Goal: Task Accomplishment & Management: Manage account settings

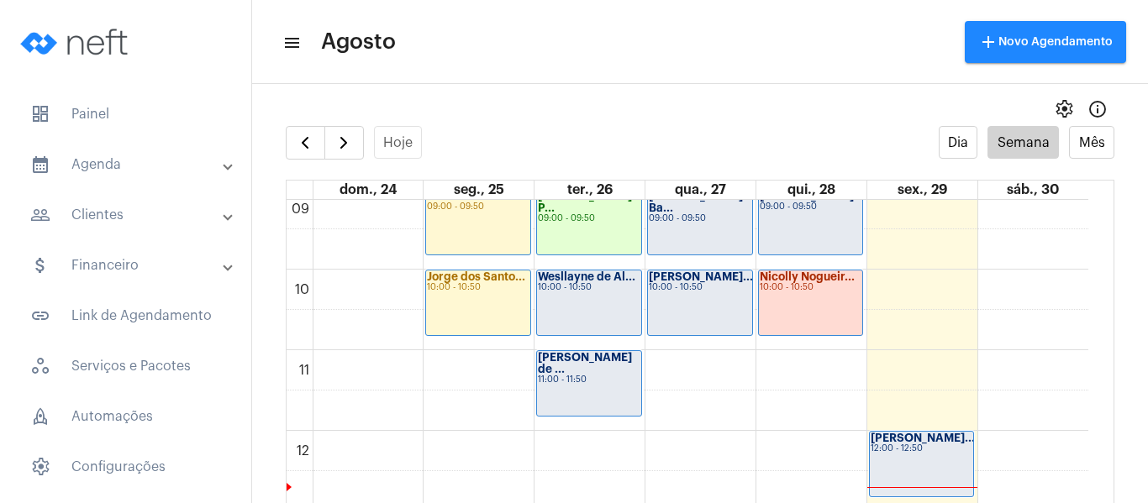
scroll to position [905, 0]
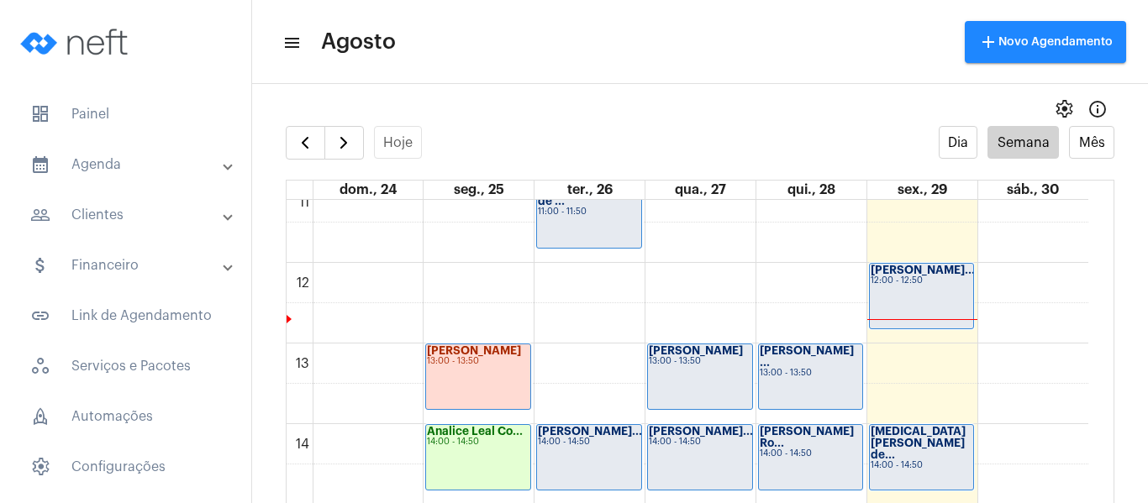
click at [931, 270] on strong "[PERSON_NAME]..." at bounding box center [922, 270] width 104 height 11
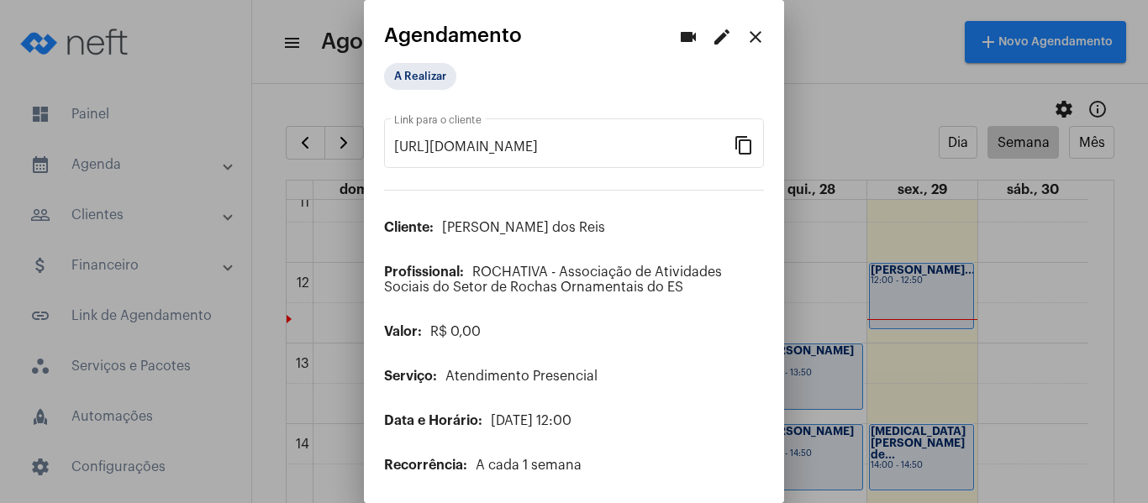
click at [422, 56] on app-view-schedule "videocam edit close Agendamento A Realizar https://neft.com.br/agendamento/7dac…" at bounding box center [574, 270] width 380 height 493
click at [419, 89] on mat-chip "A Realizar" at bounding box center [420, 76] width 72 height 27
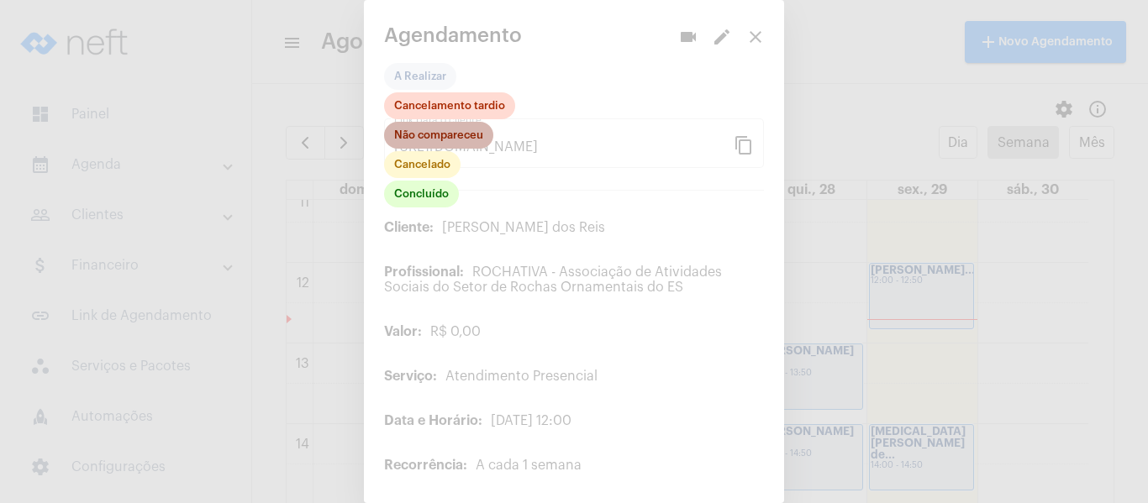
click at [444, 137] on mat-chip "Não compareceu" at bounding box center [438, 135] width 109 height 27
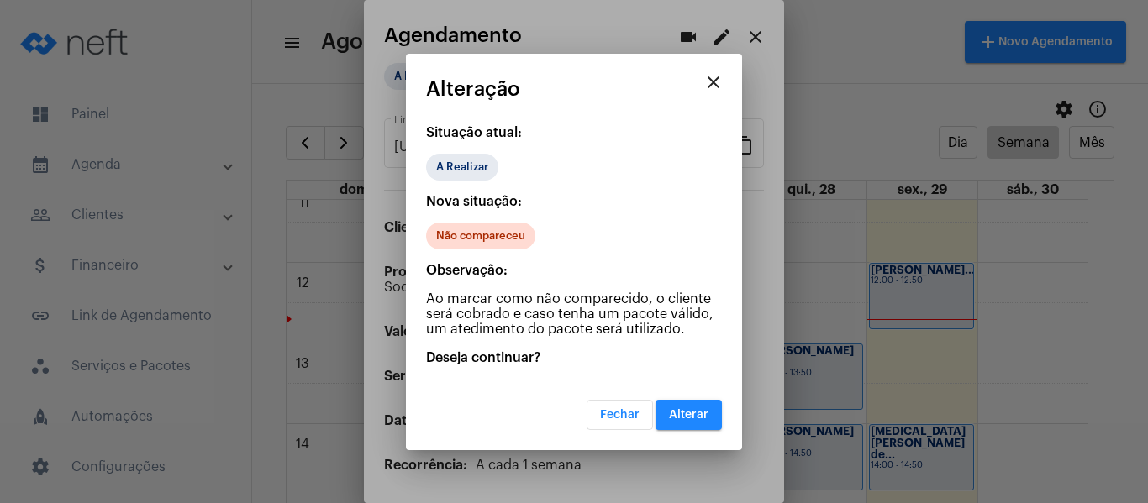
click at [686, 413] on span "Alterar" at bounding box center [688, 415] width 39 height 12
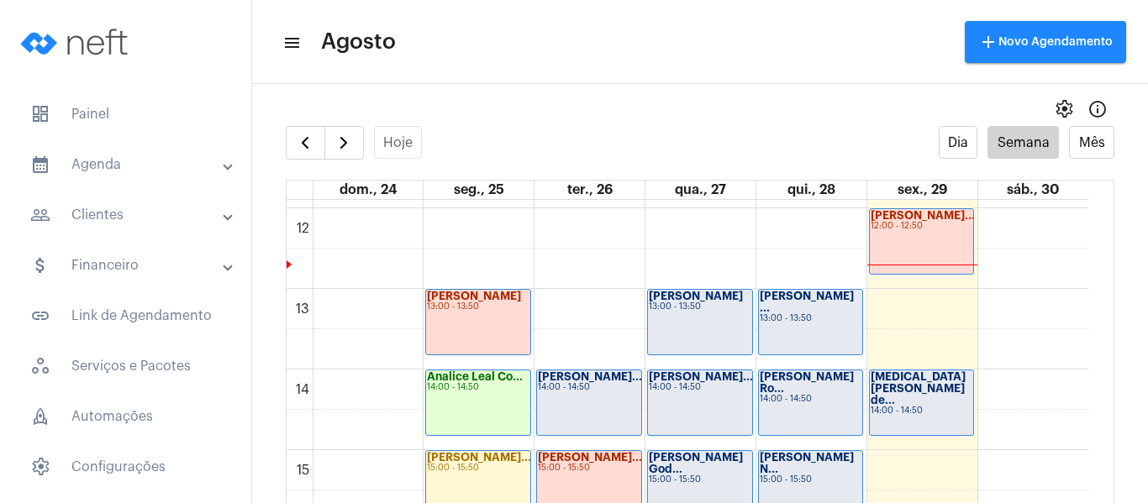
scroll to position [989, 0]
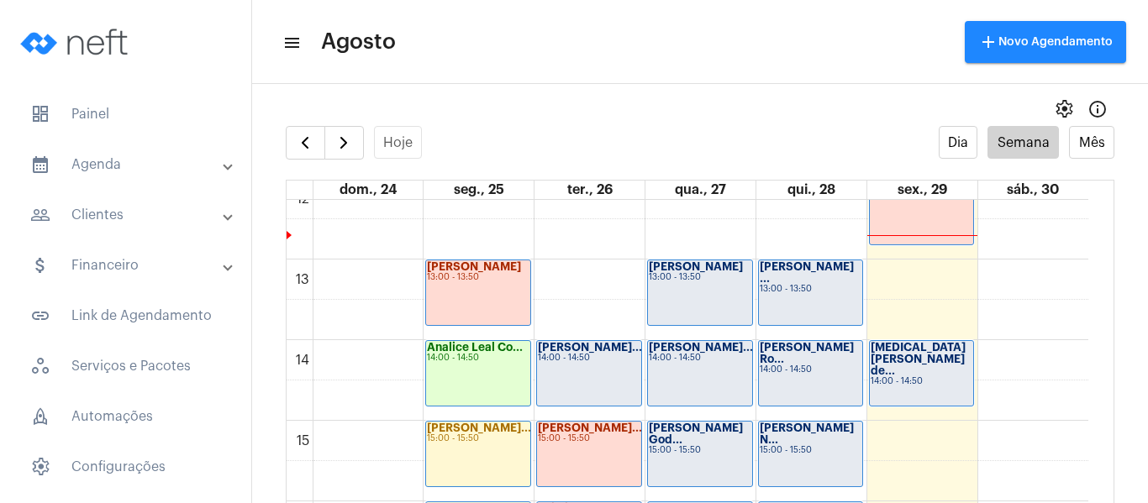
click at [812, 372] on div "Lívia Suhett Ro... 14:00 - 14:50" at bounding box center [811, 373] width 104 height 65
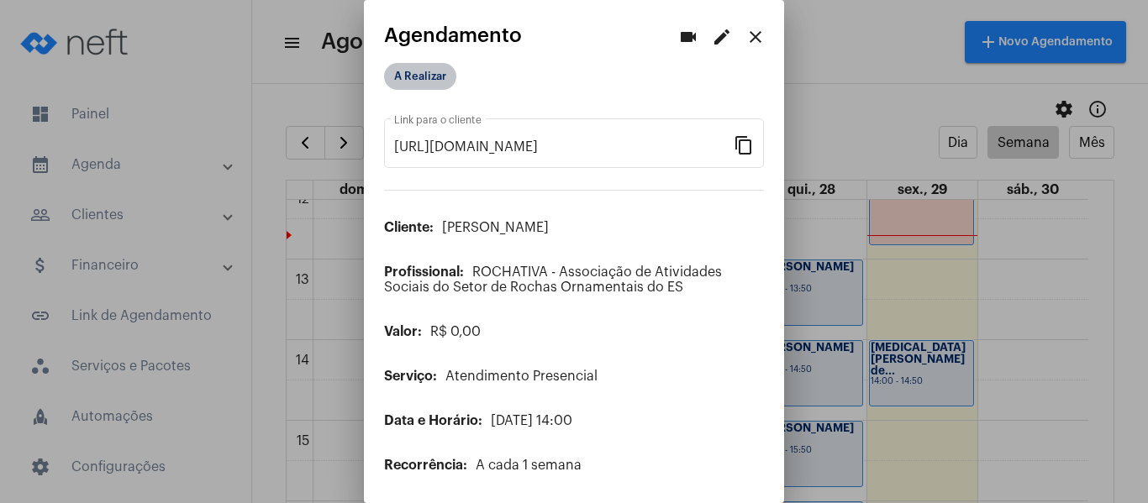
click at [431, 72] on mat-chip "A Realizar" at bounding box center [420, 76] width 72 height 27
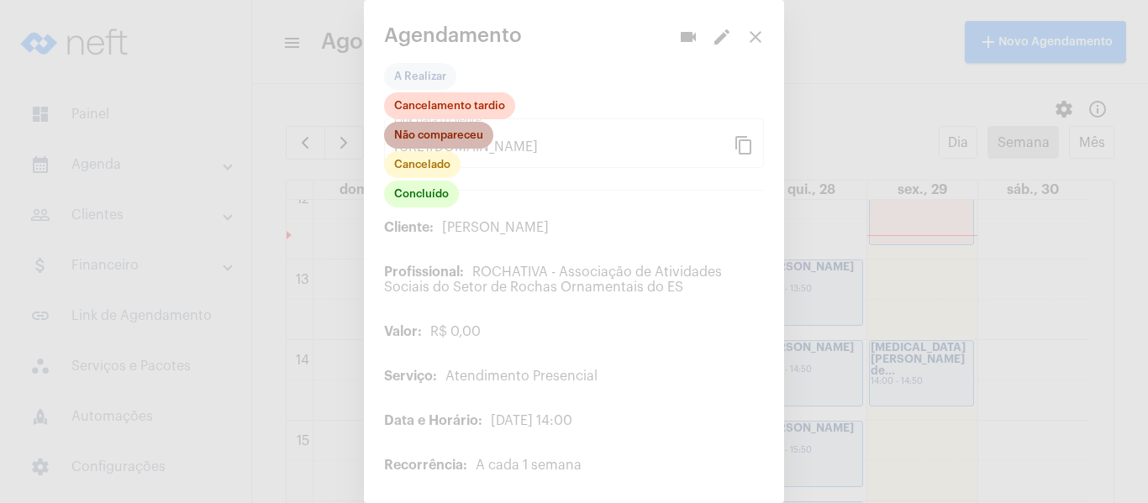
click at [445, 139] on mat-chip "Não compareceu" at bounding box center [438, 135] width 109 height 27
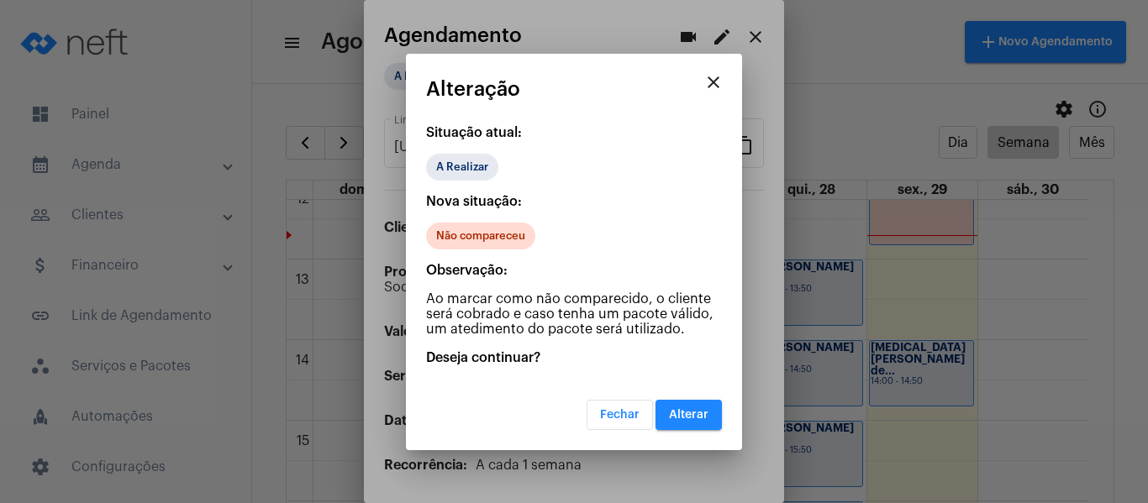
click at [678, 425] on button "Alterar" at bounding box center [688, 415] width 66 height 30
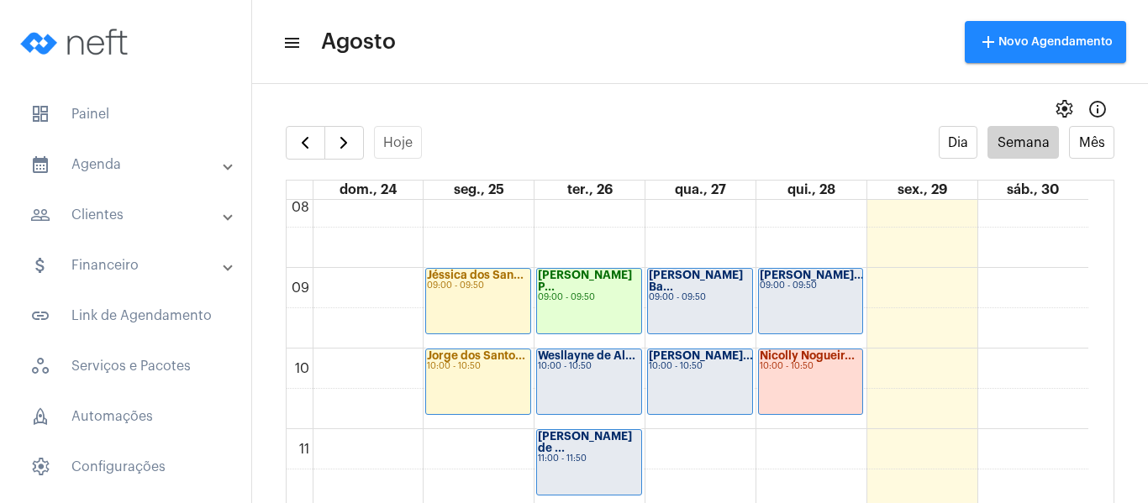
scroll to position [653, 0]
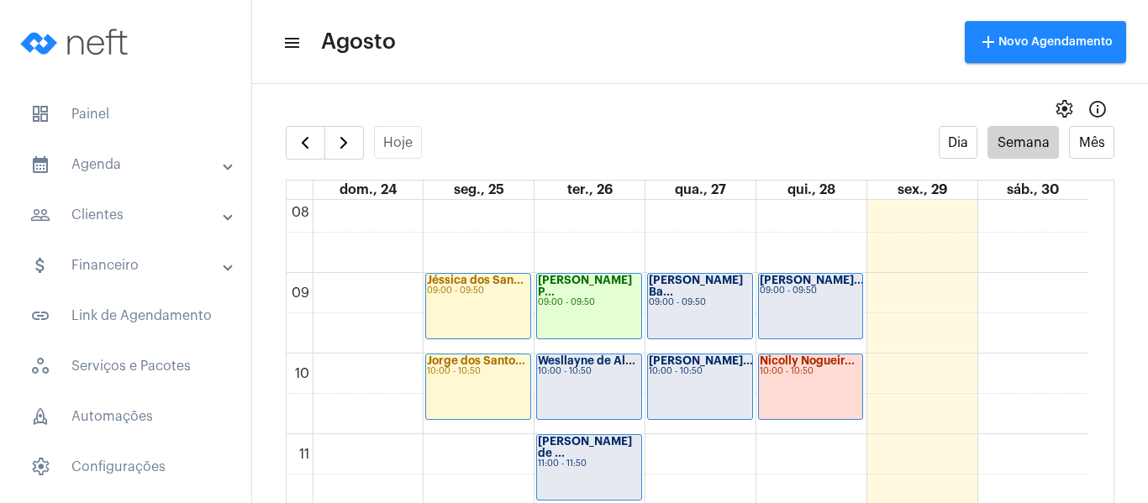
click at [621, 376] on div "10:00 - 10:50" at bounding box center [589, 371] width 102 height 9
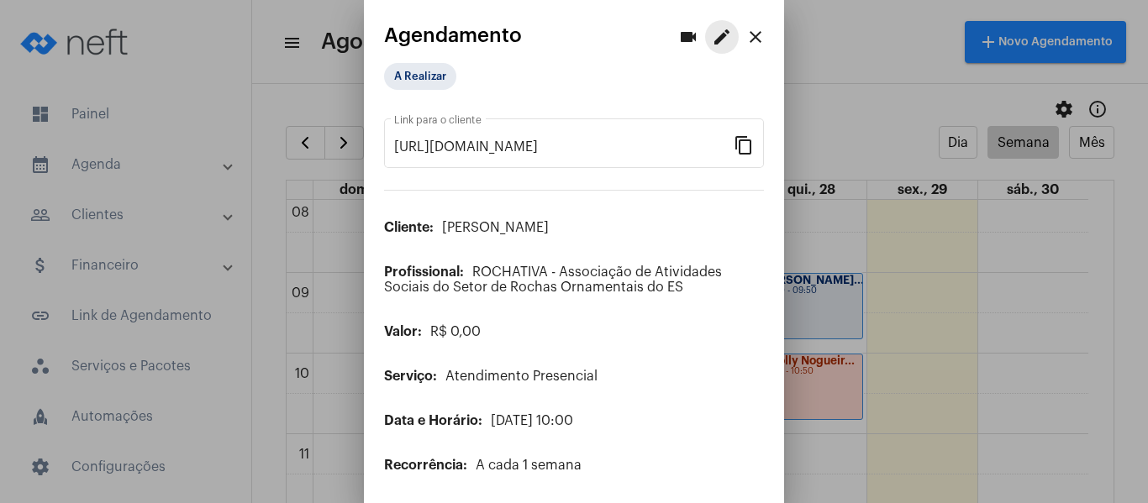
click at [712, 38] on mat-icon "edit" at bounding box center [722, 37] width 20 height 20
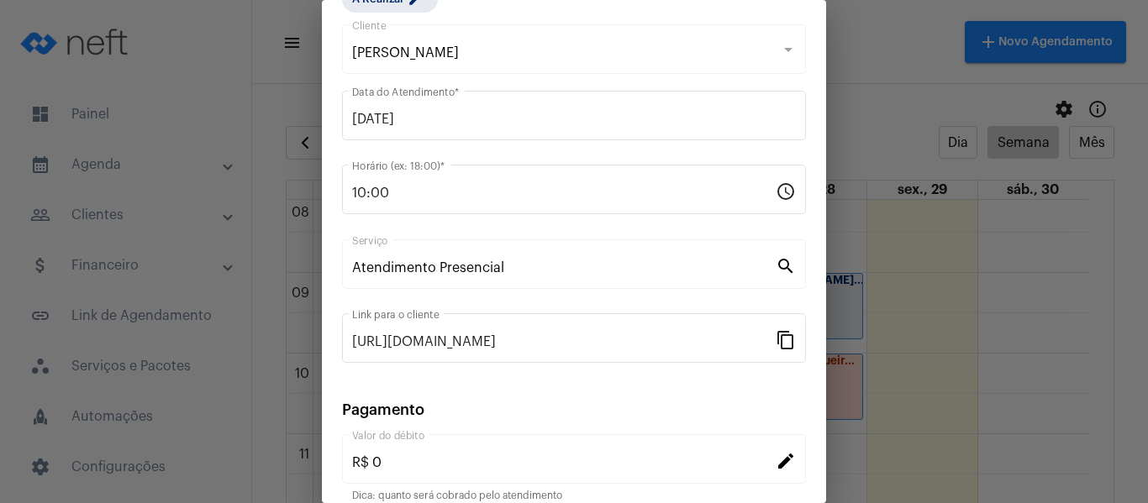
scroll to position [220, 0]
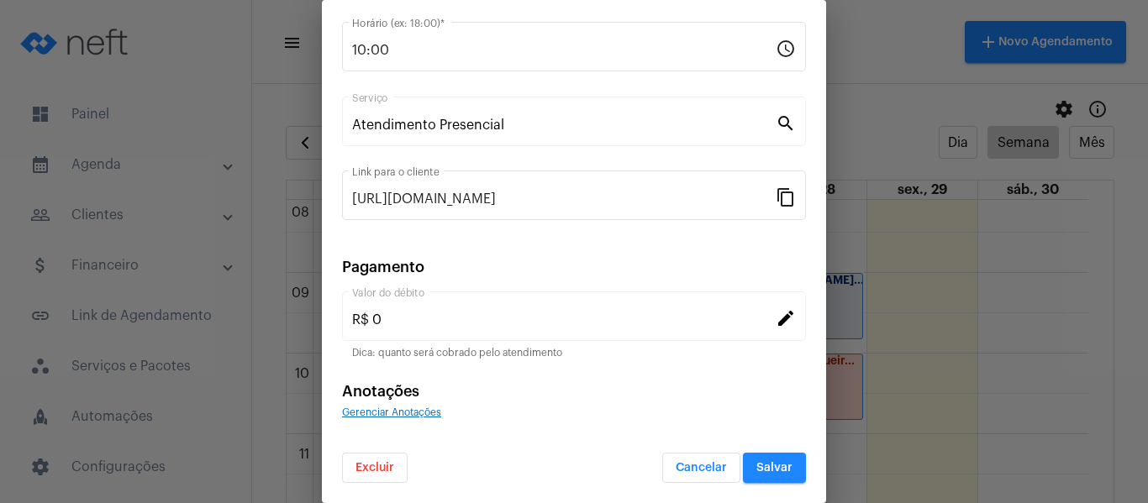
click at [390, 422] on form "Wesllayne de Almeida Vieira Cliente 26/08/2025 Data do Atendimento * 10:00 Horá…" at bounding box center [574, 180] width 464 height 605
click at [396, 413] on span "Gerenciar Anotações" at bounding box center [391, 412] width 99 height 10
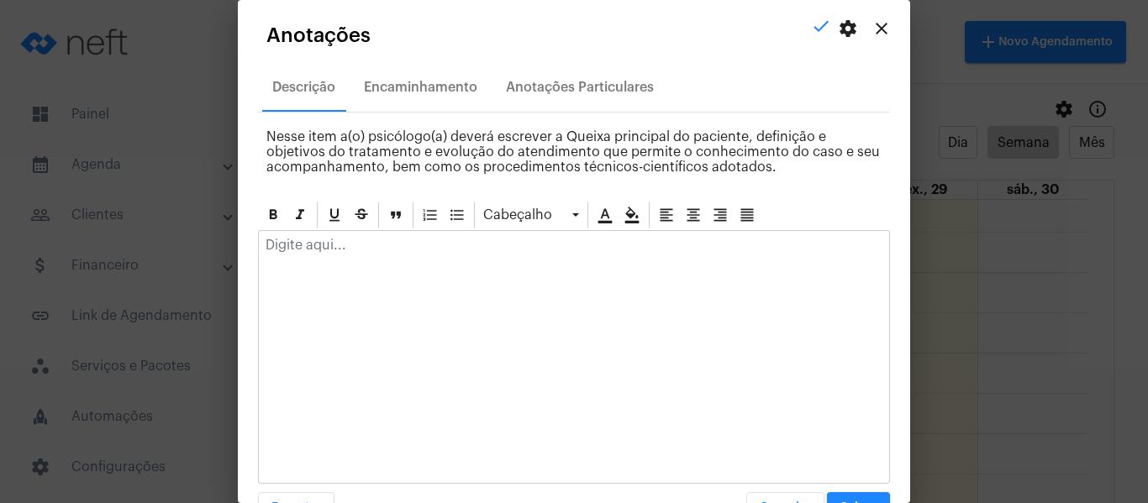
click at [398, 250] on p at bounding box center [573, 245] width 617 height 15
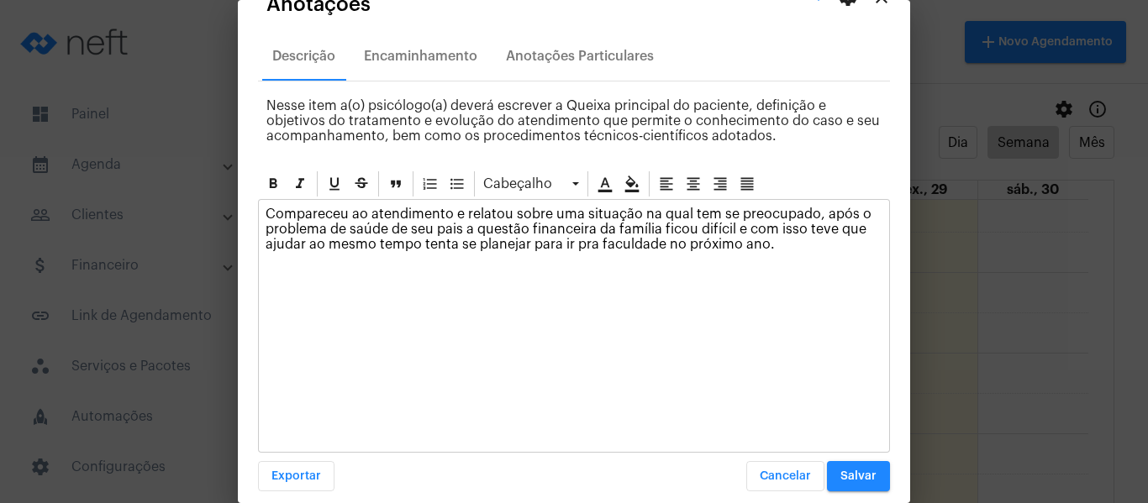
scroll to position [48, 0]
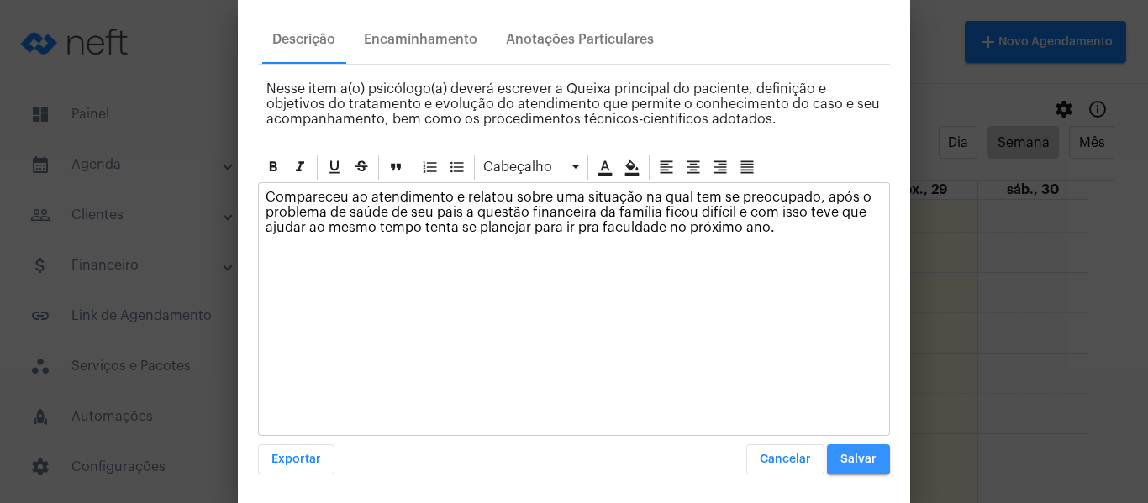
click at [851, 459] on span "Salvar" at bounding box center [858, 460] width 36 height 12
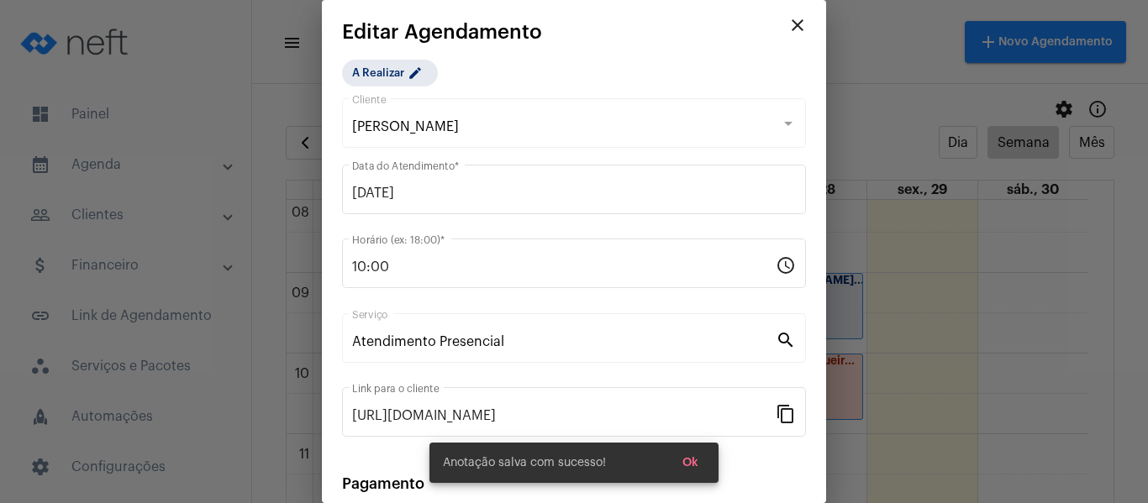
scroll to position [0, 0]
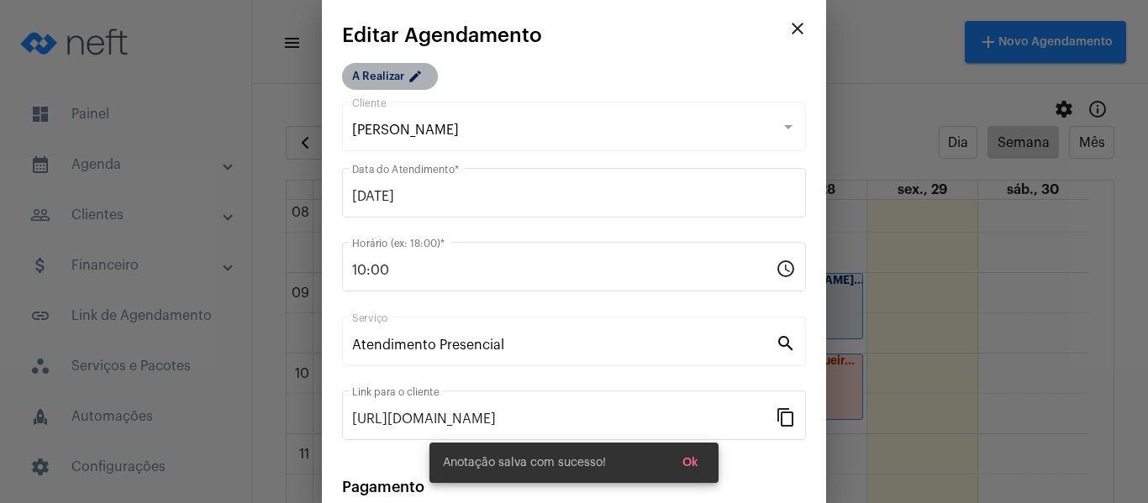
click at [391, 67] on mat-chip "A Realizar edit" at bounding box center [390, 76] width 96 height 27
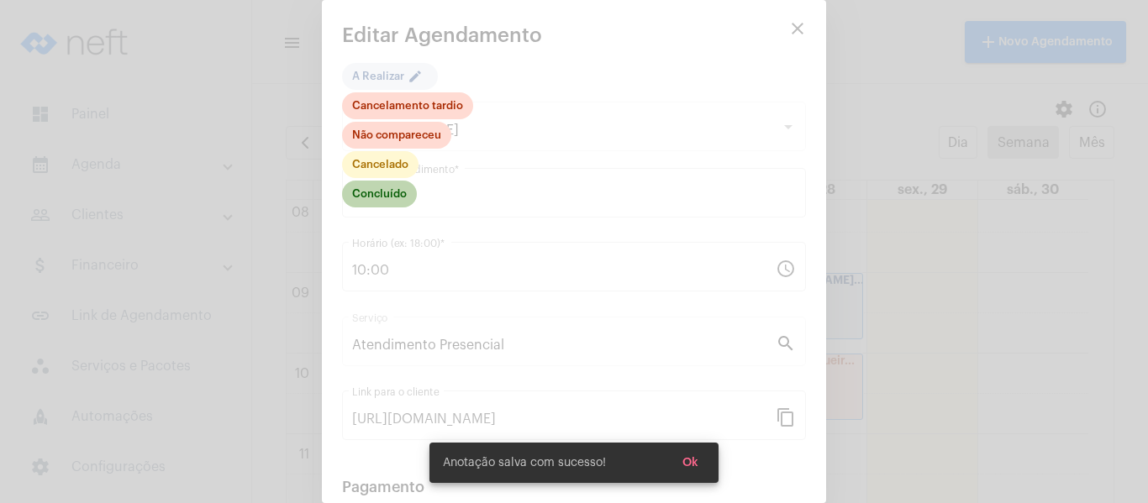
click at [393, 194] on mat-chip "Concluído" at bounding box center [379, 194] width 75 height 27
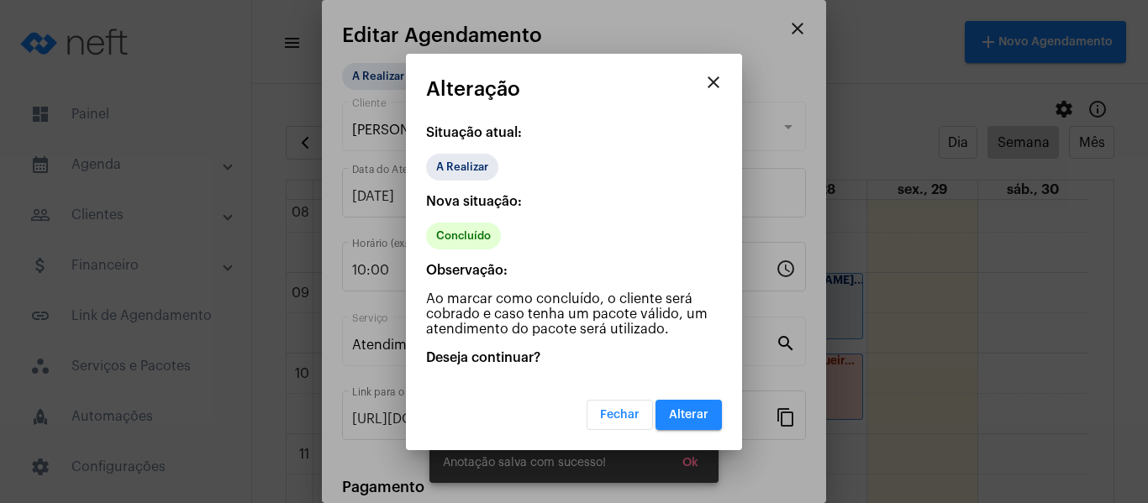
click at [722, 418] on mat-dialog-container "close Alteração Situação atual: A Realizar Nova situação: Concluído Observação:…" at bounding box center [574, 252] width 336 height 397
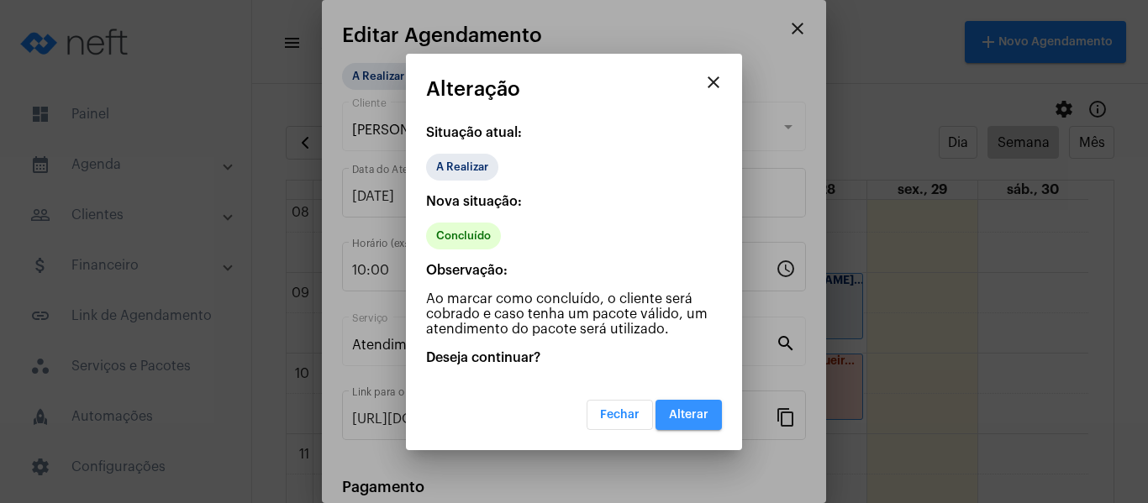
click at [698, 413] on span "Alterar" at bounding box center [688, 415] width 39 height 12
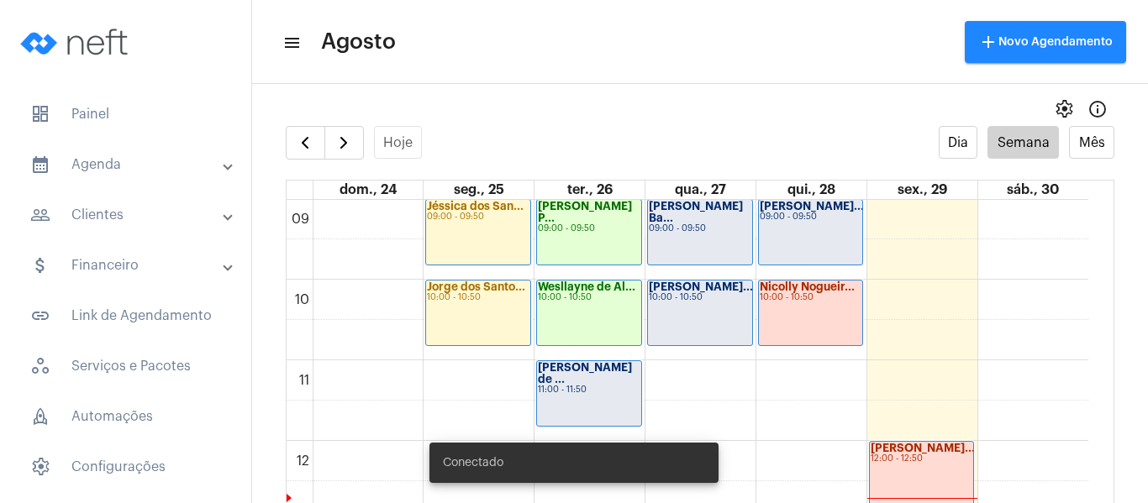
scroll to position [737, 0]
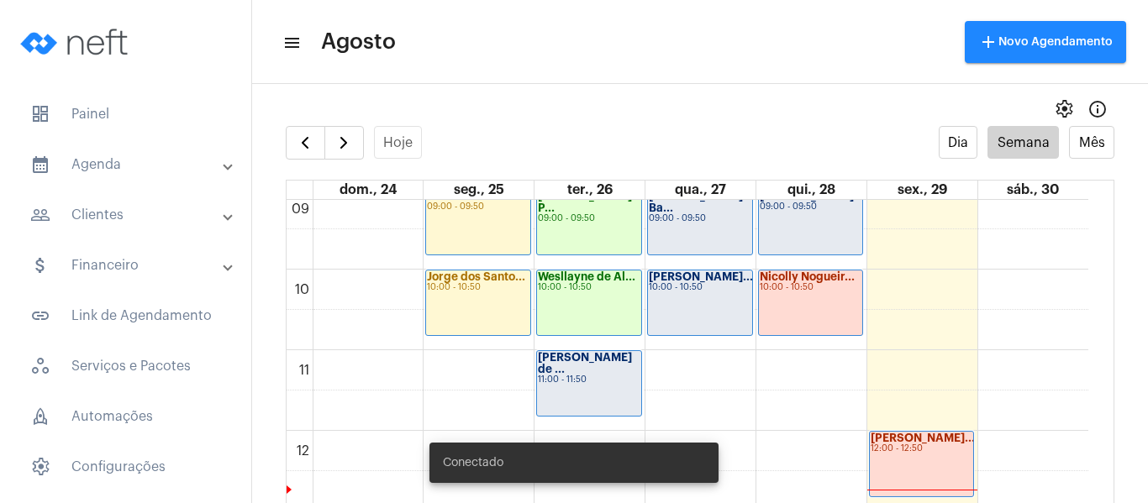
click at [569, 403] on div "Thaís Viana de ... 11:00 - 11:50" at bounding box center [589, 383] width 104 height 65
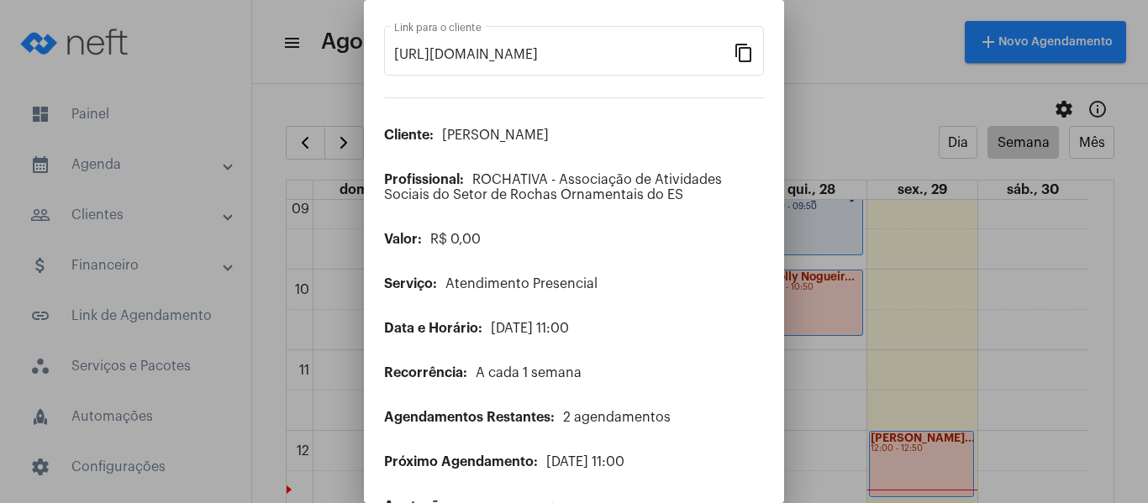
scroll to position [136, 0]
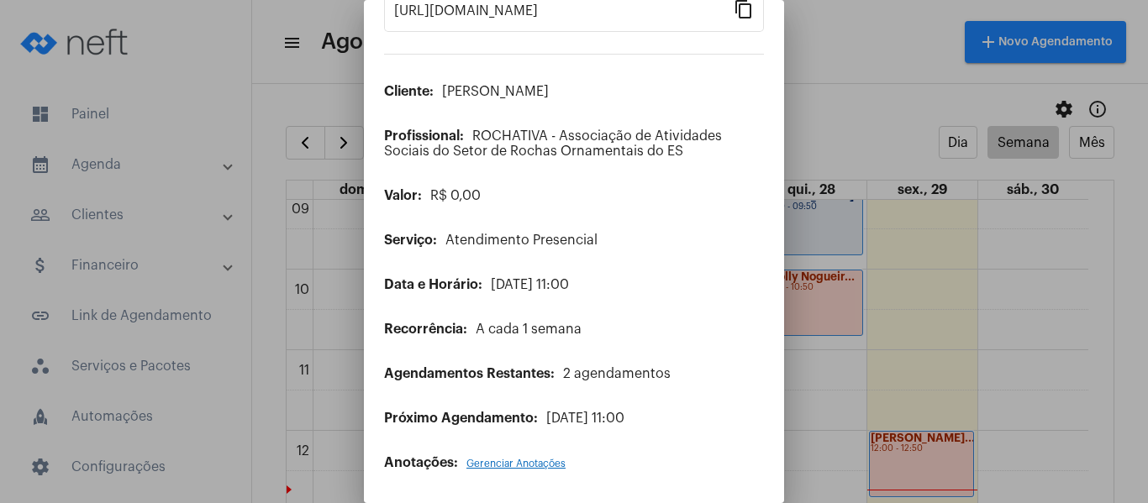
click at [478, 469] on div "Anotações: Gerenciar Anotações" at bounding box center [574, 462] width 380 height 15
click at [487, 463] on span "Gerenciar Anotações" at bounding box center [515, 464] width 99 height 10
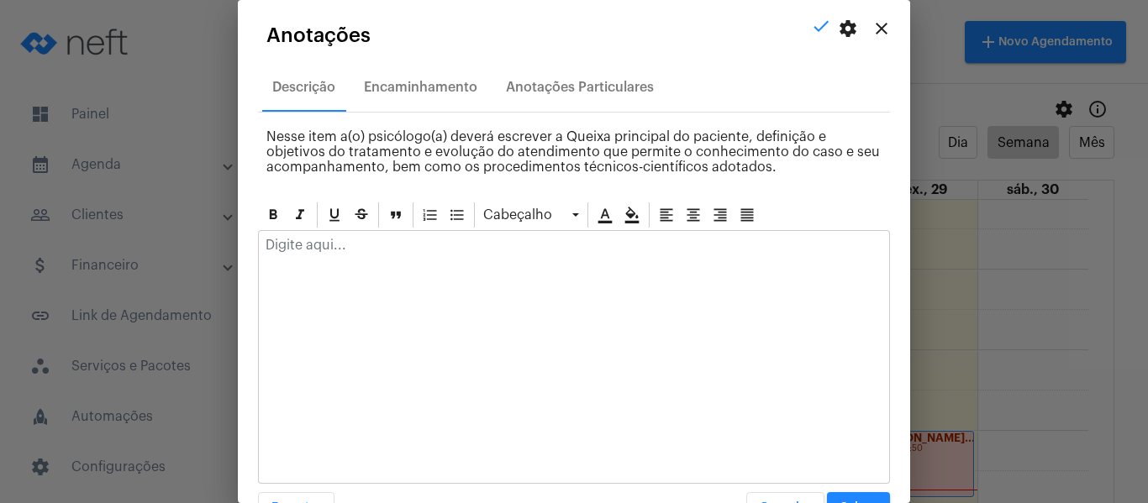
click at [397, 264] on div at bounding box center [574, 249] width 630 height 37
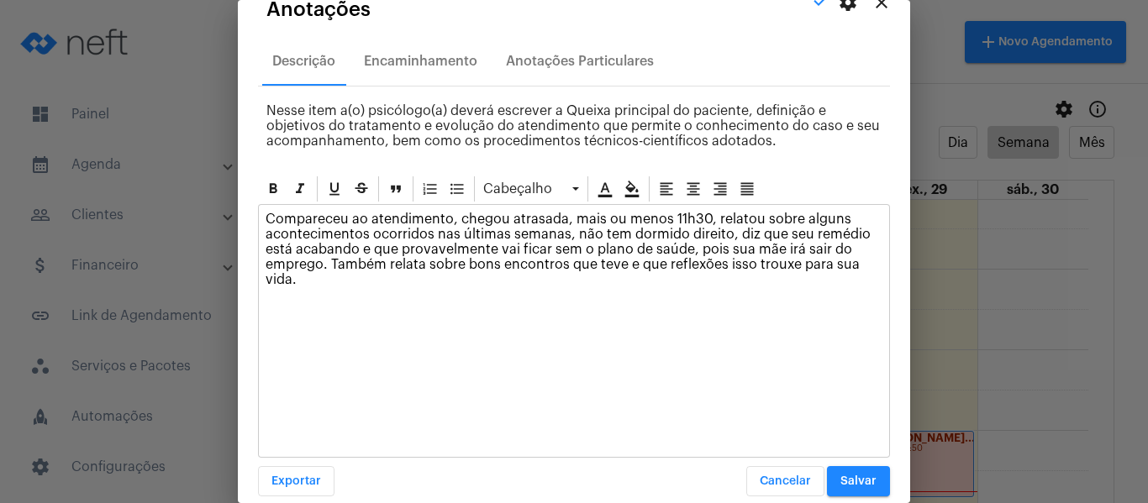
scroll to position [48, 0]
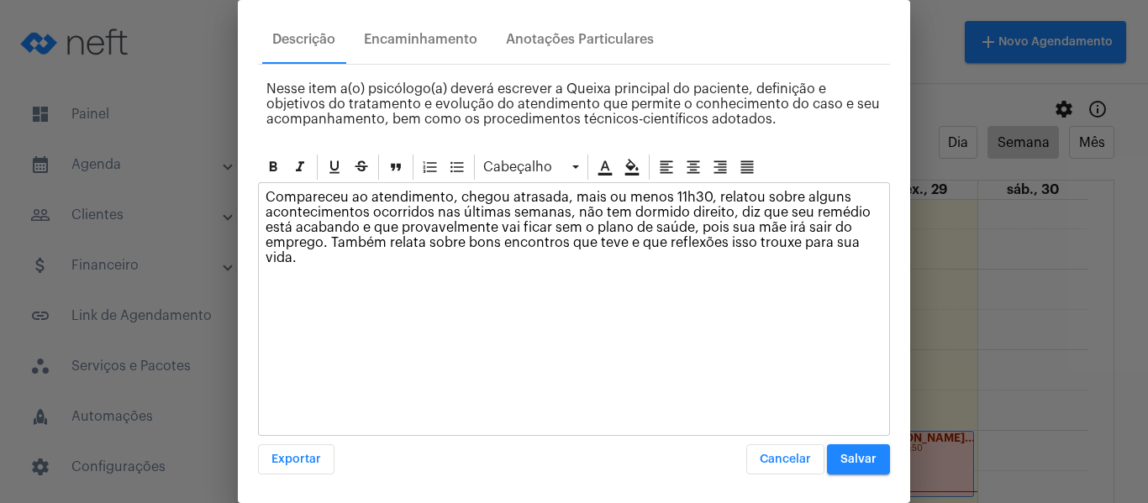
click at [838, 469] on button "Salvar" at bounding box center [858, 459] width 63 height 30
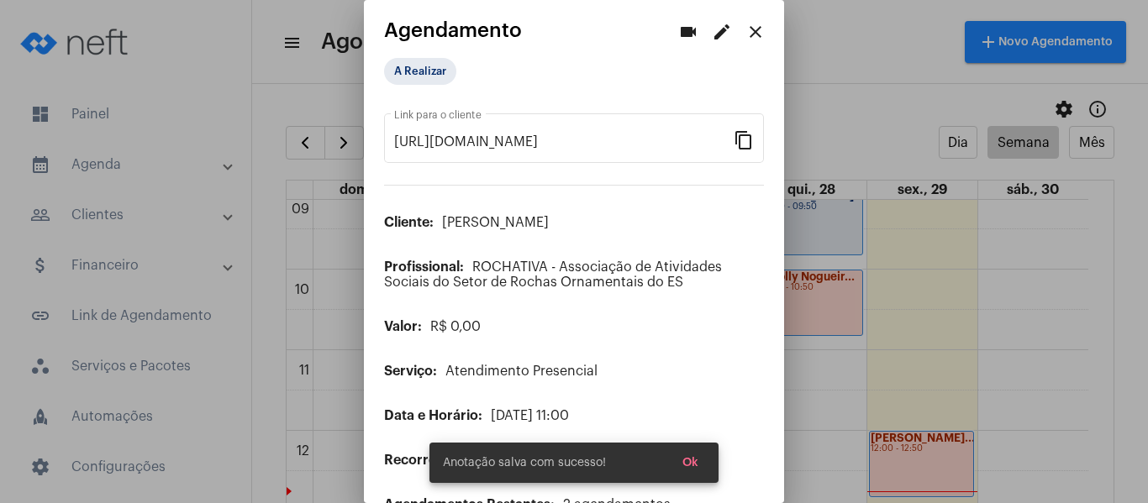
scroll to position [0, 0]
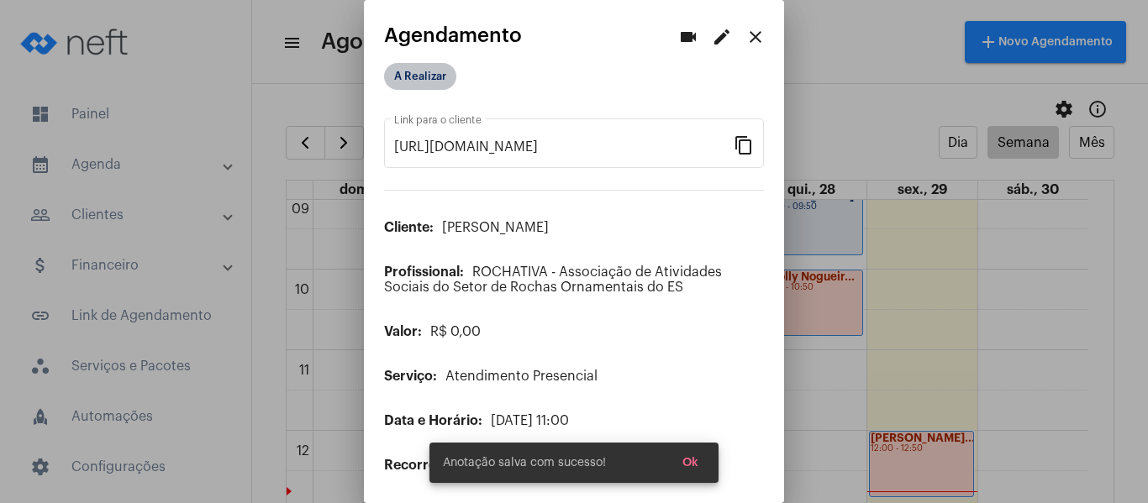
click at [420, 76] on mat-chip "A Realizar" at bounding box center [420, 76] width 72 height 27
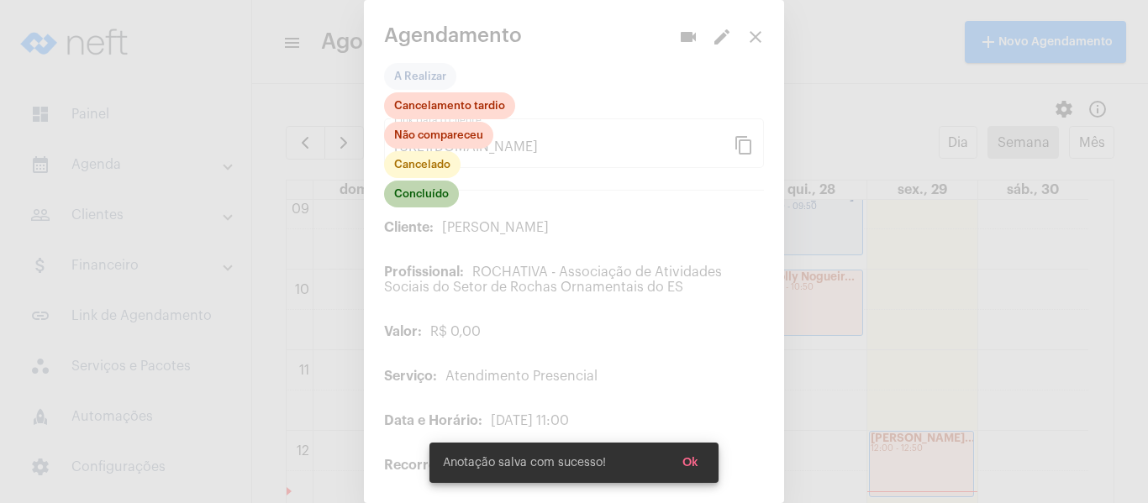
click at [434, 197] on mat-chip "Concluído" at bounding box center [421, 194] width 75 height 27
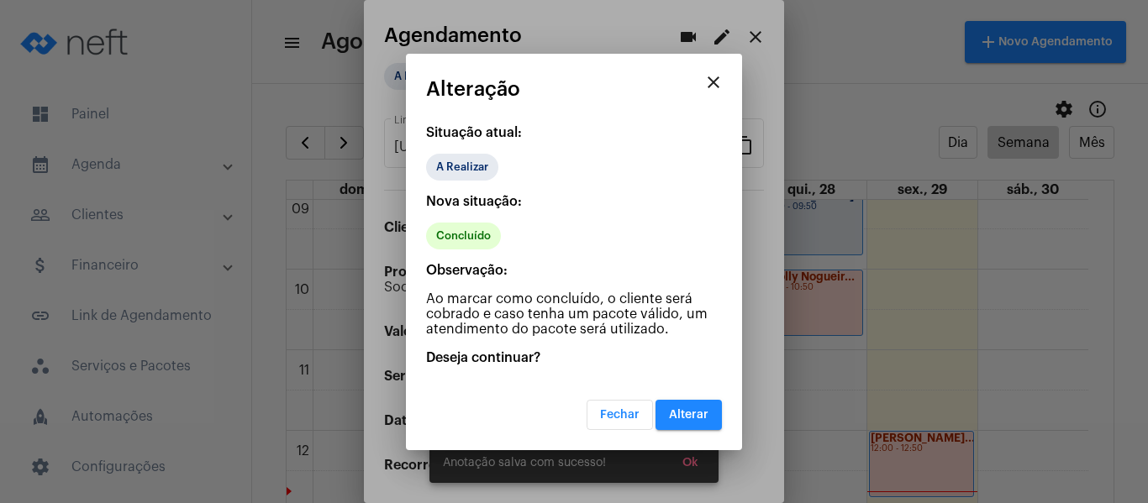
click at [704, 417] on span "Alterar" at bounding box center [688, 415] width 39 height 12
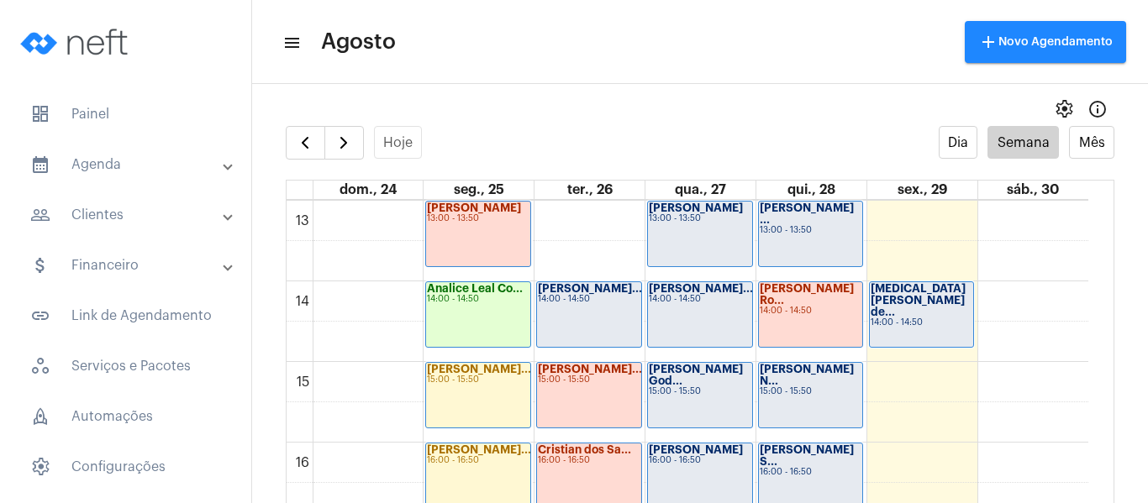
scroll to position [1073, 0]
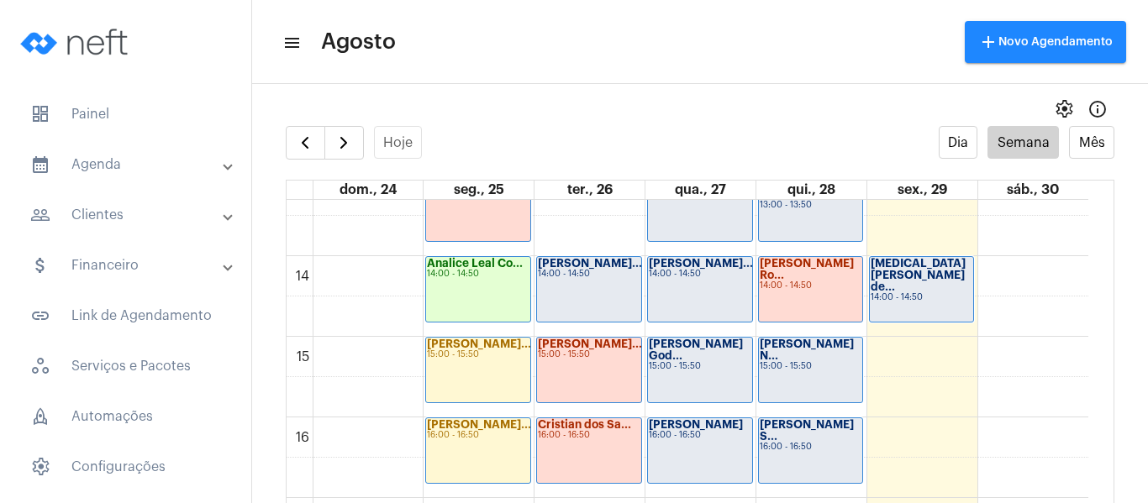
click at [590, 285] on div "Kauã Azevedo Al... 14:00 - 14:50" at bounding box center [589, 289] width 104 height 65
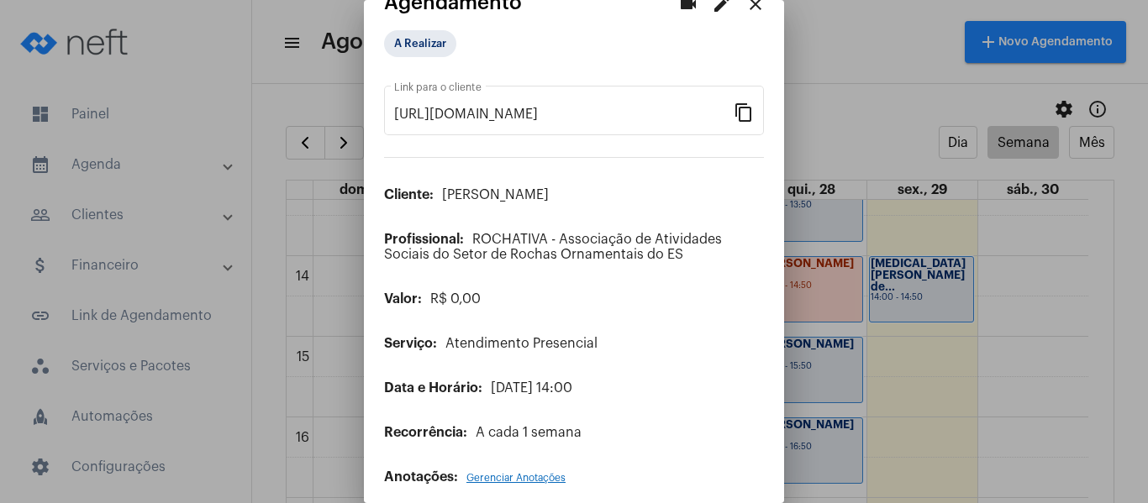
scroll to position [47, 0]
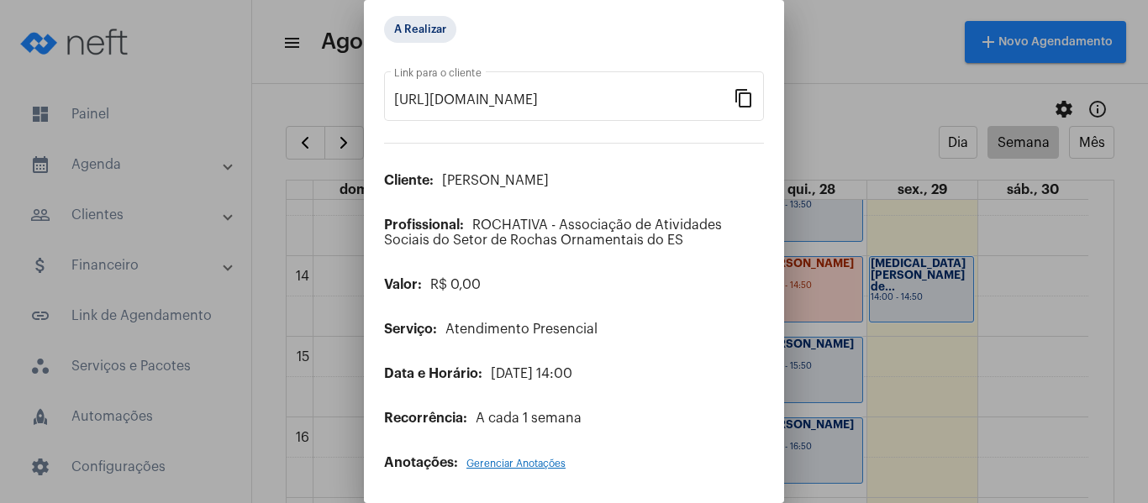
click at [530, 460] on span "Gerenciar Anotações" at bounding box center [515, 464] width 99 height 10
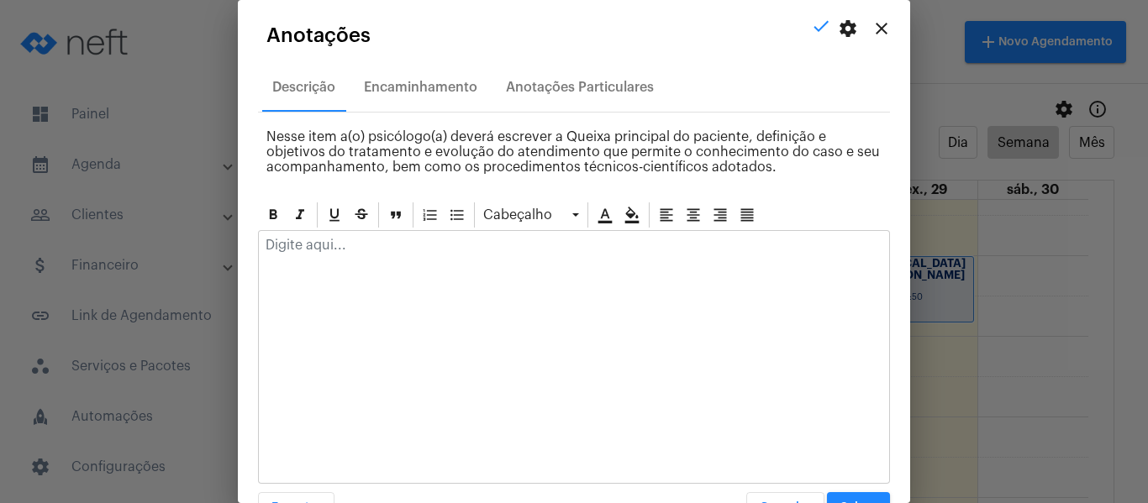
click at [402, 239] on p at bounding box center [573, 245] width 617 height 15
click at [871, 13] on button "close" at bounding box center [881, 29] width 34 height 34
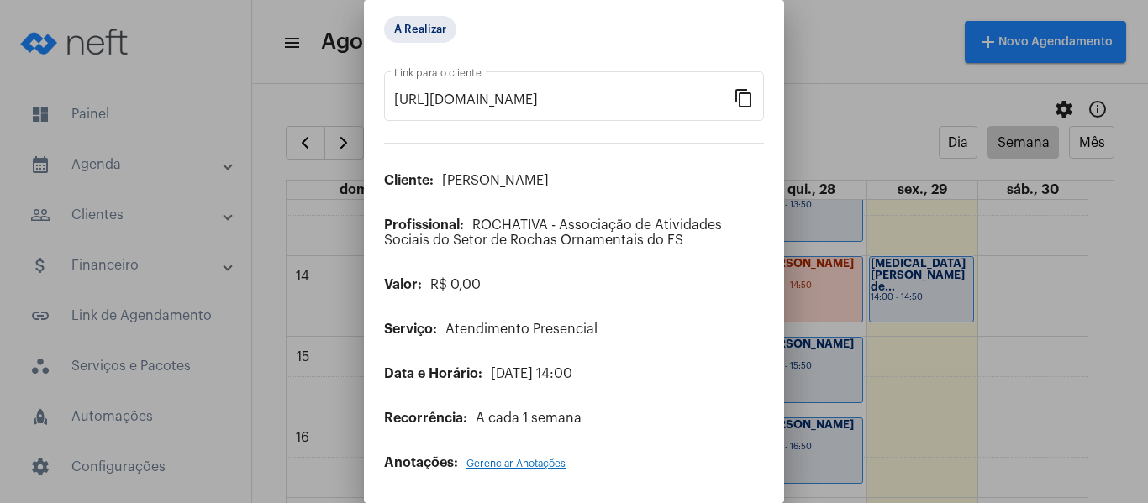
drag, startPoint x: 1143, startPoint y: 322, endPoint x: 1146, endPoint y: 388, distance: 66.5
click at [1147, 387] on div at bounding box center [574, 251] width 1148 height 503
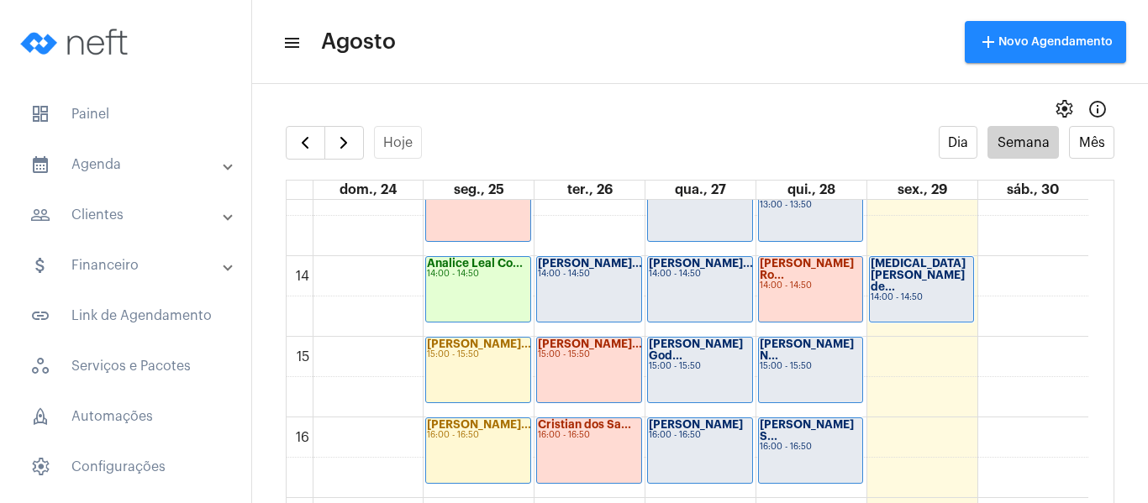
click at [587, 277] on div "14:00 - 14:50" at bounding box center [589, 274] width 102 height 9
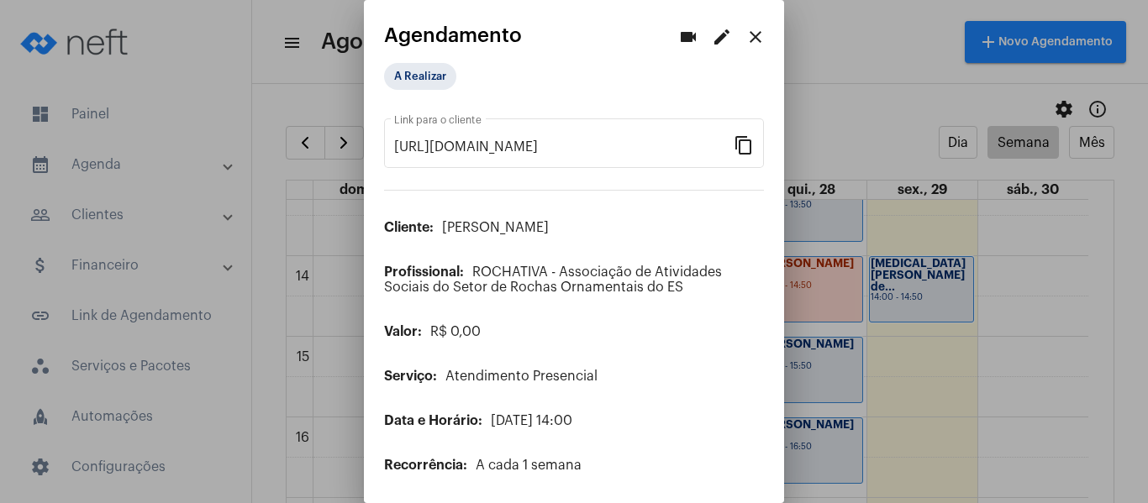
click at [712, 44] on mat-icon "edit" at bounding box center [722, 37] width 20 height 20
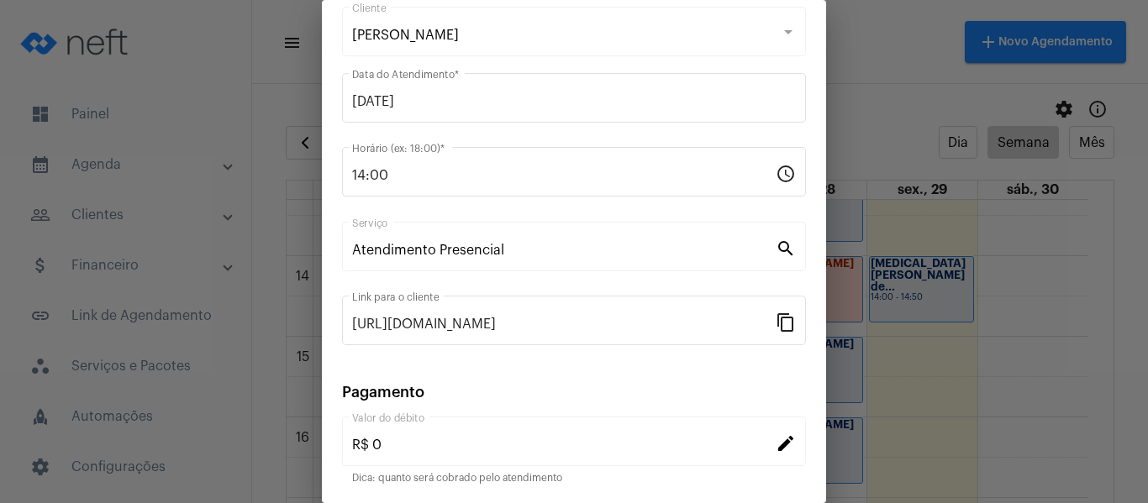
scroll to position [220, 0]
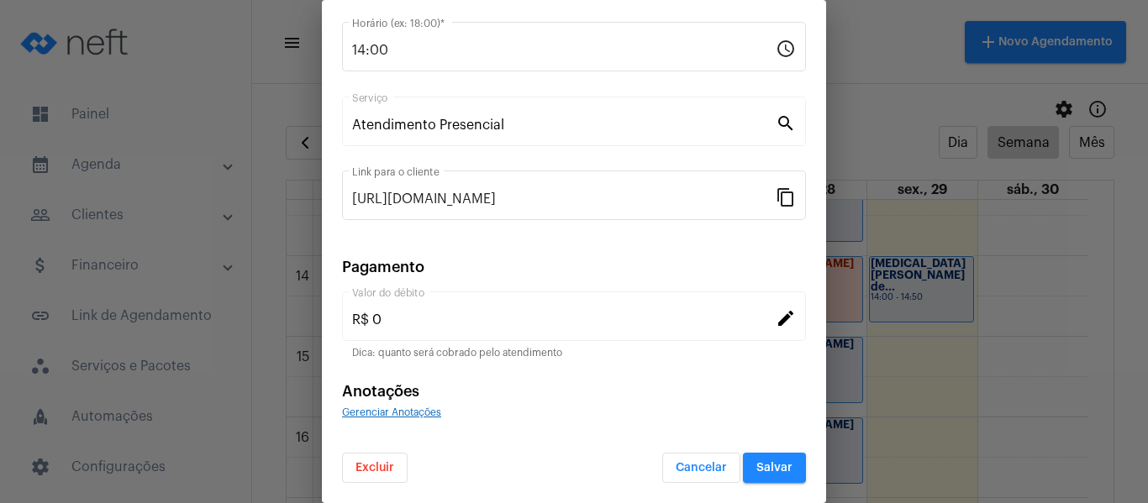
click at [429, 412] on span "Gerenciar Anotações" at bounding box center [391, 412] width 99 height 10
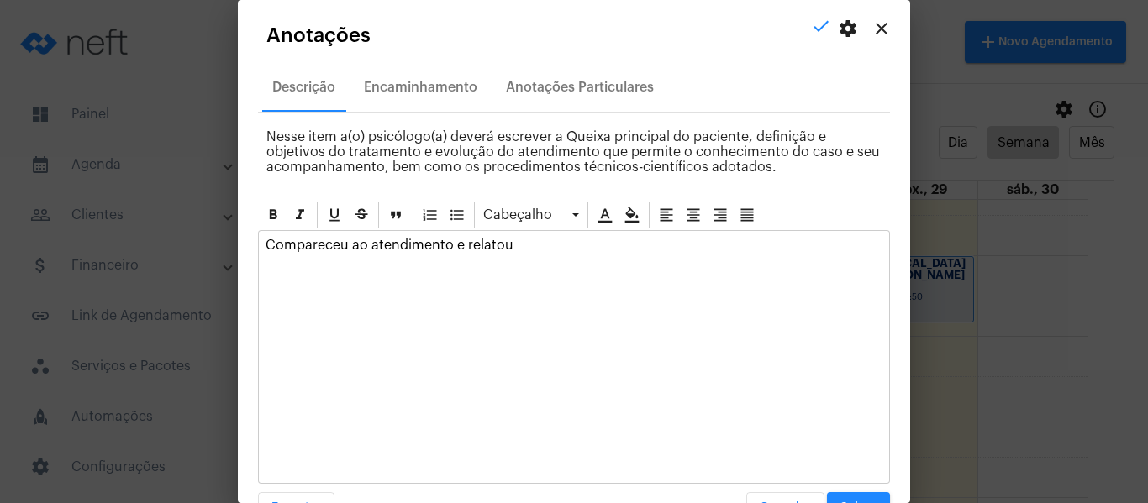
click at [593, 240] on p "Compareceu ao atendimento e relatou" at bounding box center [573, 245] width 617 height 15
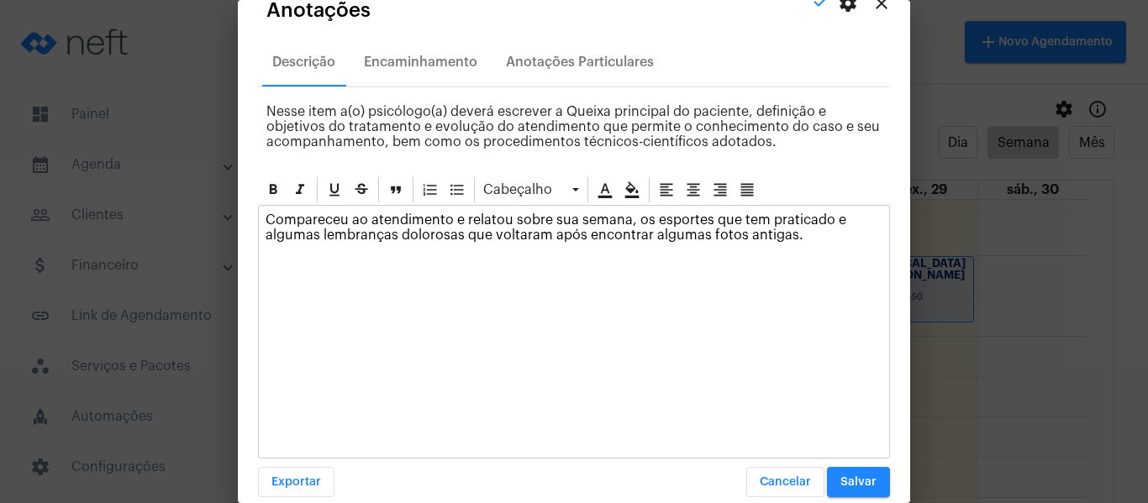
scroll to position [48, 0]
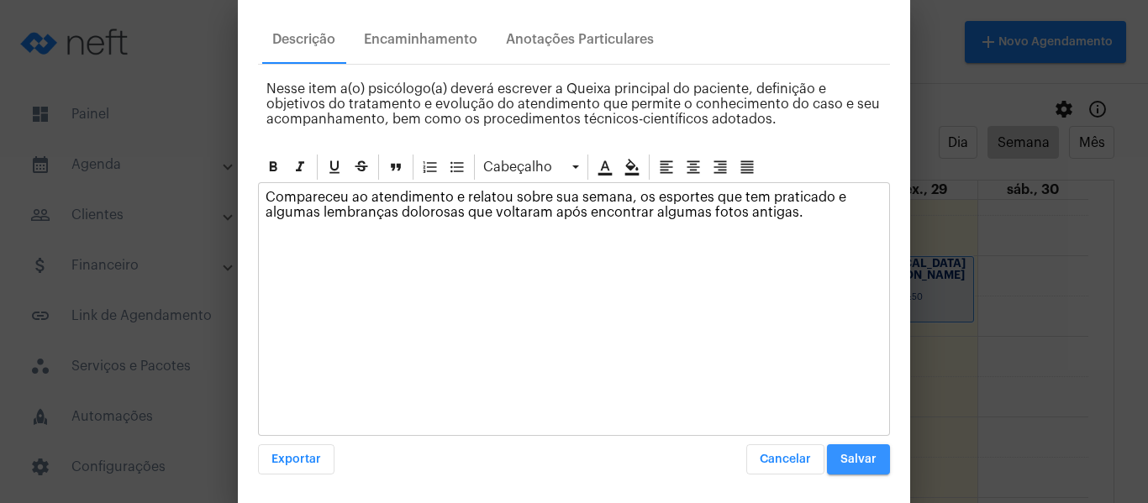
click at [859, 465] on span "Salvar" at bounding box center [858, 460] width 36 height 12
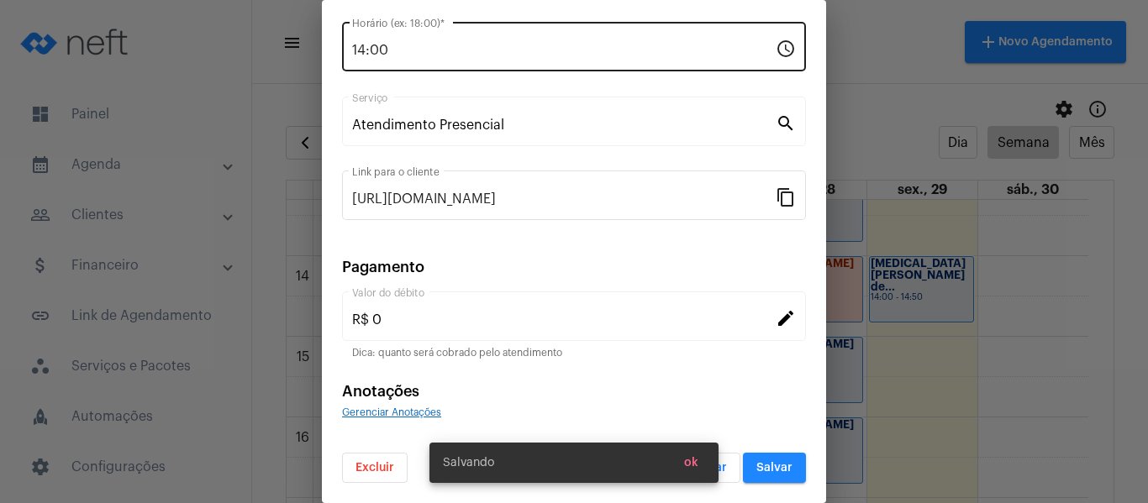
scroll to position [0, 0]
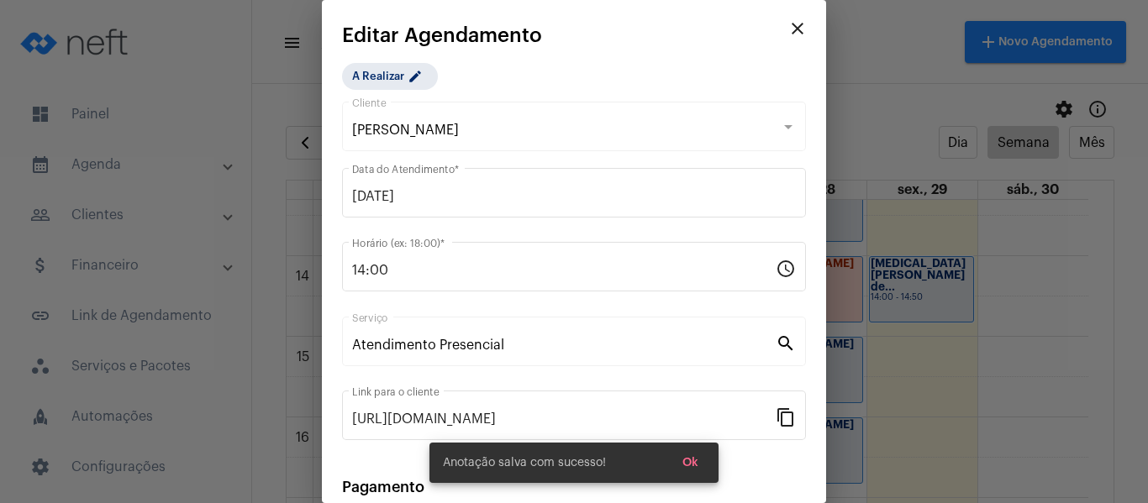
click at [403, 92] on div "A Realizar edit" at bounding box center [426, 77] width 175 height 34
click at [403, 90] on div "A Realizar edit" at bounding box center [426, 77] width 175 height 34
click at [406, 81] on mat-chip "A Realizar edit" at bounding box center [390, 76] width 96 height 27
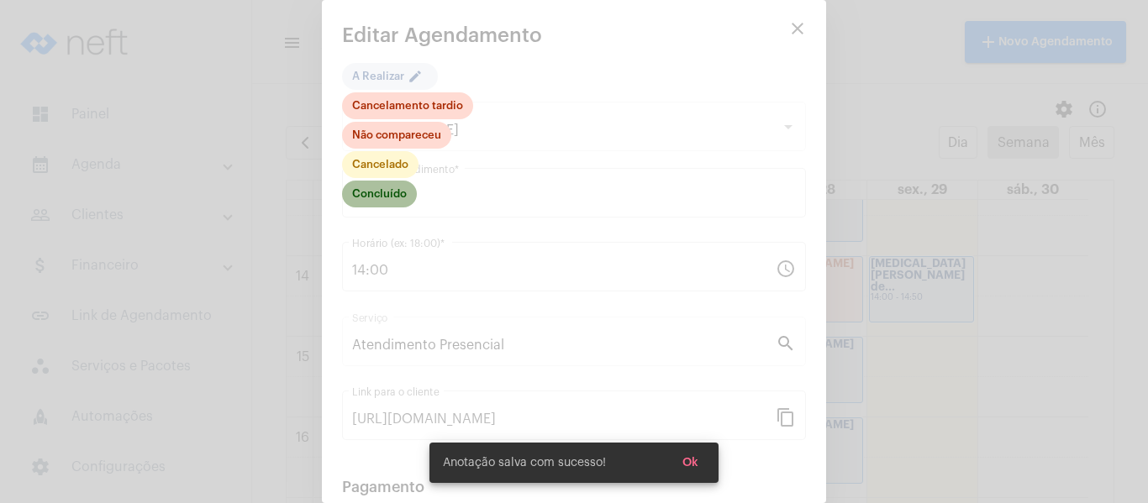
click at [374, 188] on mat-chip "Concluído" at bounding box center [379, 194] width 75 height 27
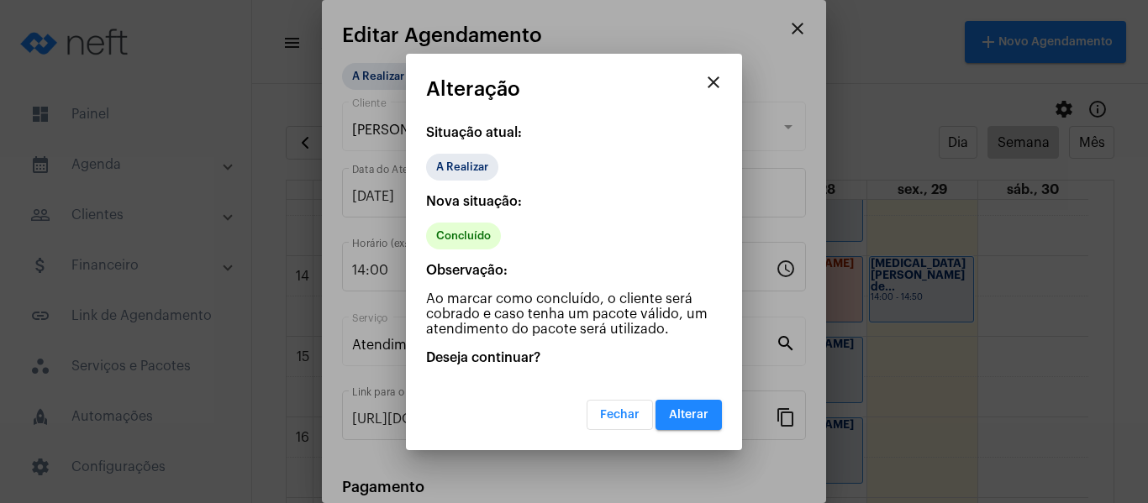
click at [687, 416] on span "Alterar" at bounding box center [688, 415] width 39 height 12
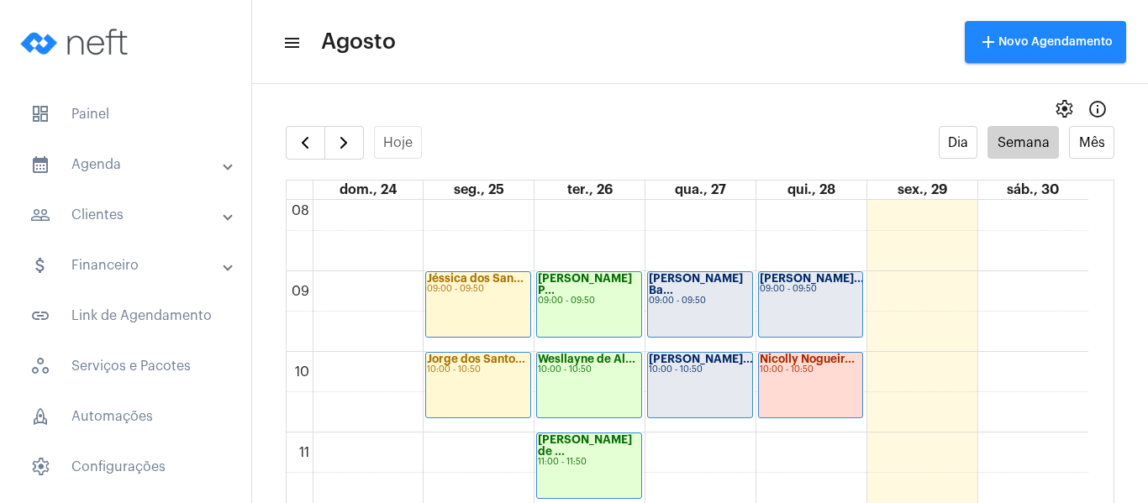
scroll to position [653, 0]
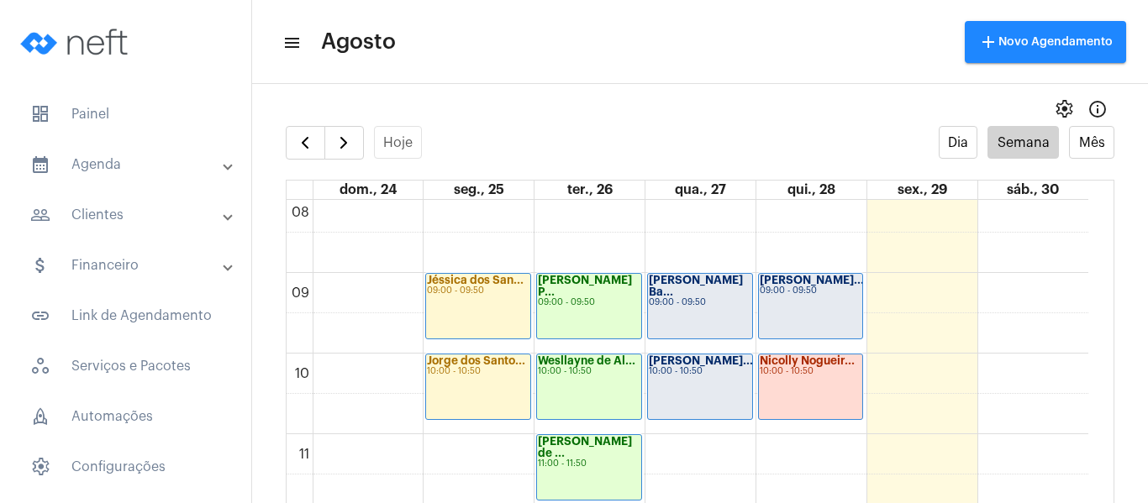
click at [688, 288] on div "[PERSON_NAME] Ba..." at bounding box center [700, 287] width 102 height 24
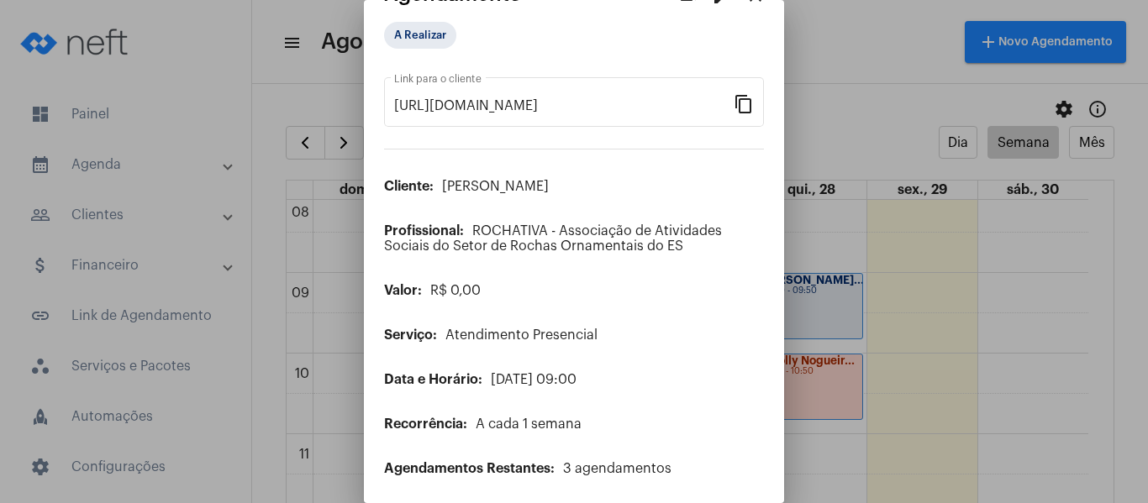
scroll to position [136, 0]
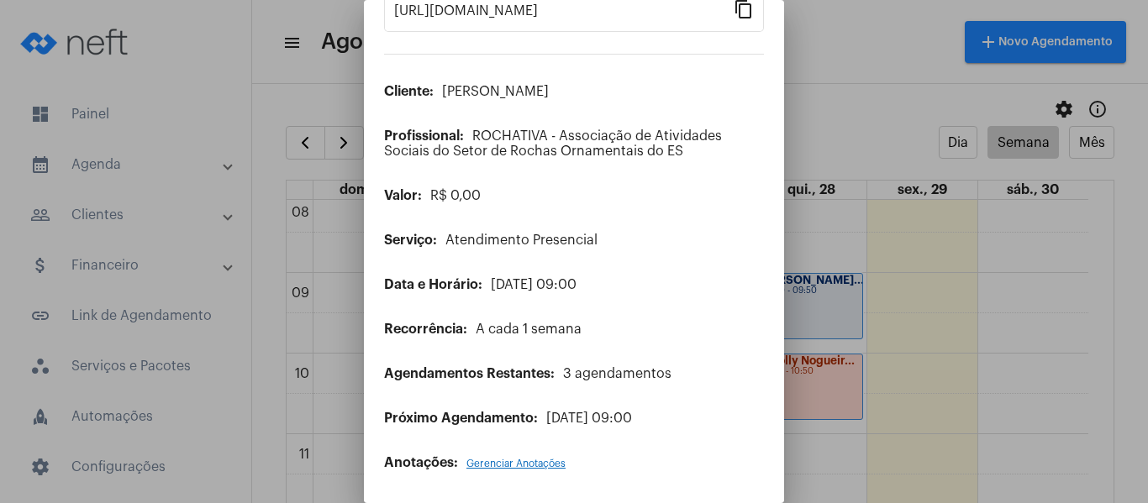
click at [520, 471] on mat-dialog-container "videocam edit close Agendamento A Realizar [URL][DOMAIN_NAME] Link para o clien…" at bounding box center [574, 251] width 420 height 503
click at [523, 460] on span "Gerenciar Anotações" at bounding box center [515, 464] width 99 height 10
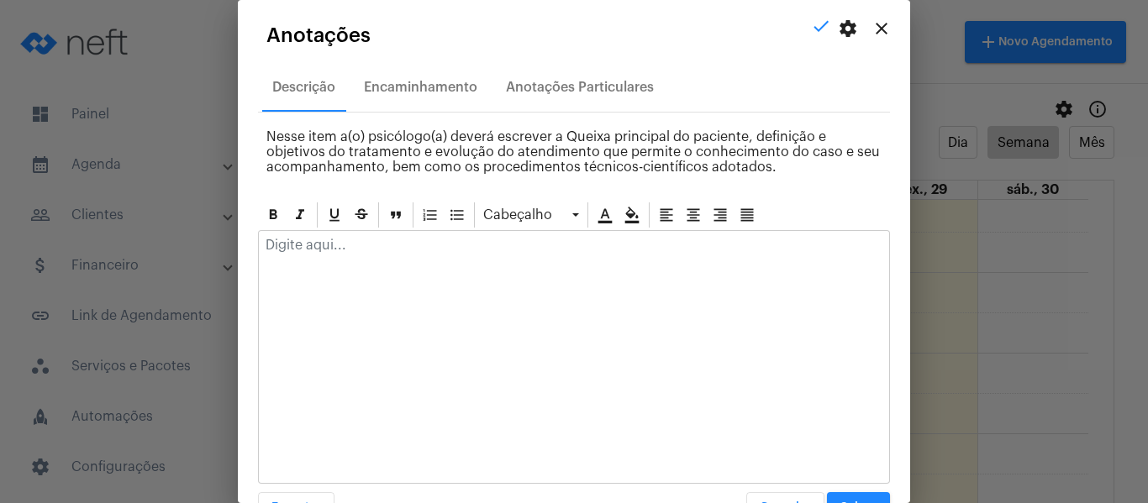
click at [444, 262] on div at bounding box center [574, 249] width 630 height 37
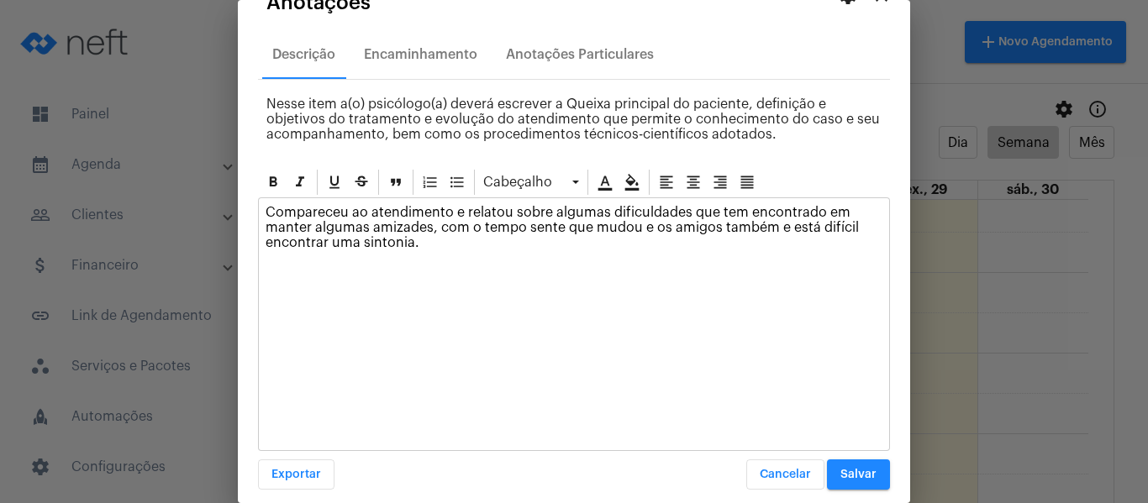
scroll to position [48, 0]
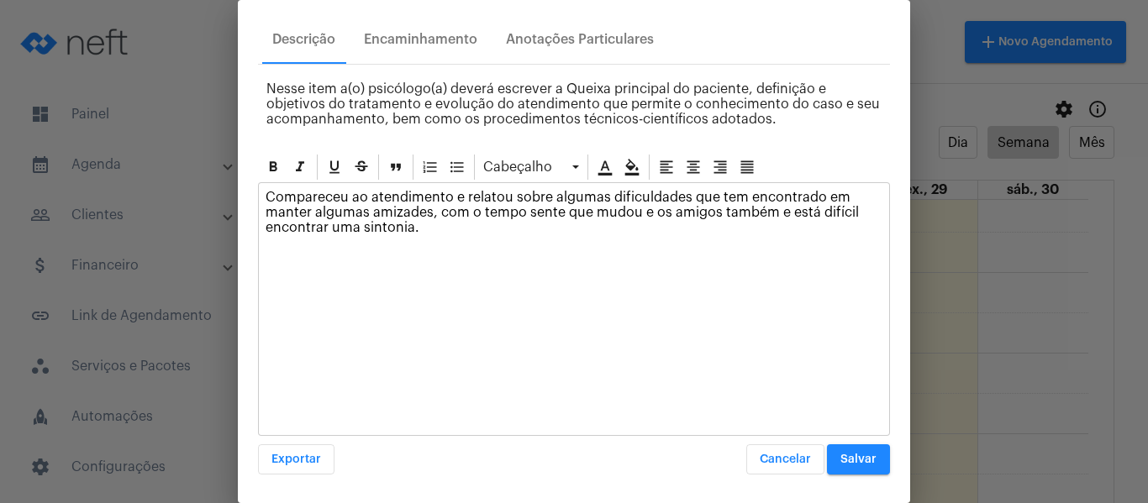
click at [848, 451] on button "Salvar" at bounding box center [858, 459] width 63 height 30
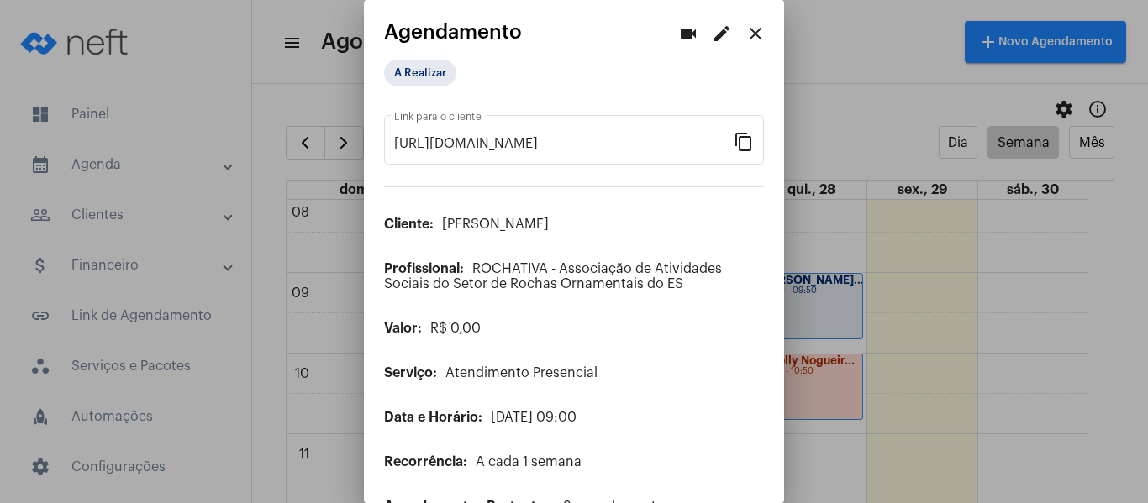
scroll to position [0, 0]
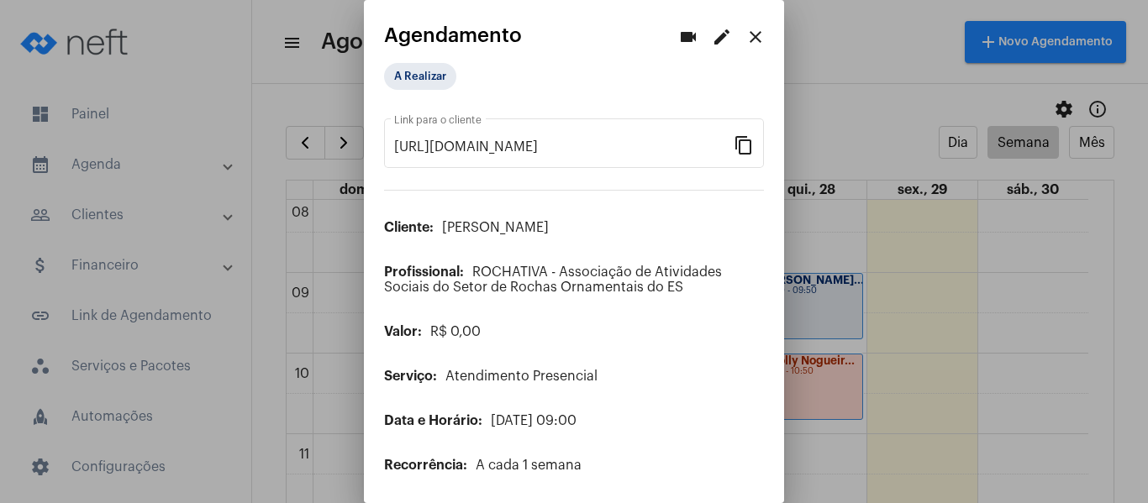
click at [407, 91] on div "A Realizar" at bounding box center [468, 77] width 175 height 34
click at [410, 89] on mat-chip "A Realizar" at bounding box center [420, 76] width 72 height 27
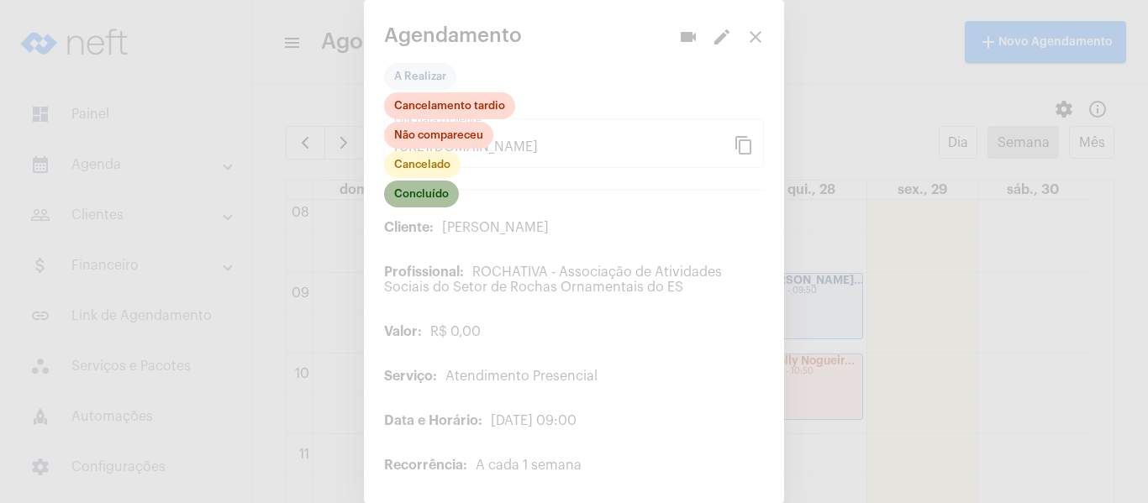
click at [418, 204] on mat-chip "Concluído" at bounding box center [421, 194] width 75 height 27
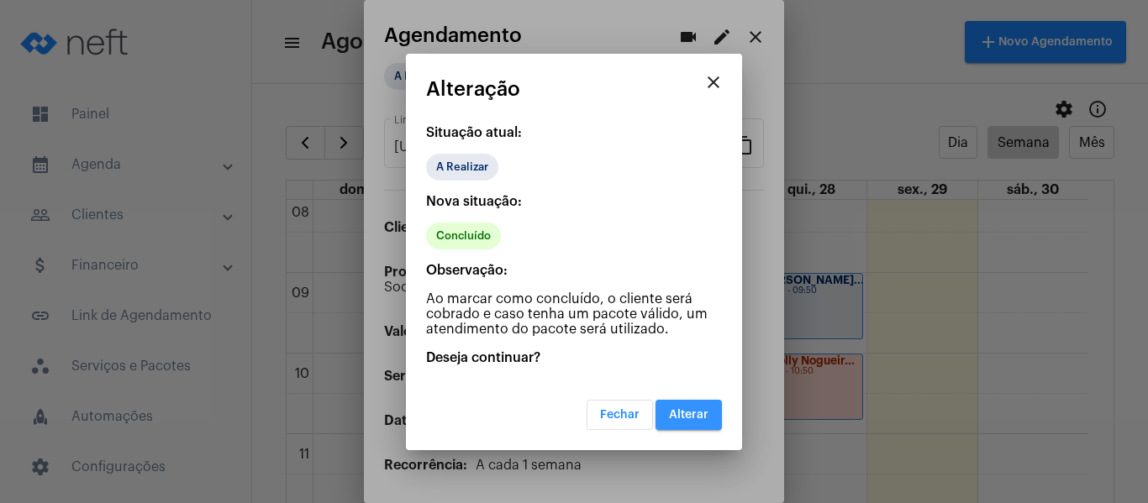
click at [696, 409] on span "Alterar" at bounding box center [688, 415] width 39 height 12
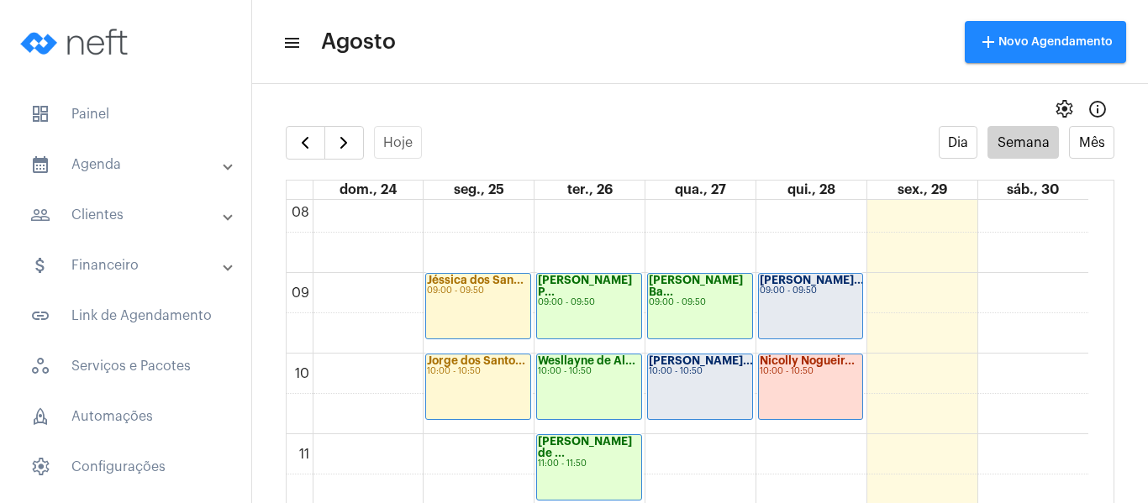
scroll to position [737, 0]
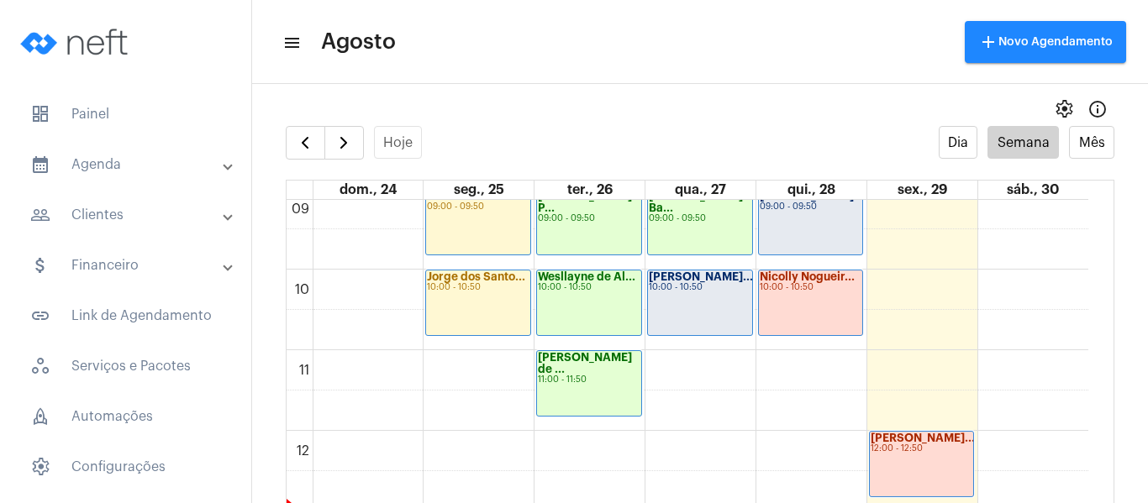
click at [699, 310] on div "[PERSON_NAME]... 10:00 - 10:50" at bounding box center [700, 303] width 104 height 65
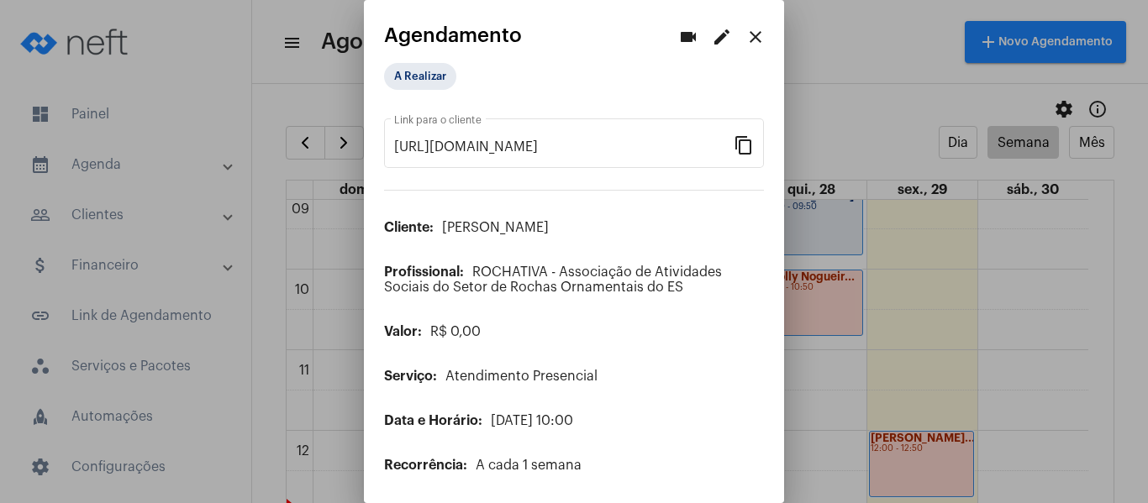
click at [712, 28] on mat-icon "edit" at bounding box center [722, 37] width 20 height 20
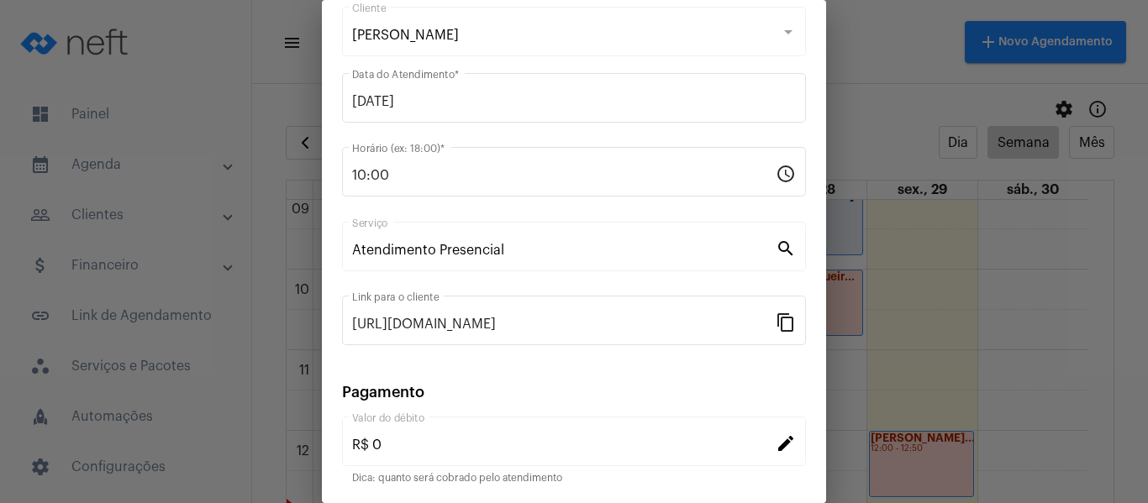
scroll to position [220, 0]
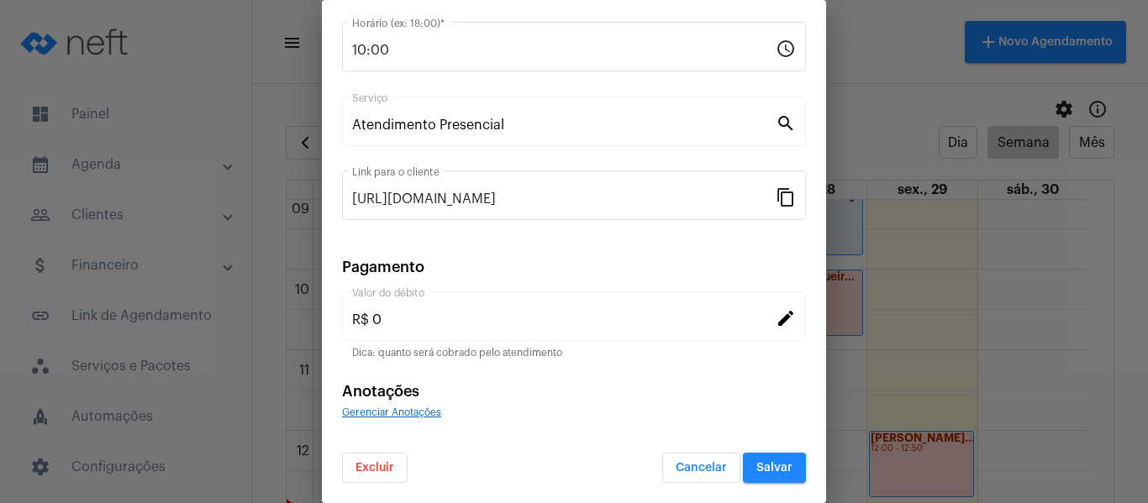
click at [404, 405] on div "Gerenciar Anotações" at bounding box center [574, 411] width 464 height 15
click at [406, 412] on span "Gerenciar Anotações" at bounding box center [391, 412] width 99 height 10
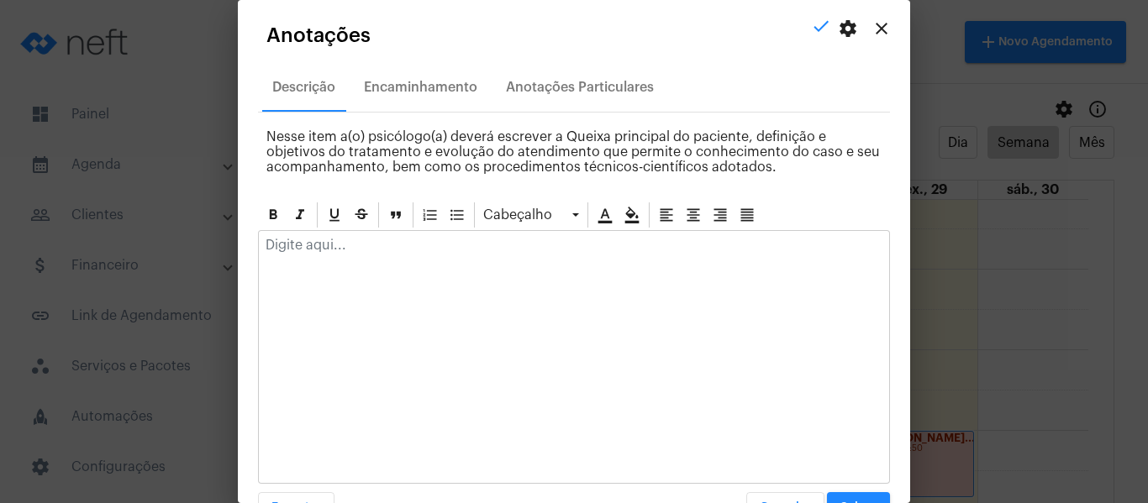
click at [426, 240] on p at bounding box center [573, 245] width 617 height 15
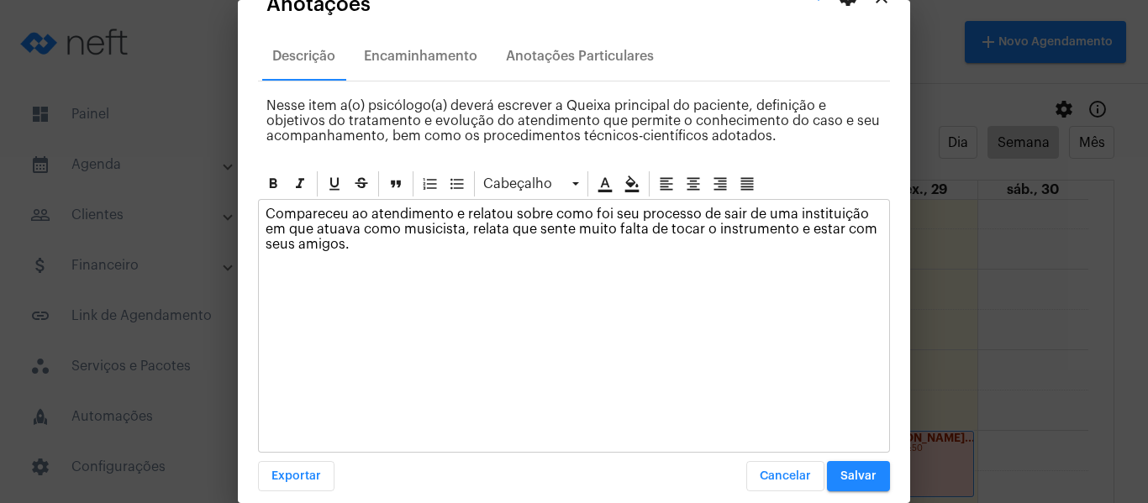
scroll to position [48, 0]
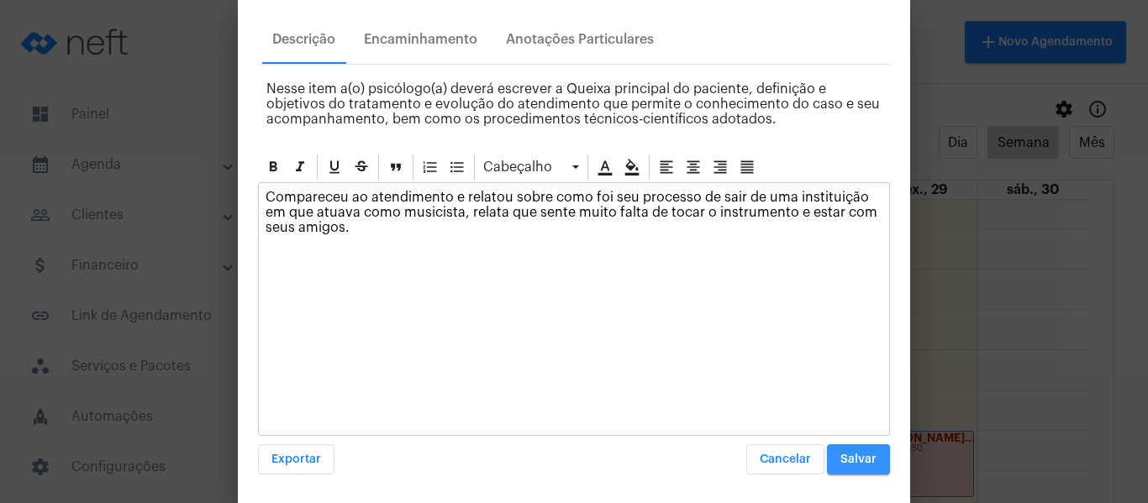
click at [850, 462] on span "Salvar" at bounding box center [858, 460] width 36 height 12
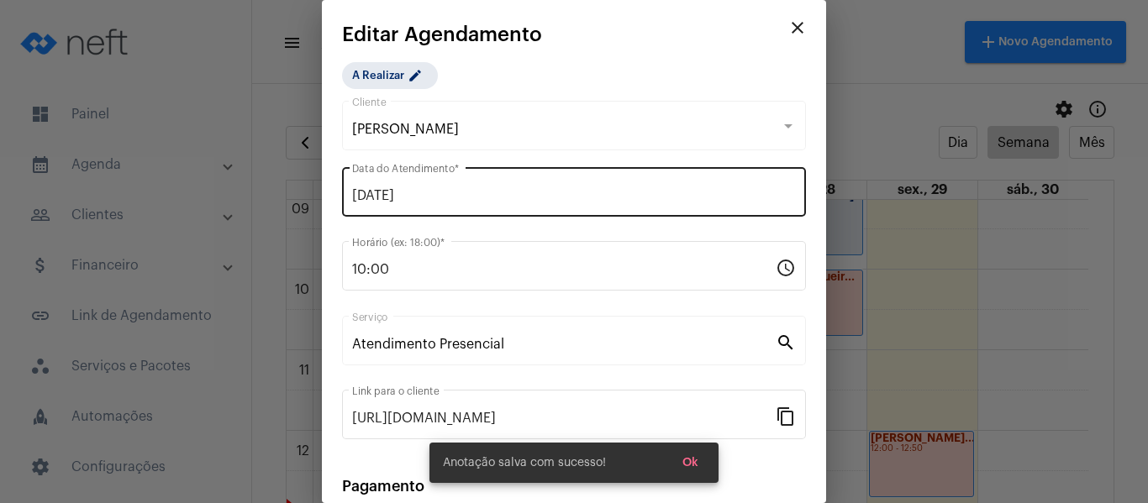
scroll to position [0, 0]
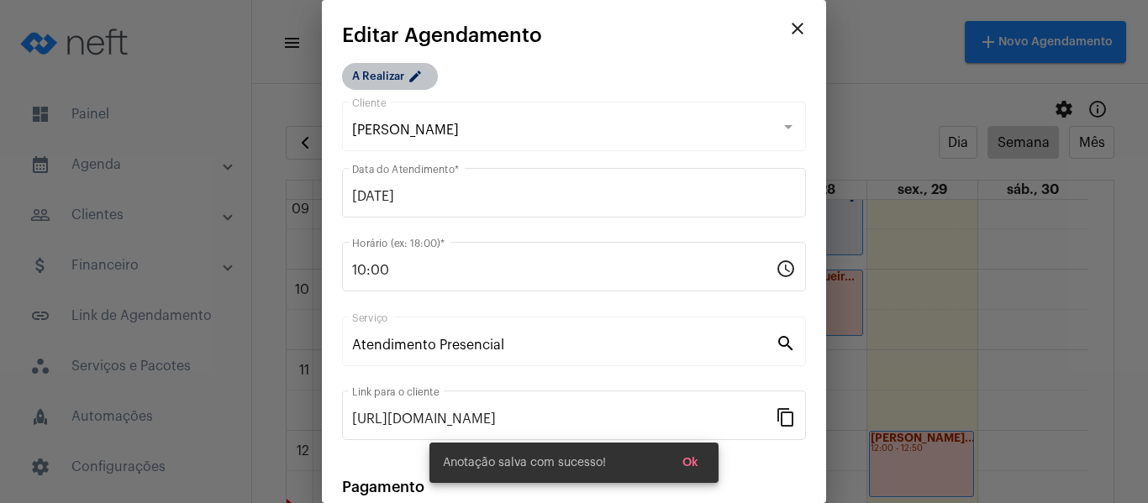
click at [397, 76] on mat-chip "A Realizar edit" at bounding box center [390, 76] width 96 height 27
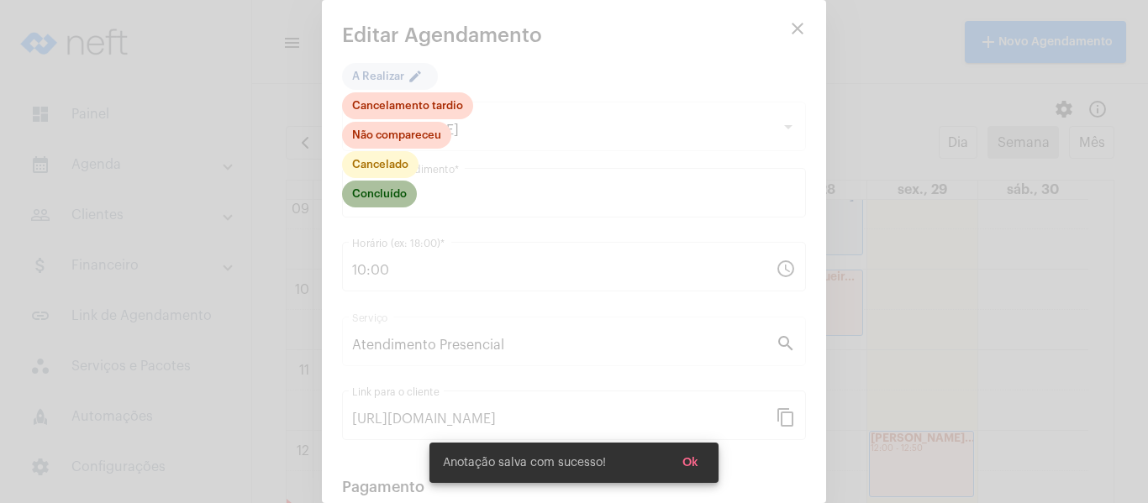
click at [397, 194] on mat-chip "Concluído" at bounding box center [379, 194] width 75 height 27
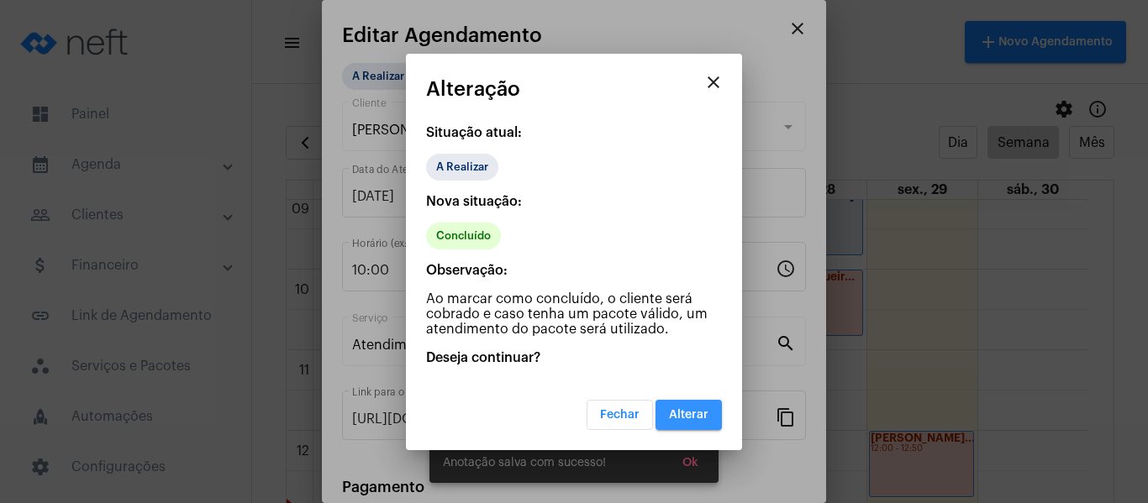
click at [714, 426] on button "Alterar" at bounding box center [688, 415] width 66 height 30
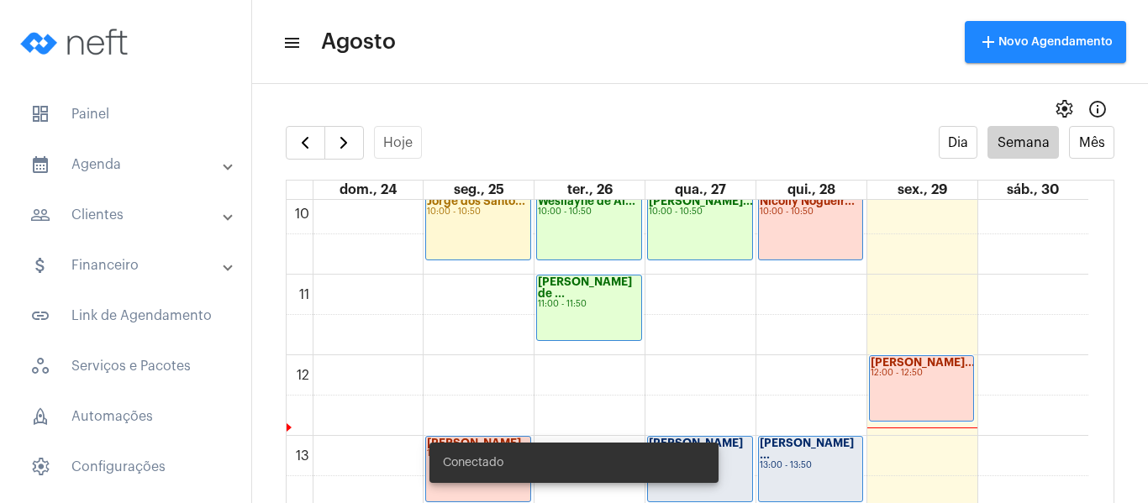
scroll to position [653, 0]
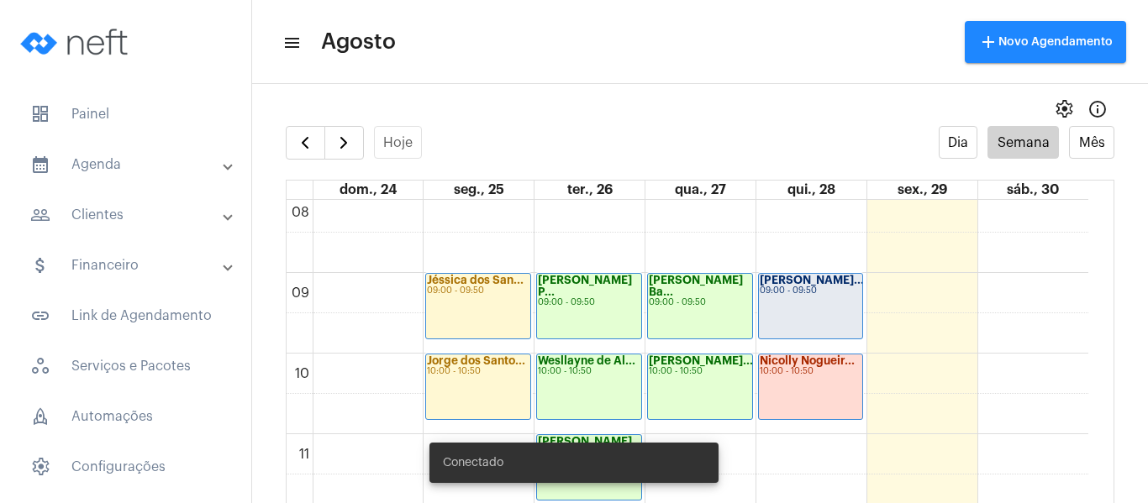
click at [785, 303] on div "Joaquim Vicente... 09:00 - 09:50" at bounding box center [811, 306] width 104 height 65
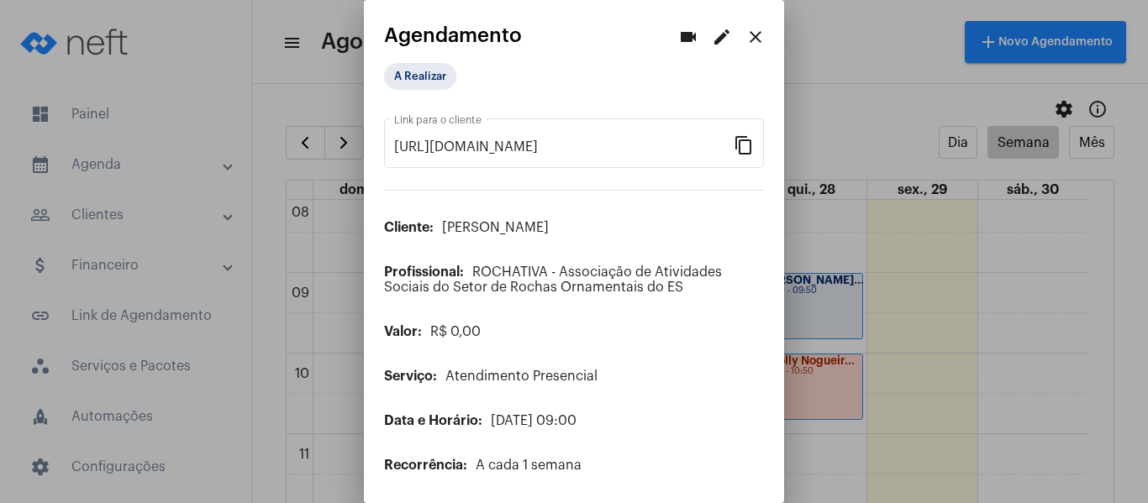
click at [712, 35] on mat-icon "edit" at bounding box center [722, 37] width 20 height 20
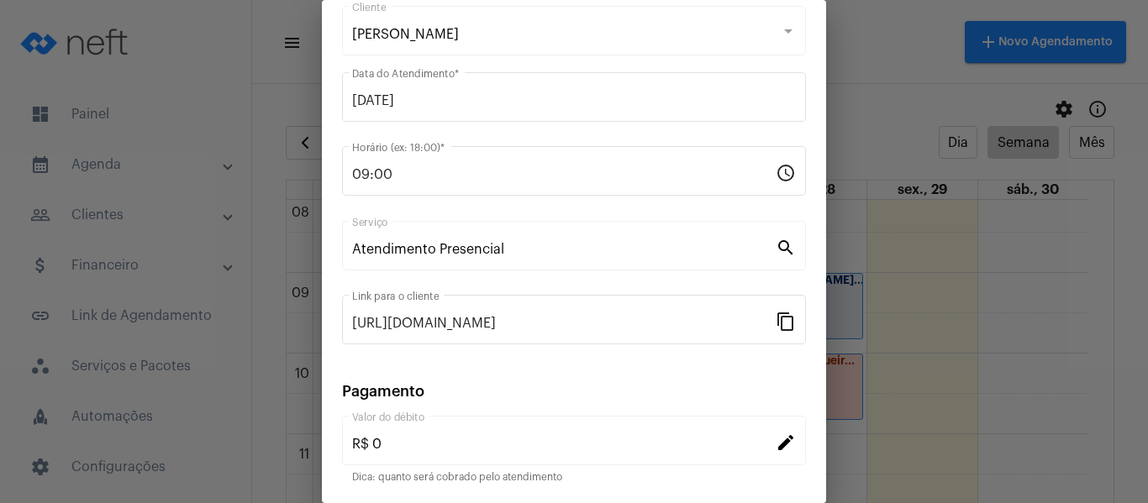
scroll to position [220, 0]
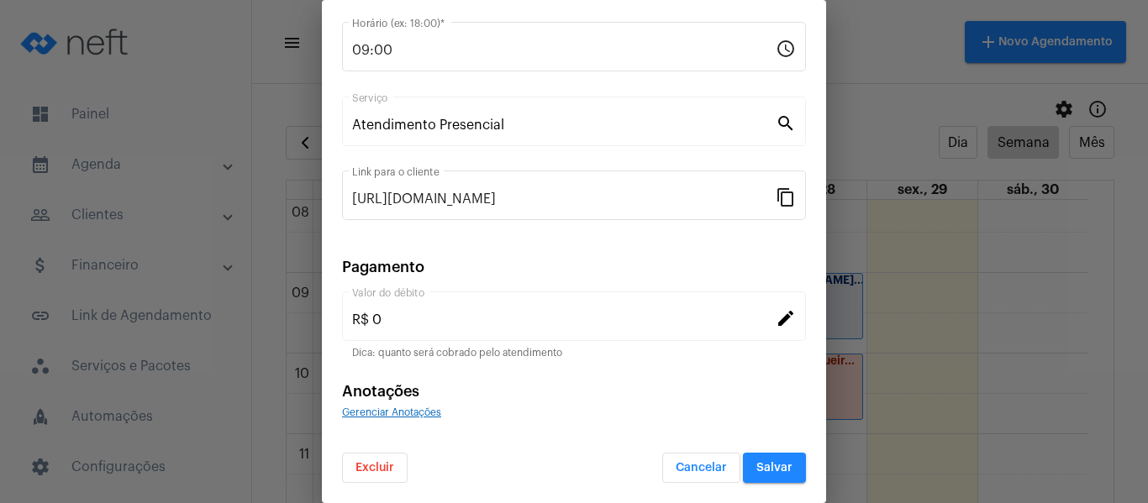
click at [420, 409] on span "Gerenciar Anotações" at bounding box center [391, 412] width 99 height 10
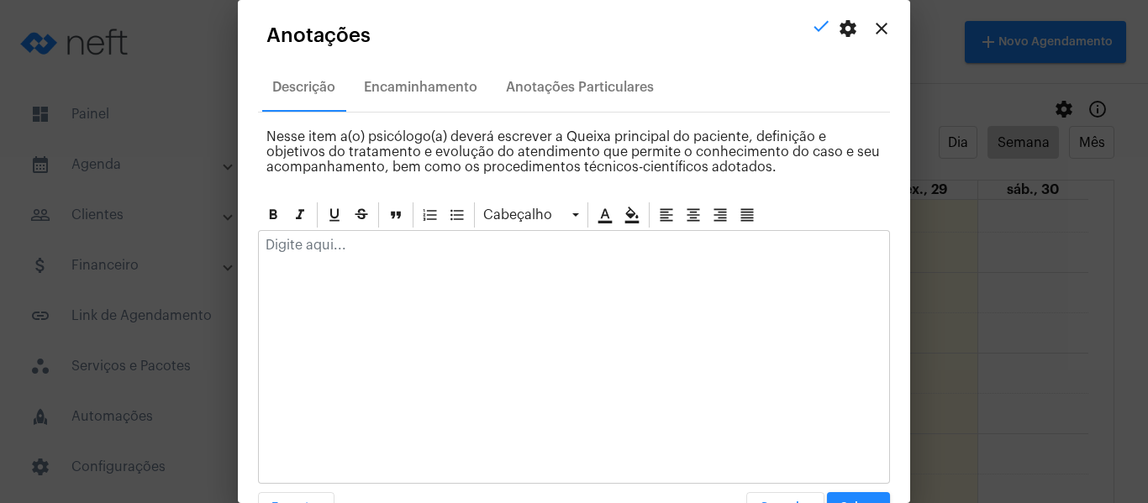
click at [403, 244] on p at bounding box center [573, 245] width 617 height 15
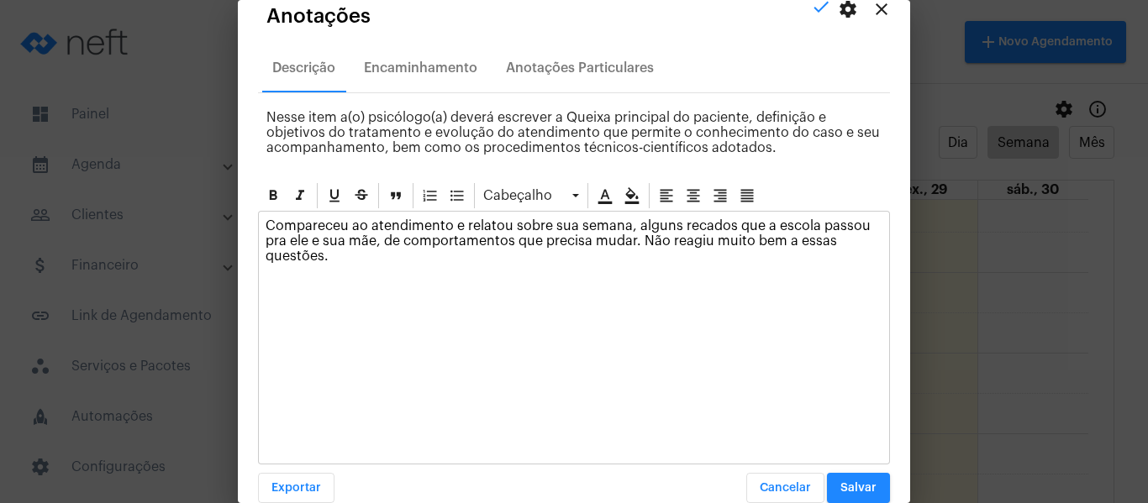
scroll to position [48, 0]
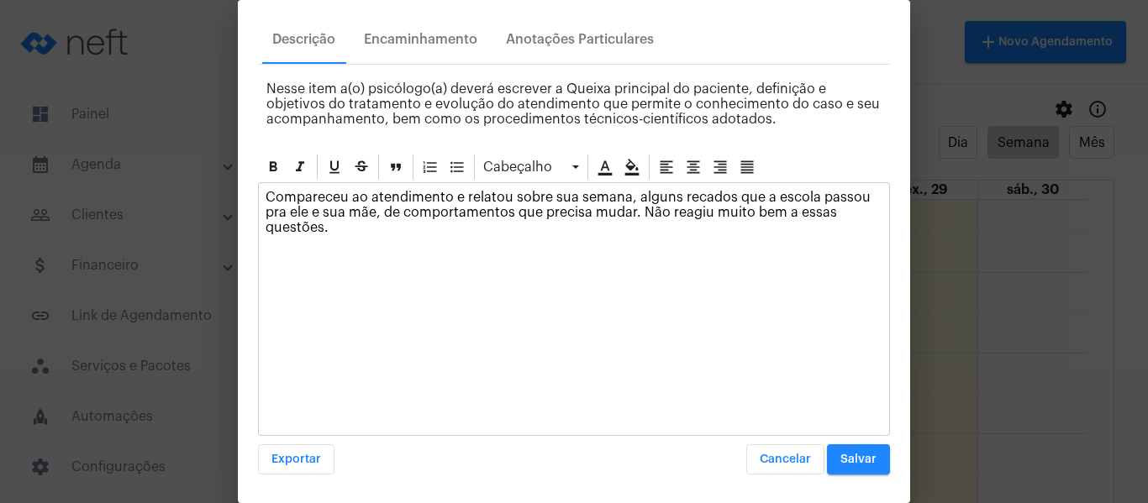
click at [848, 461] on span "Salvar" at bounding box center [858, 460] width 36 height 12
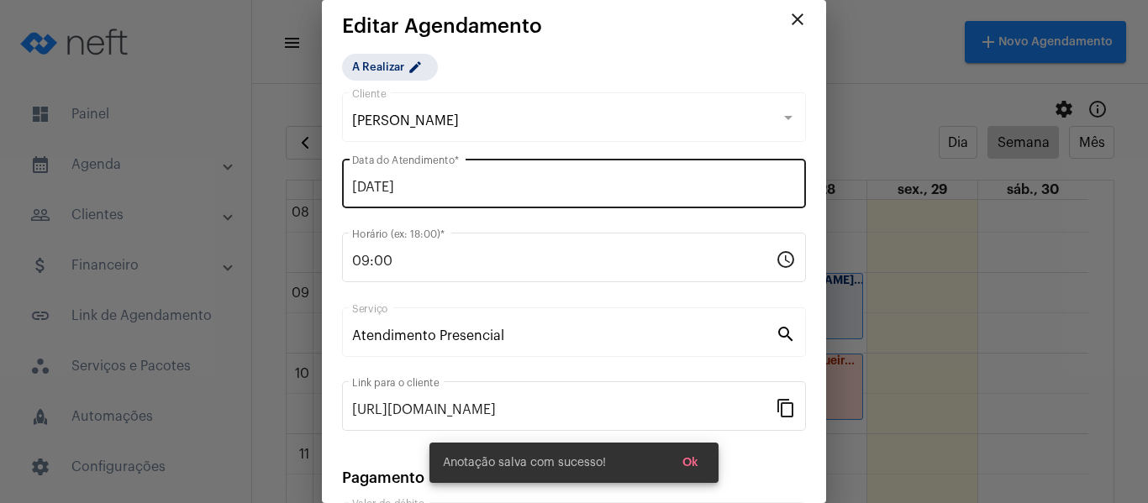
scroll to position [0, 0]
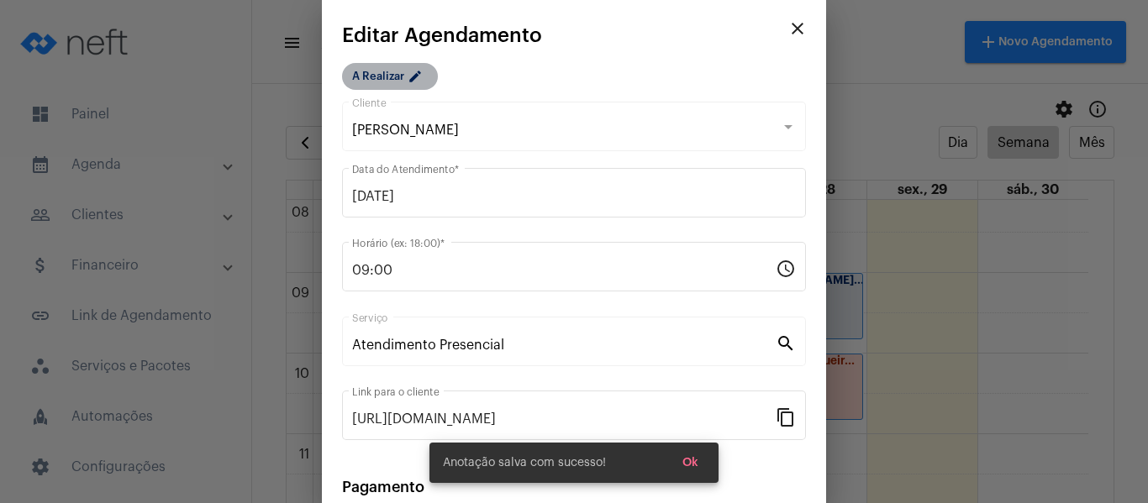
click at [389, 71] on mat-chip "A Realizar edit" at bounding box center [390, 76] width 96 height 27
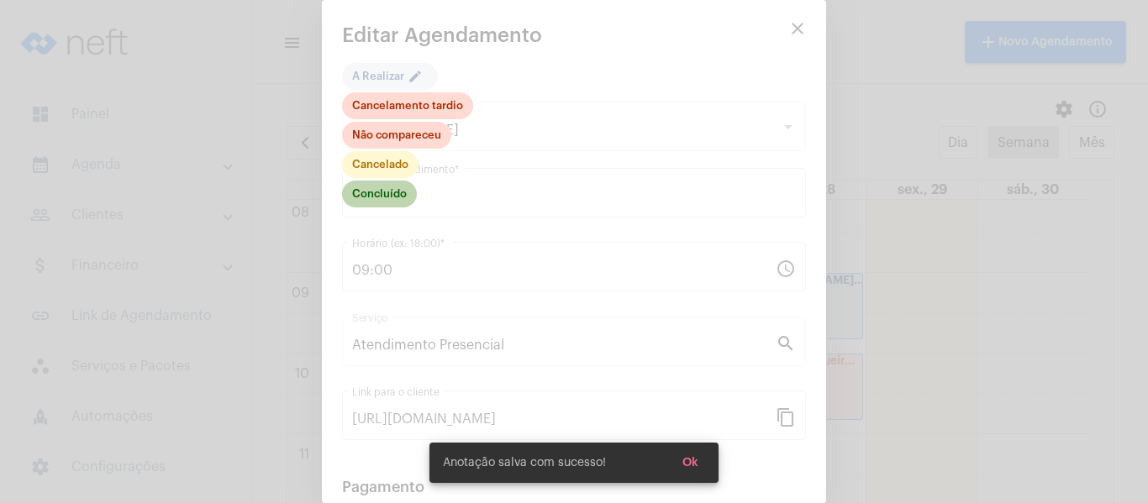
click at [387, 189] on mat-chip "Concluído" at bounding box center [379, 194] width 75 height 27
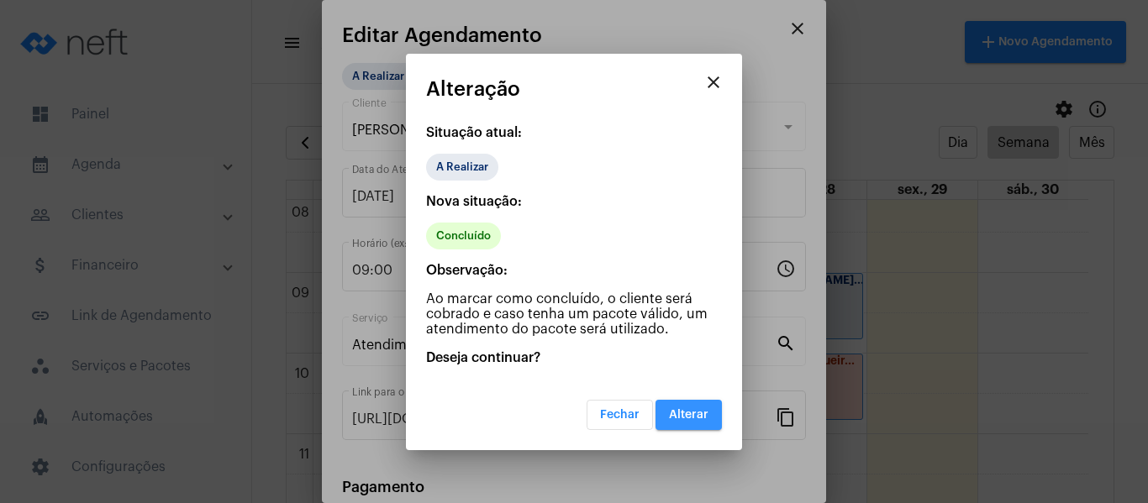
click at [689, 417] on span "Alterar" at bounding box center [688, 415] width 39 height 12
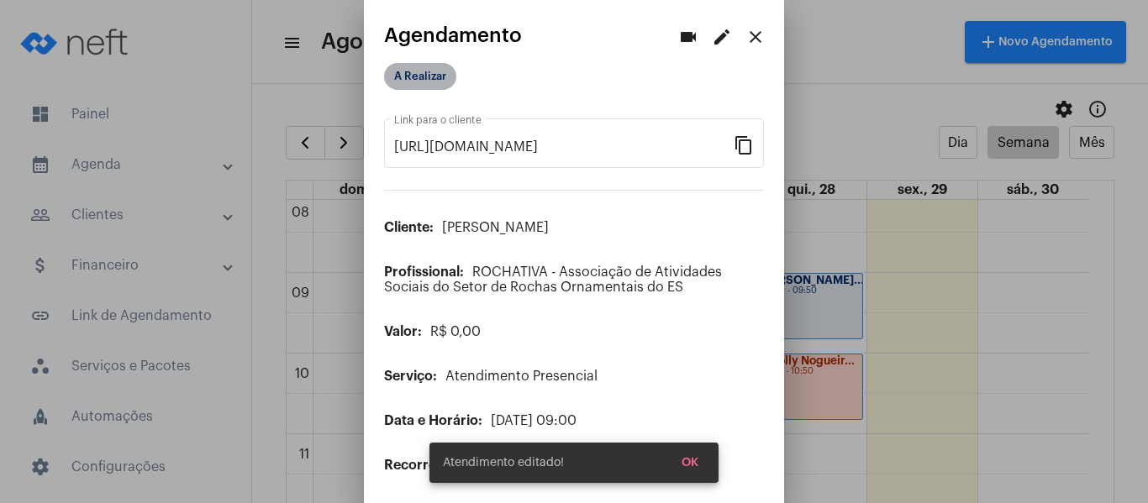
click at [433, 72] on mat-chip "A Realizar" at bounding box center [420, 76] width 72 height 27
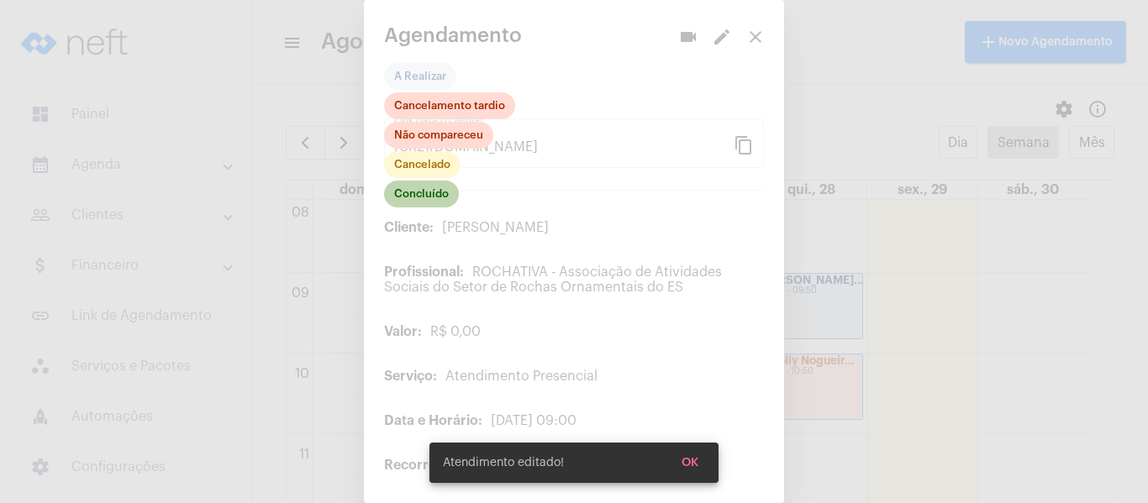
click at [426, 193] on mat-chip "Concluído" at bounding box center [421, 194] width 75 height 27
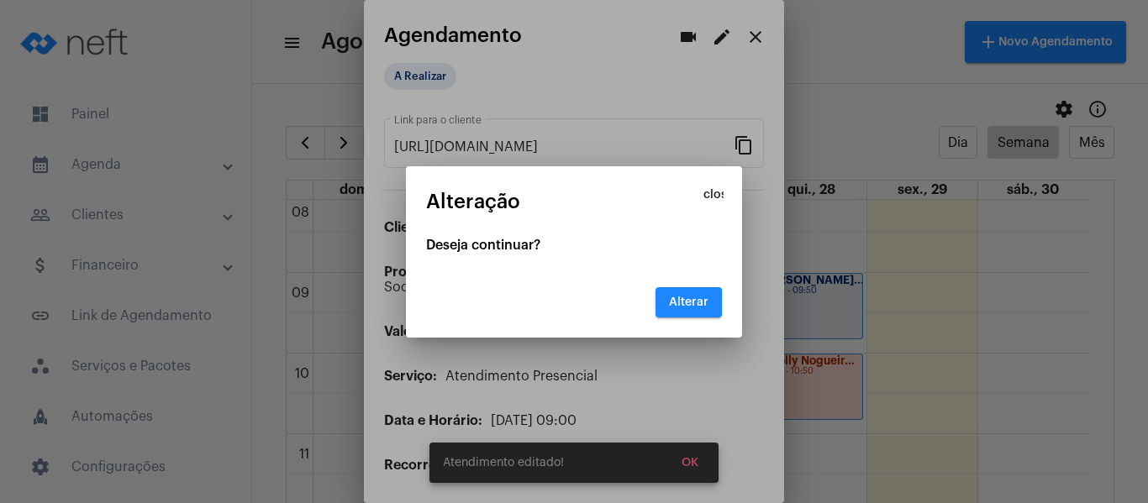
click at [691, 290] on button "Alterar" at bounding box center [688, 302] width 66 height 30
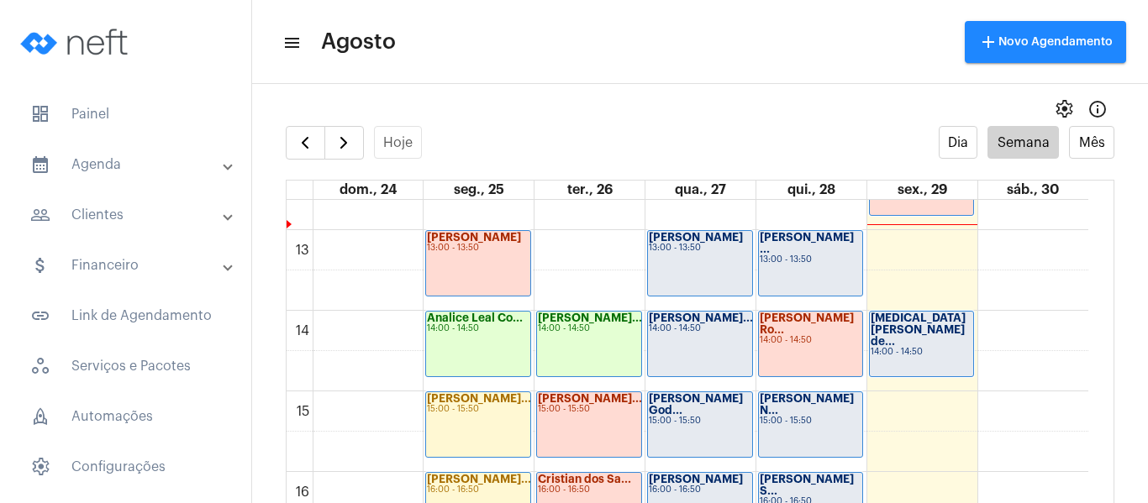
scroll to position [989, 0]
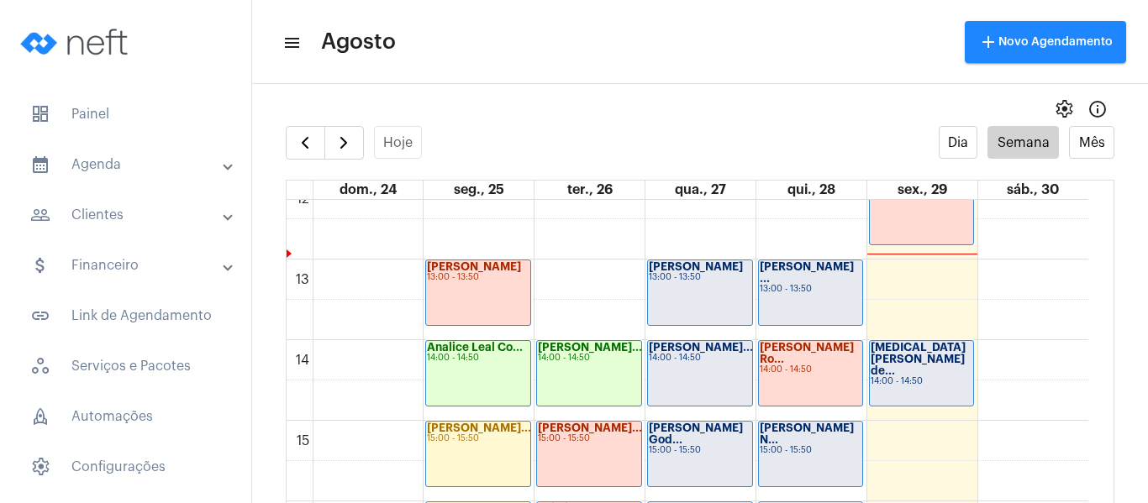
click at [681, 273] on div "[PERSON_NAME]" at bounding box center [700, 267] width 102 height 12
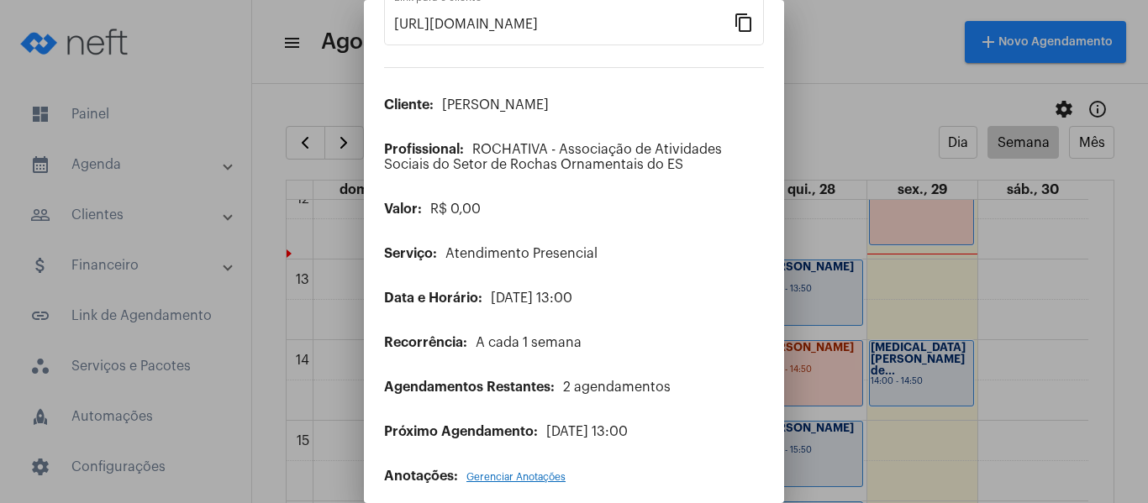
scroll to position [136, 0]
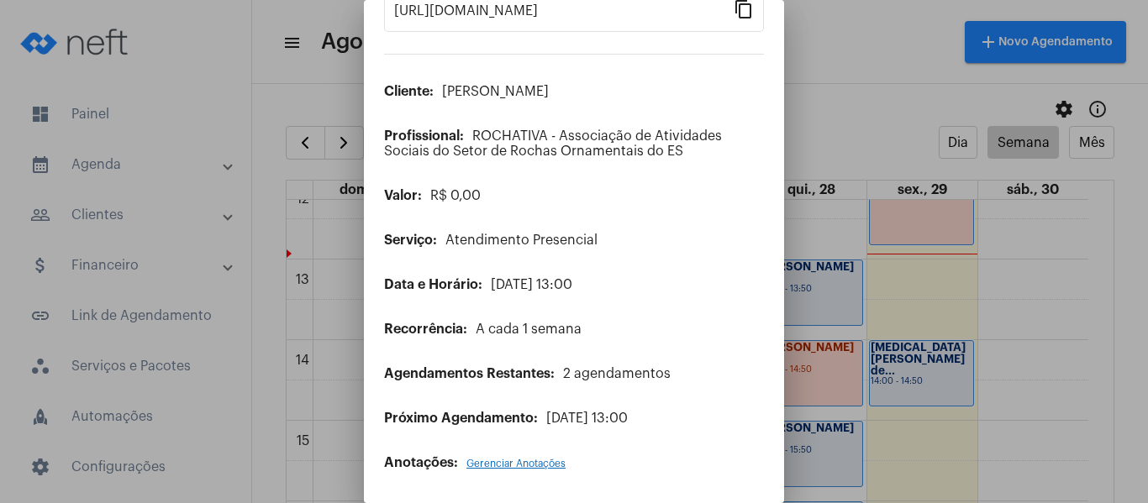
click at [546, 465] on span "Gerenciar Anotações" at bounding box center [515, 464] width 99 height 10
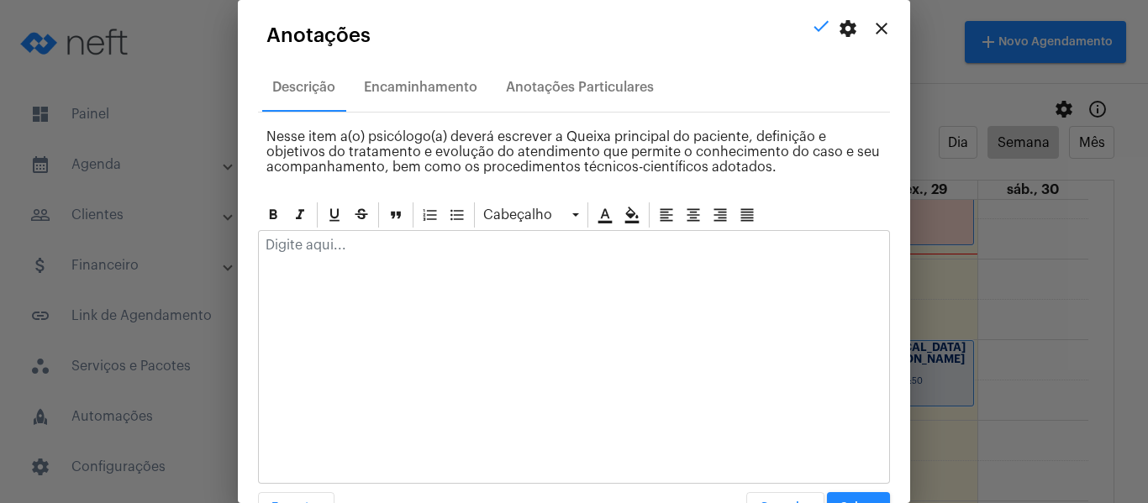
click at [402, 256] on div at bounding box center [574, 249] width 630 height 37
click at [875, 31] on mat-icon "close" at bounding box center [881, 28] width 20 height 20
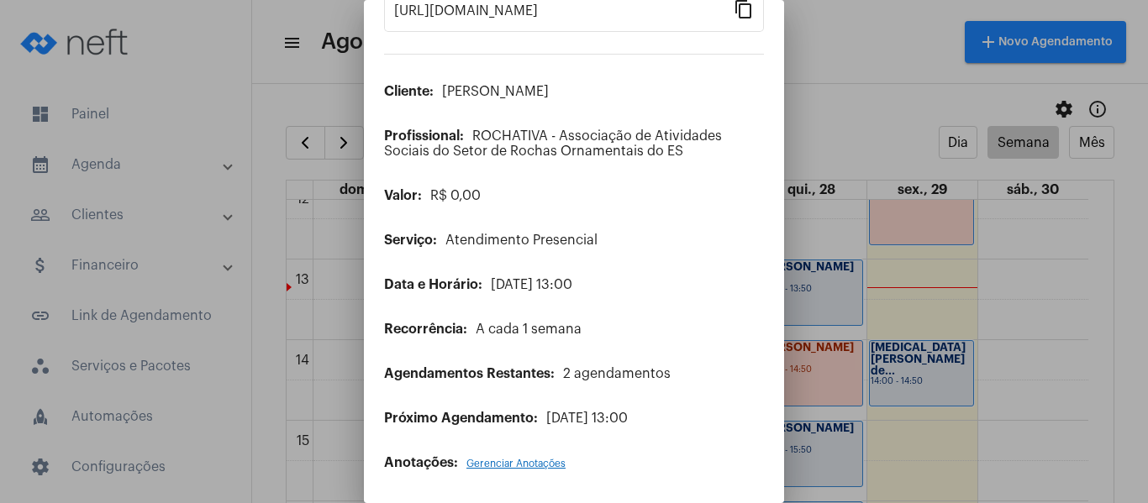
click at [500, 463] on span "Gerenciar Anotações" at bounding box center [515, 464] width 99 height 10
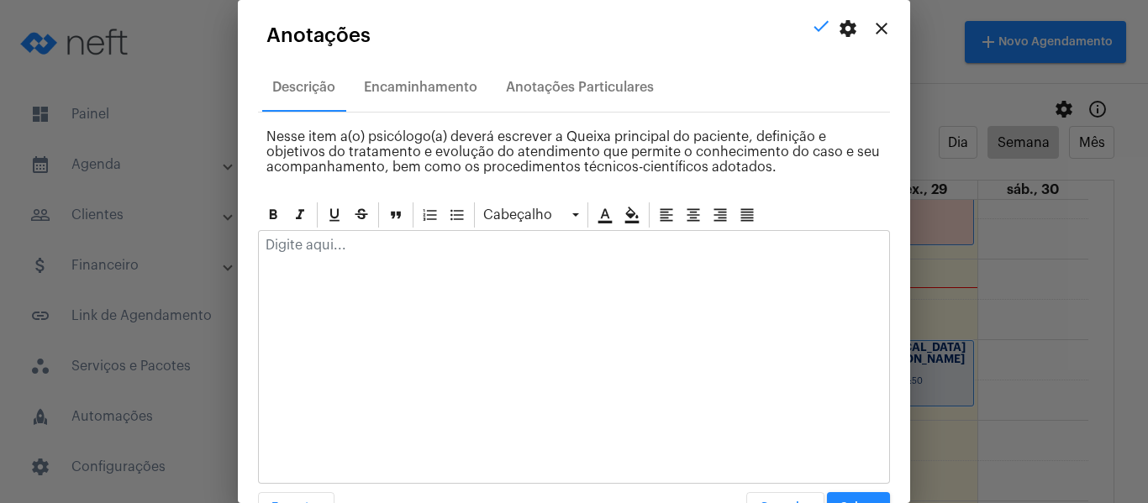
click at [454, 252] on p at bounding box center [573, 245] width 617 height 15
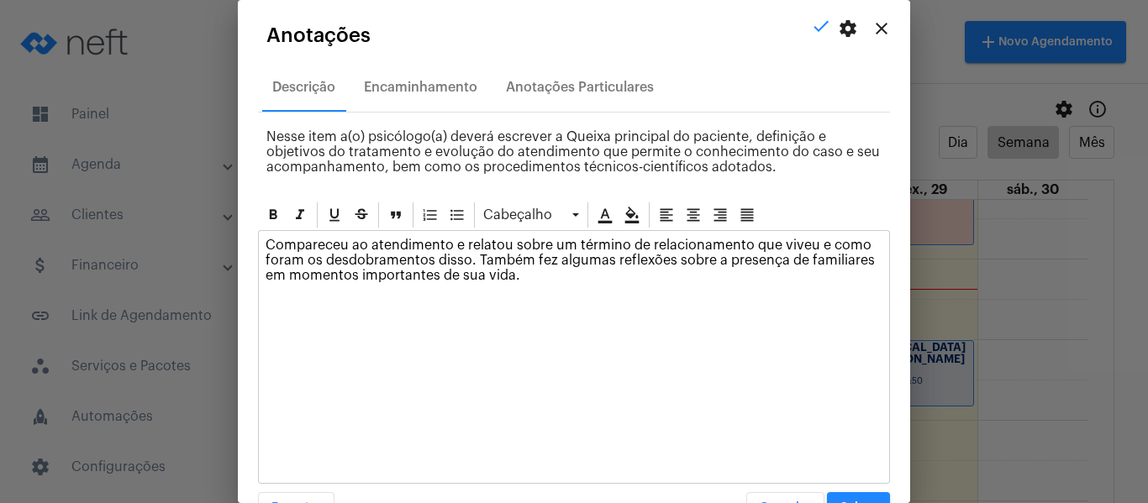
scroll to position [48, 0]
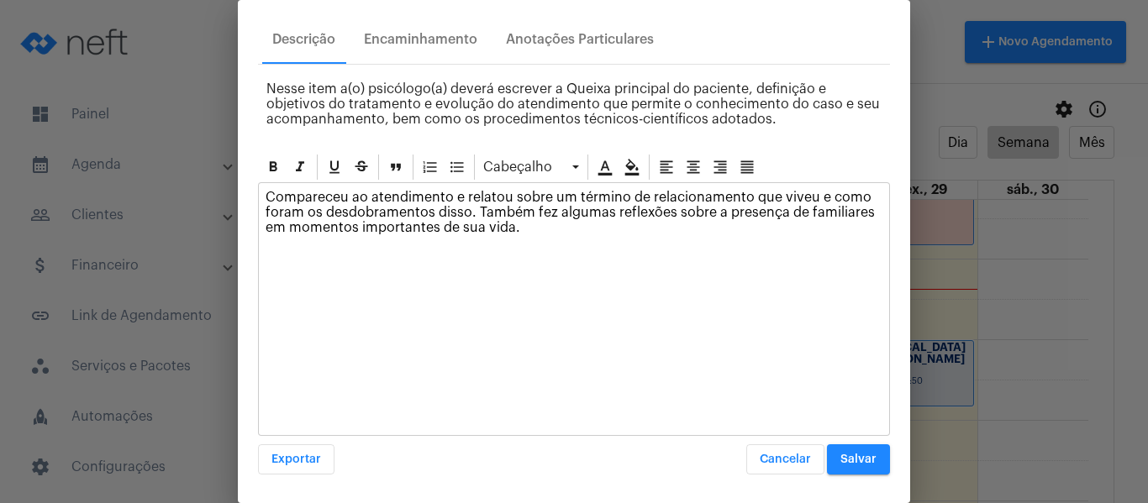
click at [853, 465] on button "Salvar" at bounding box center [858, 459] width 63 height 30
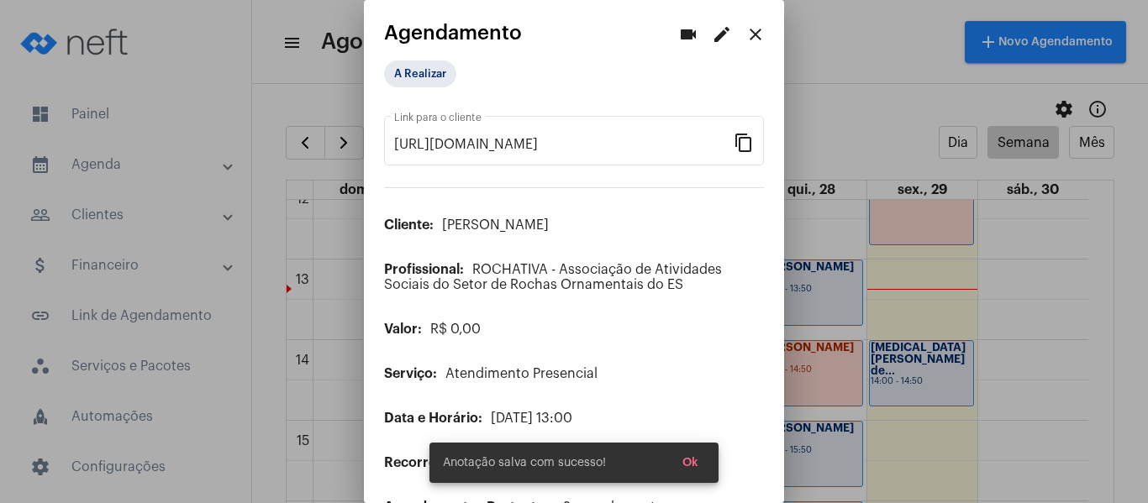
scroll to position [0, 0]
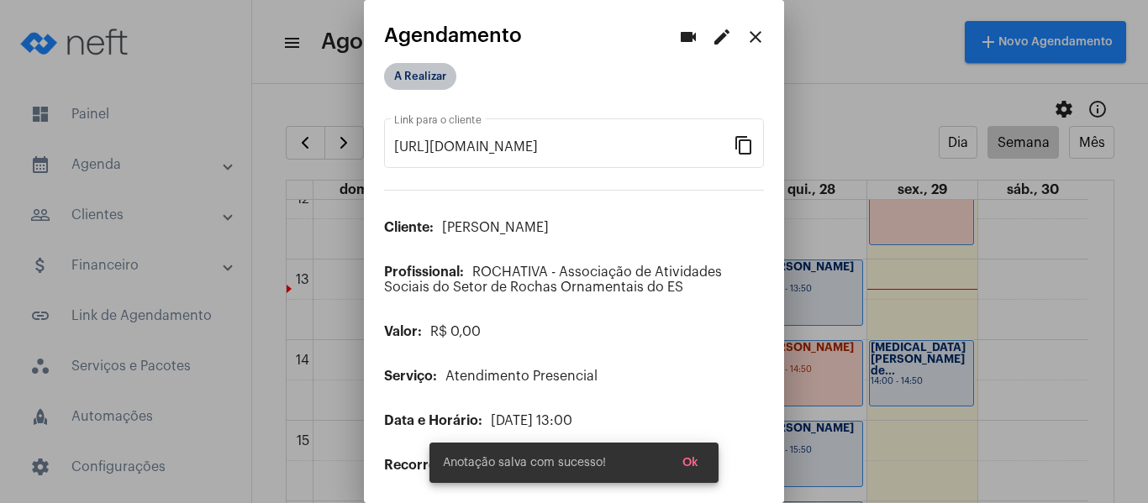
click at [402, 87] on mat-chip "A Realizar" at bounding box center [420, 76] width 72 height 27
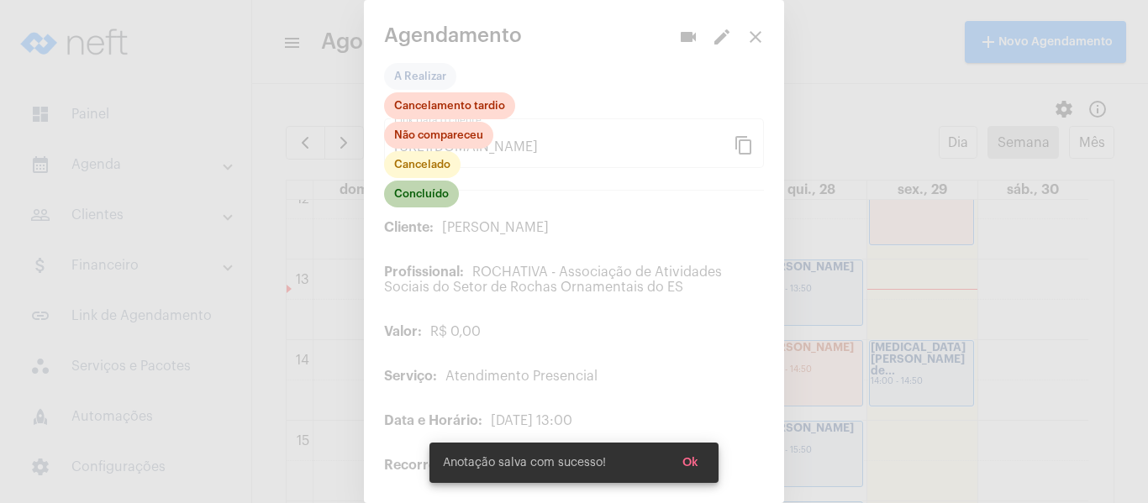
click at [418, 192] on mat-chip "Concluído" at bounding box center [421, 194] width 75 height 27
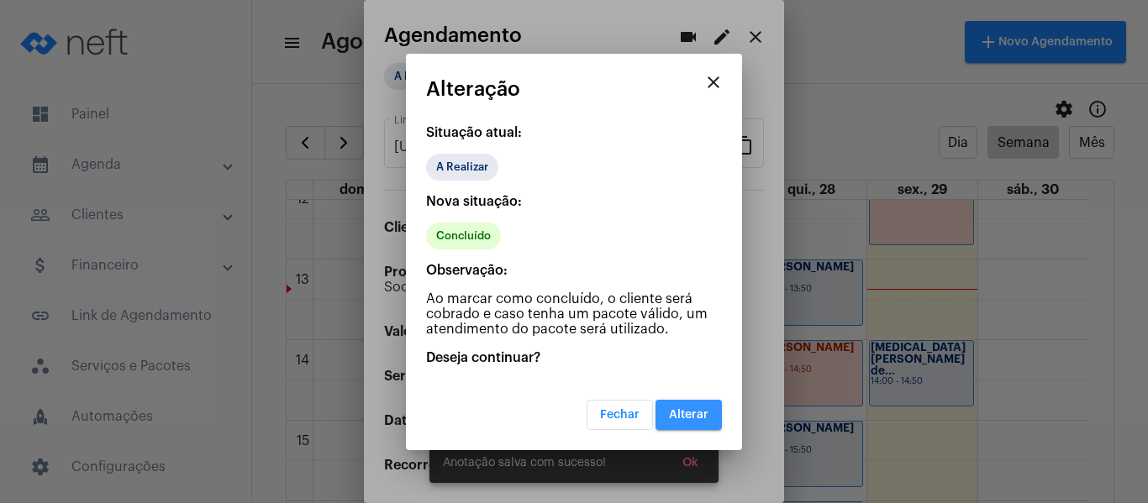
click at [701, 407] on button "Alterar" at bounding box center [688, 415] width 66 height 30
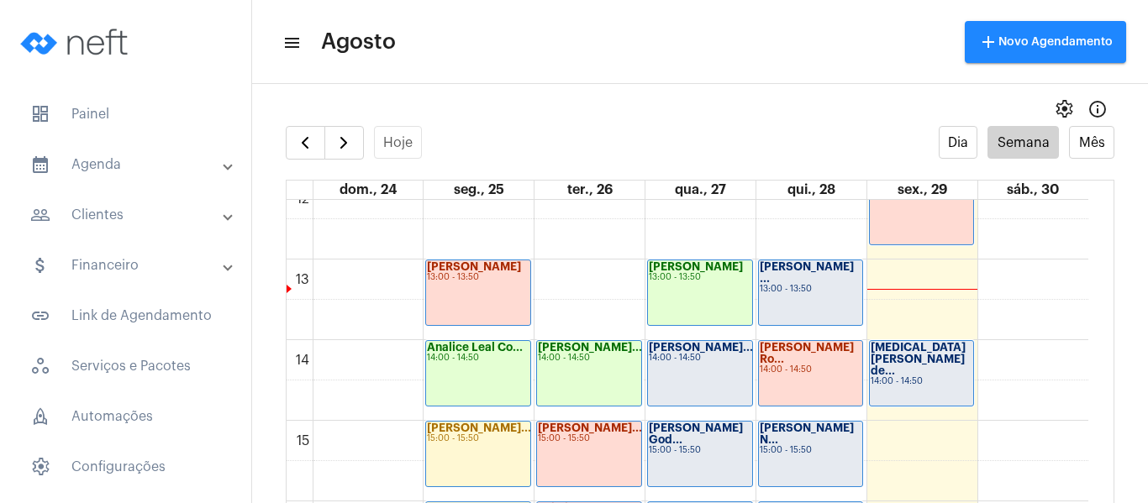
click at [714, 361] on div "14:00 - 14:50" at bounding box center [700, 358] width 102 height 9
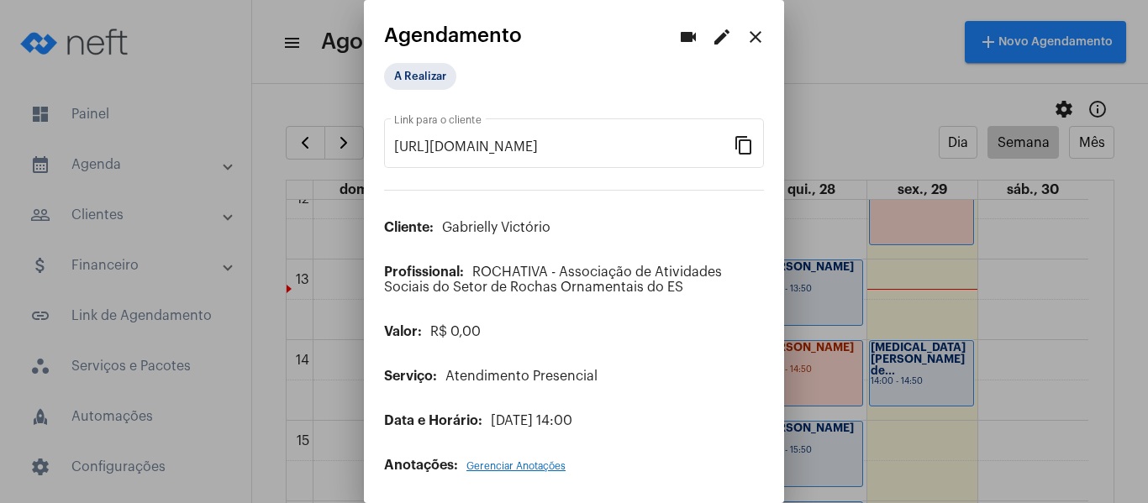
drag, startPoint x: 504, startPoint y: 473, endPoint x: 507, endPoint y: 462, distance: 11.4
click at [507, 464] on mat-dialog-container "videocam edit close Agendamento A Realizar [URL][DOMAIN_NAME] Link para o clien…" at bounding box center [574, 251] width 420 height 503
click at [507, 462] on span "Gerenciar Anotações" at bounding box center [515, 466] width 99 height 10
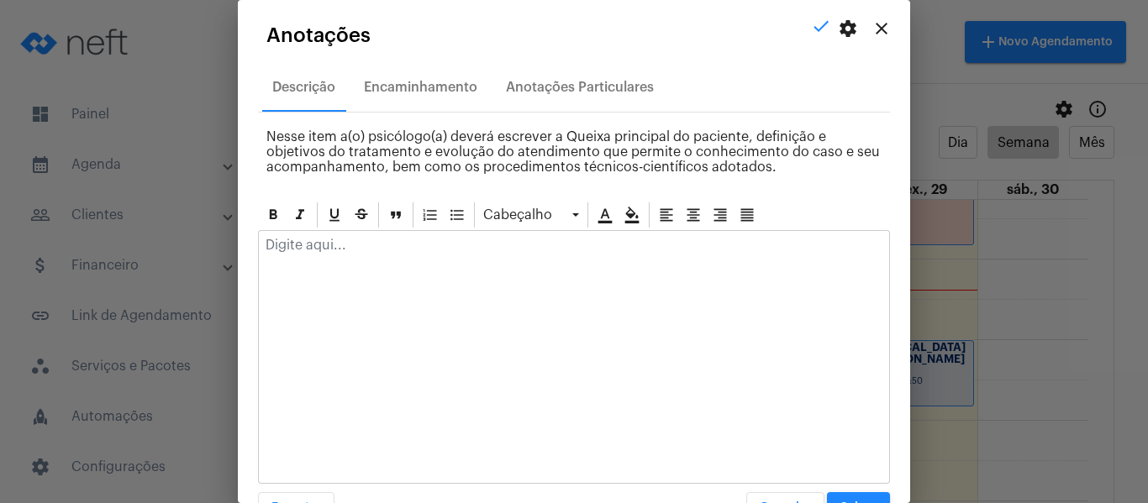
click at [370, 255] on div at bounding box center [574, 249] width 630 height 37
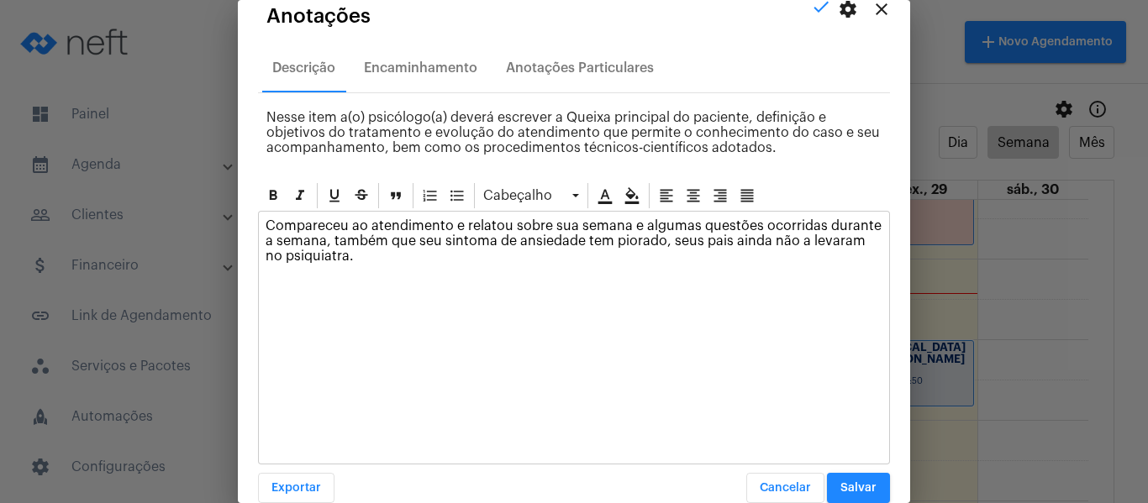
scroll to position [48, 0]
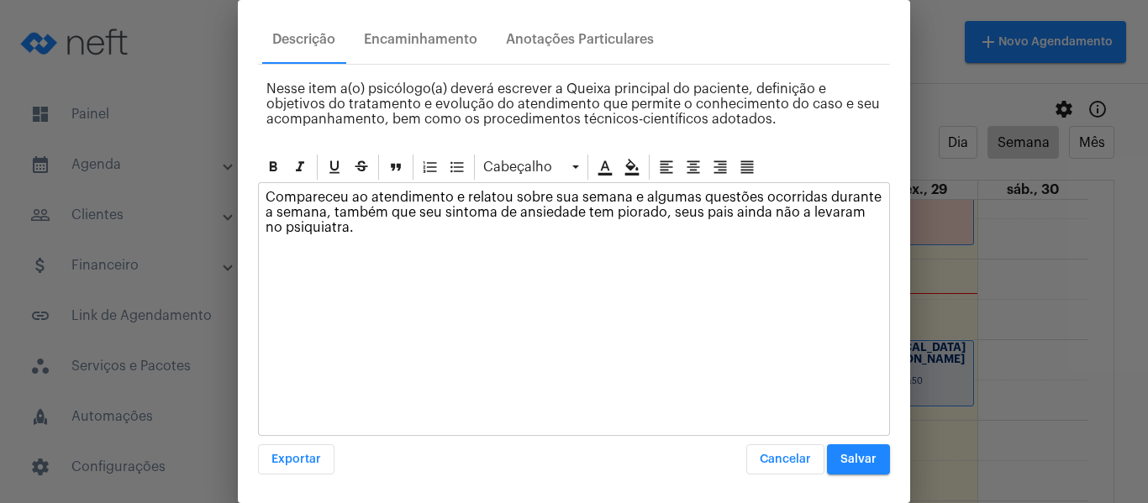
click at [845, 456] on span "Salvar" at bounding box center [858, 460] width 36 height 12
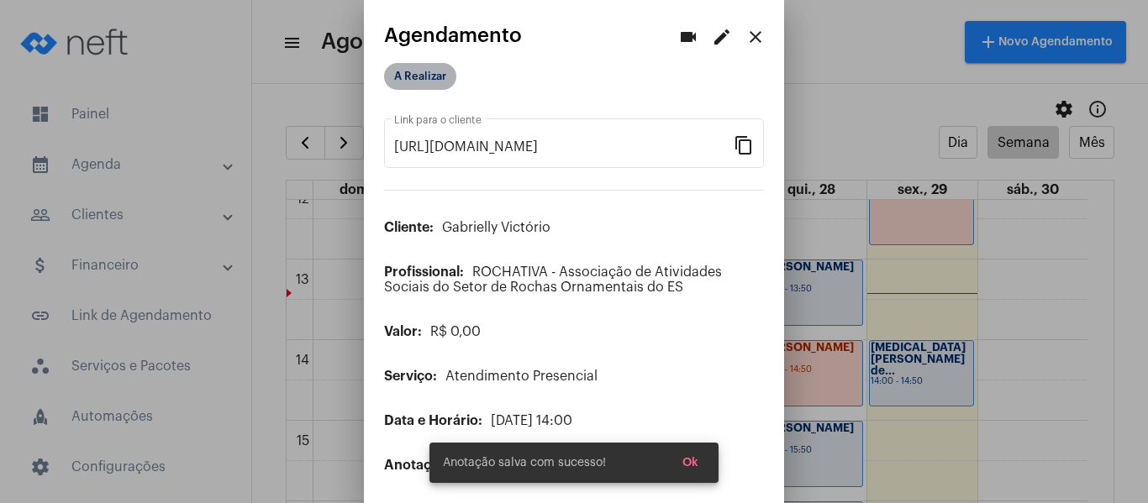
click at [418, 71] on mat-chip "A Realizar" at bounding box center [420, 76] width 72 height 27
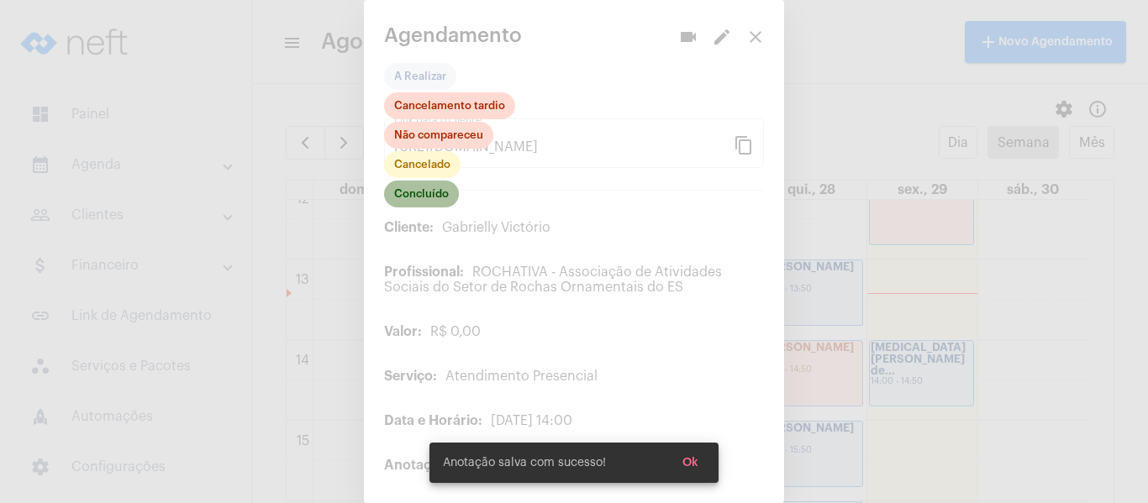
click at [433, 201] on mat-chip "Concluído" at bounding box center [421, 194] width 75 height 27
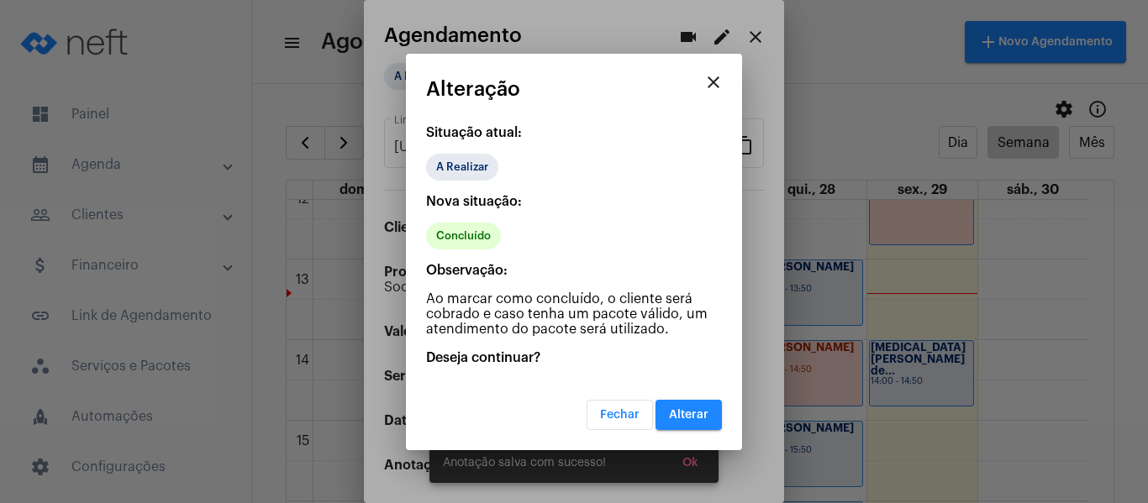
click at [685, 405] on button "Alterar" at bounding box center [688, 415] width 66 height 30
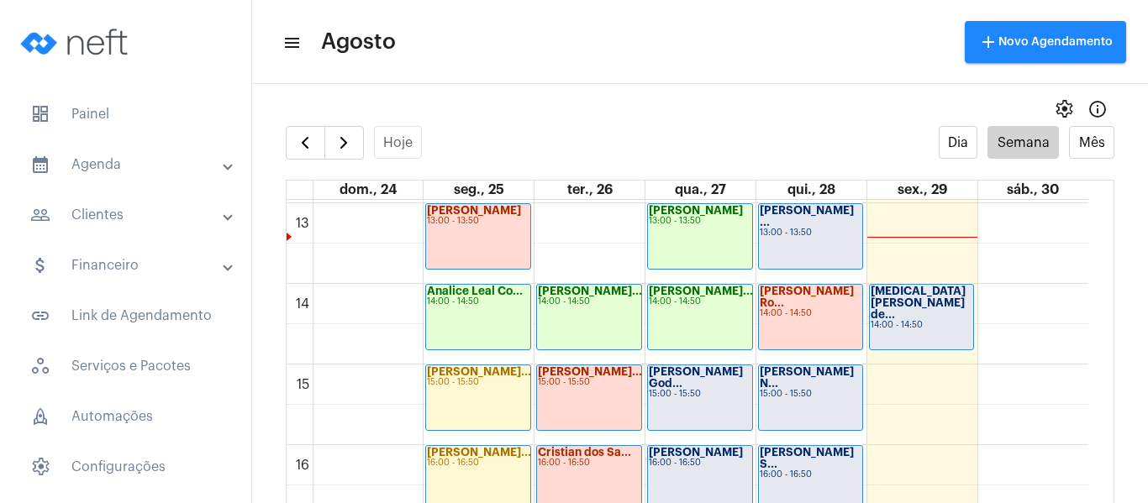
scroll to position [1073, 0]
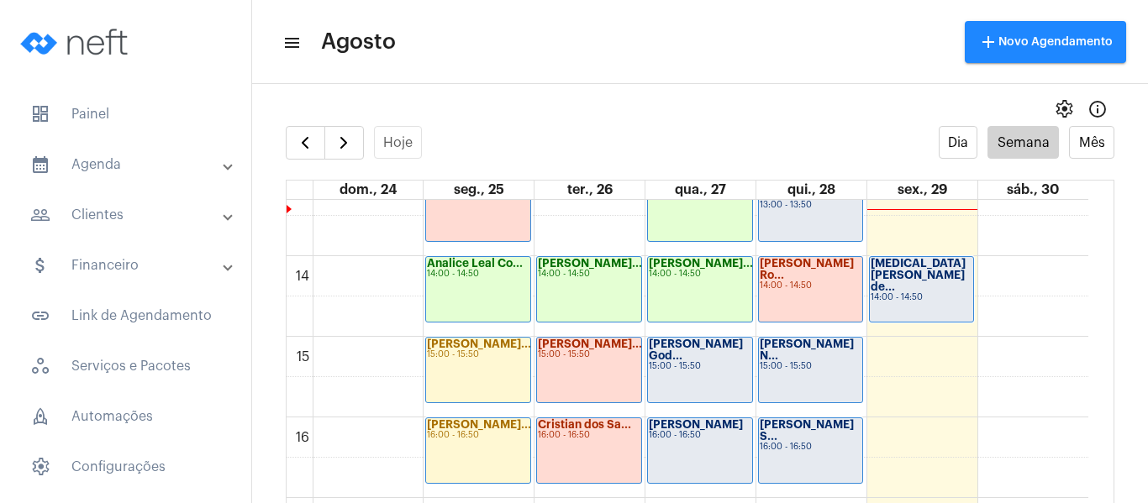
click at [729, 379] on div "[PERSON_NAME] God... 15:00 - 15:50" at bounding box center [700, 370] width 104 height 65
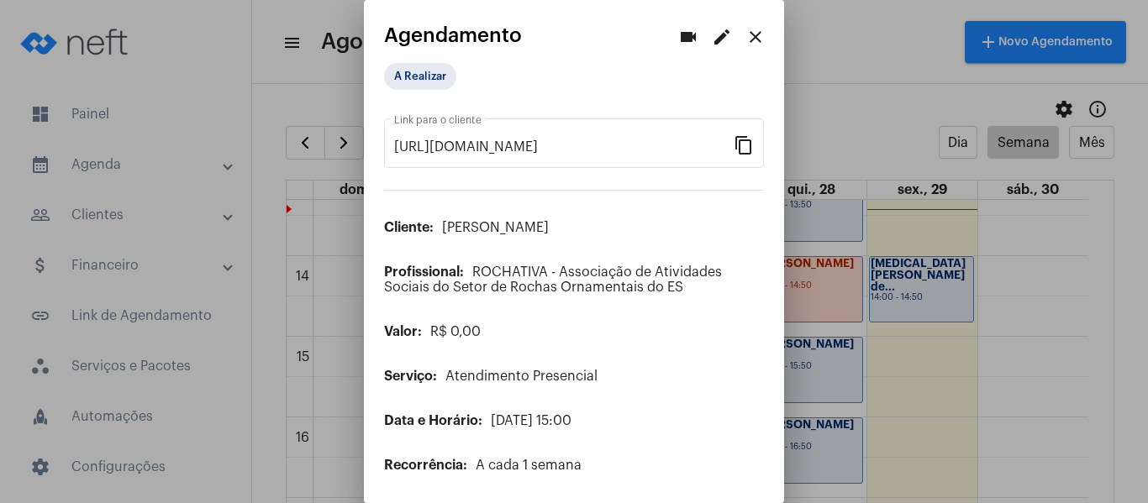
scroll to position [136, 0]
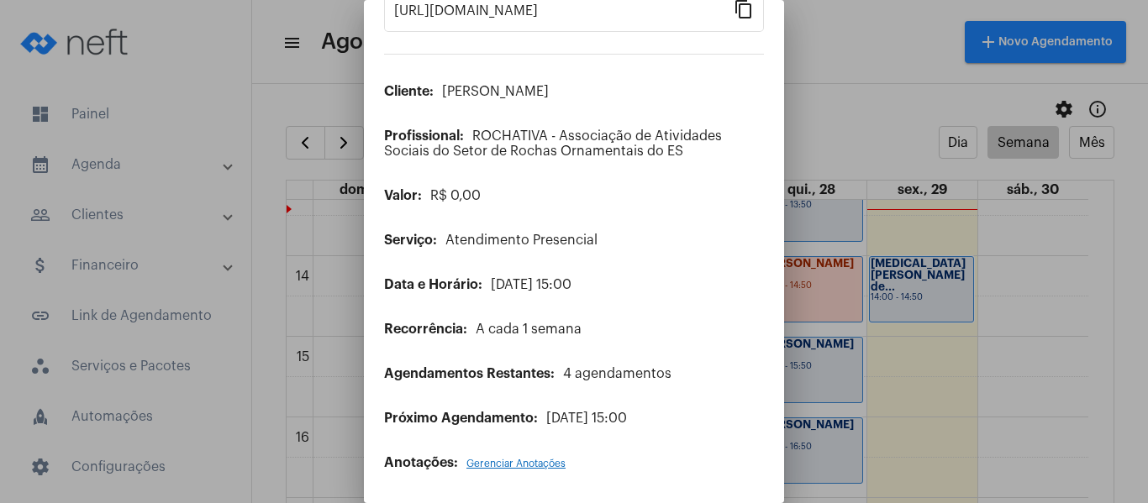
click at [535, 463] on span "Gerenciar Anotações" at bounding box center [515, 464] width 99 height 10
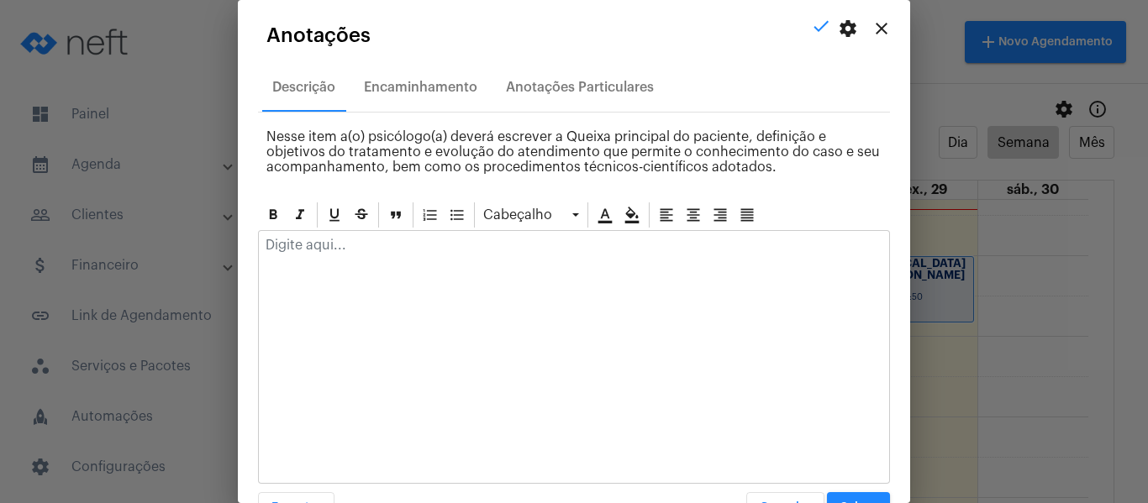
click at [390, 252] on p at bounding box center [573, 245] width 617 height 15
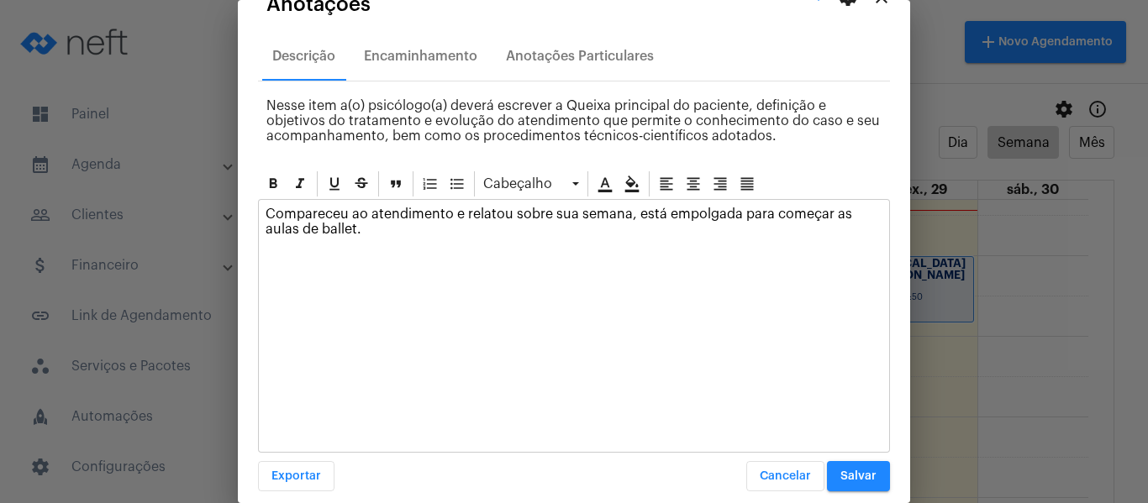
scroll to position [48, 0]
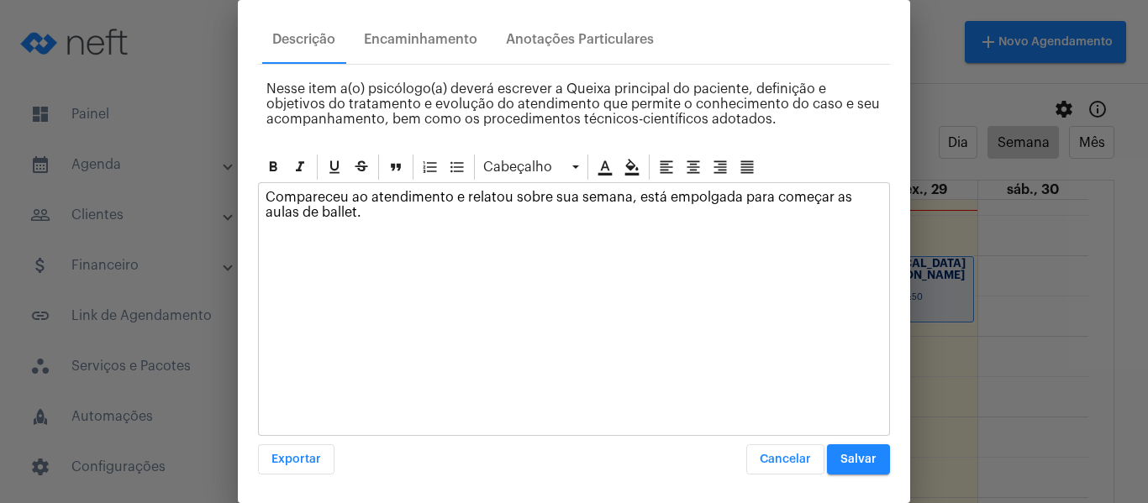
click at [840, 460] on span "Salvar" at bounding box center [858, 460] width 36 height 12
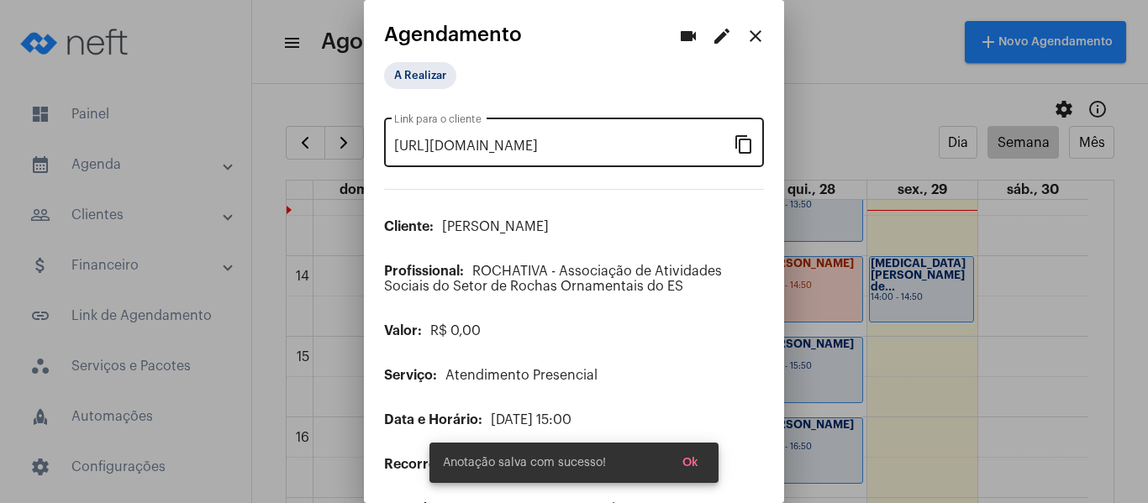
scroll to position [0, 0]
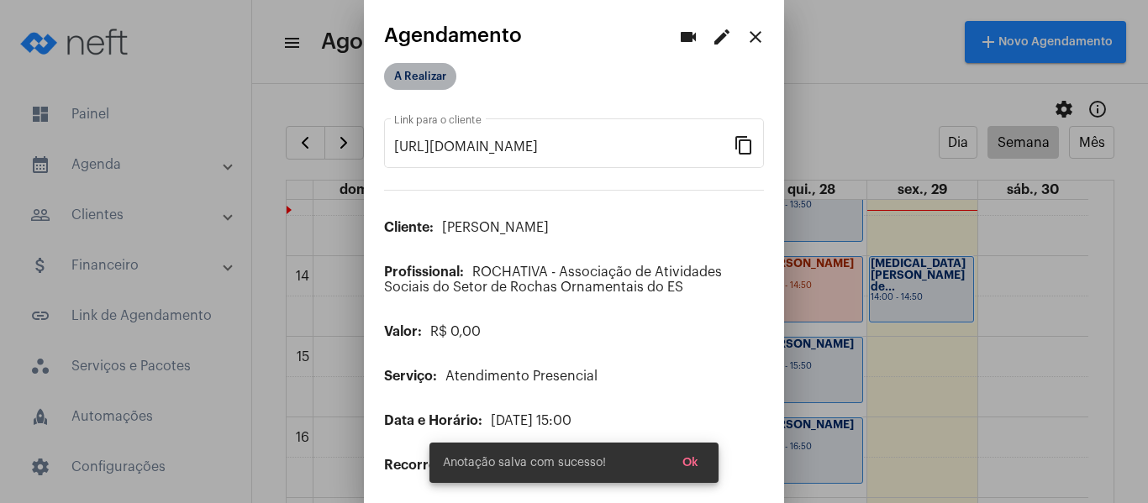
click at [435, 76] on mat-chip "A Realizar" at bounding box center [420, 76] width 72 height 27
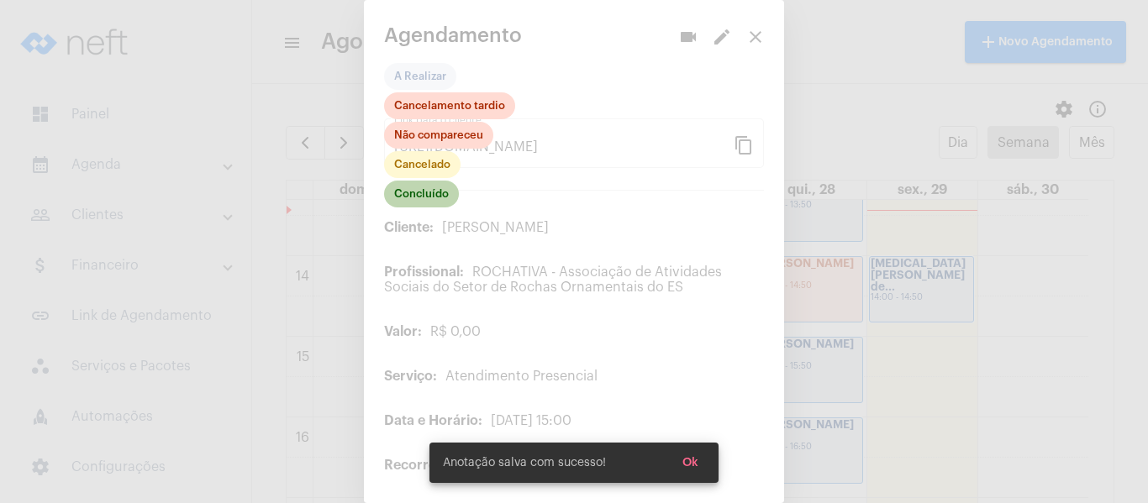
click at [421, 192] on mat-chip "Concluído" at bounding box center [421, 194] width 75 height 27
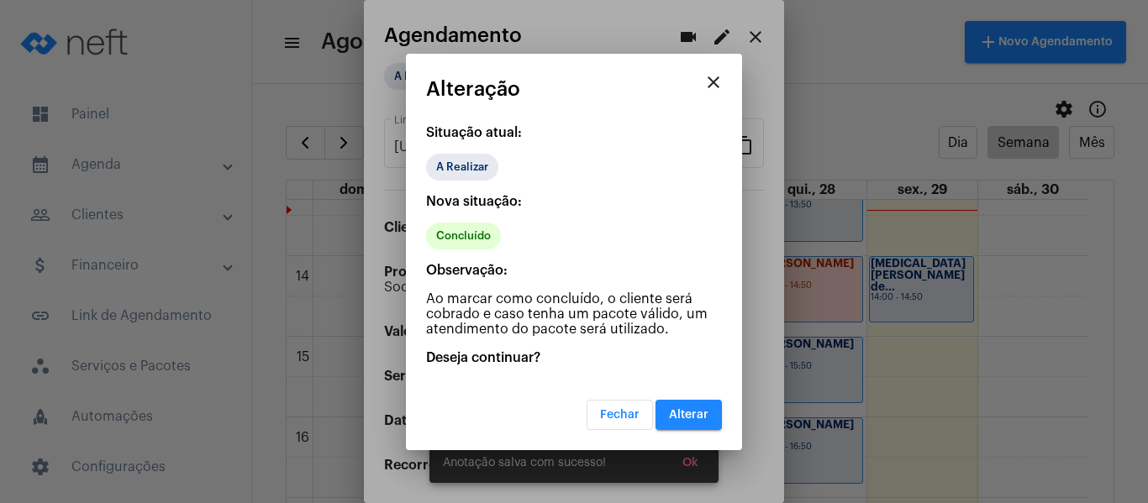
click at [682, 419] on span "Alterar" at bounding box center [688, 415] width 39 height 12
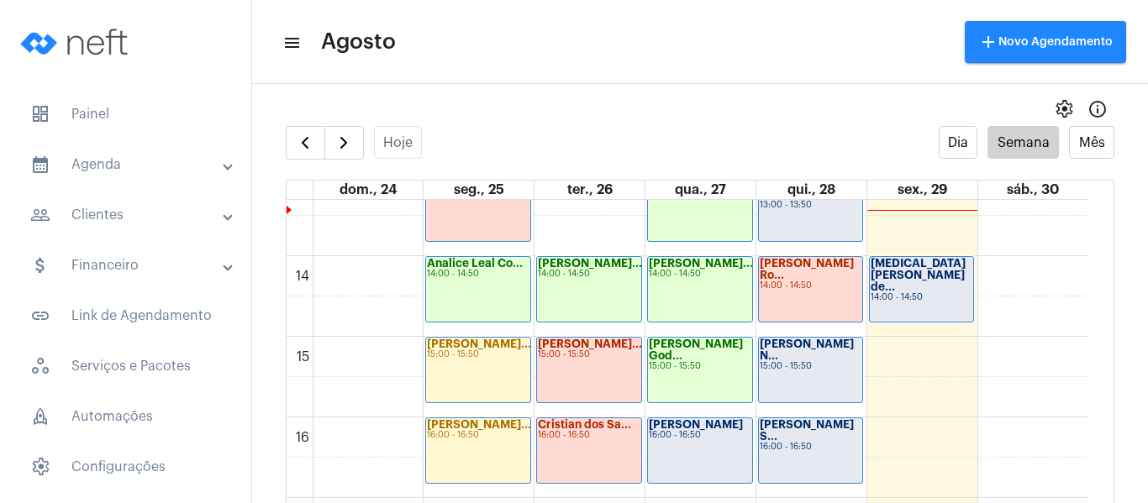
click at [685, 433] on div "16:00 - 16:50" at bounding box center [700, 435] width 102 height 9
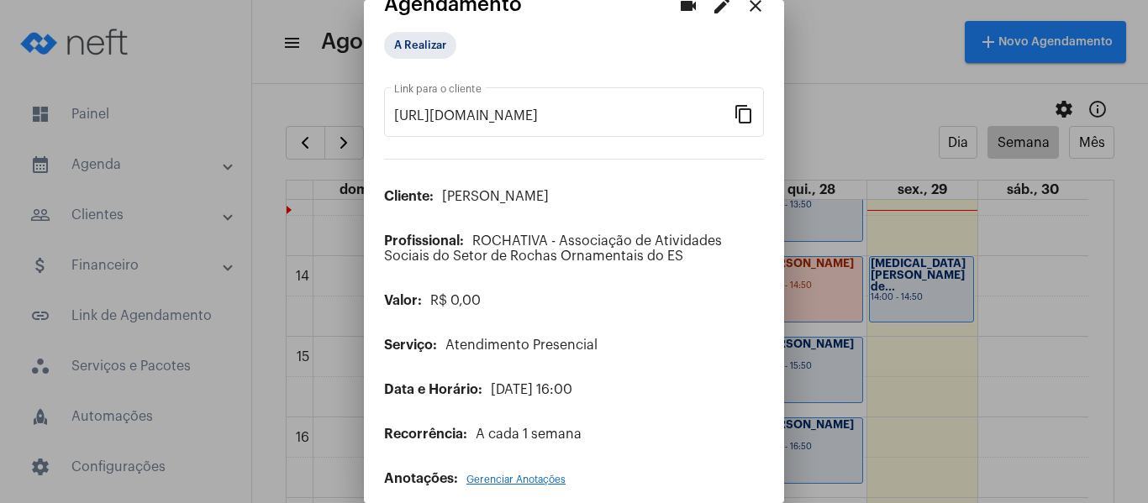
scroll to position [47, 0]
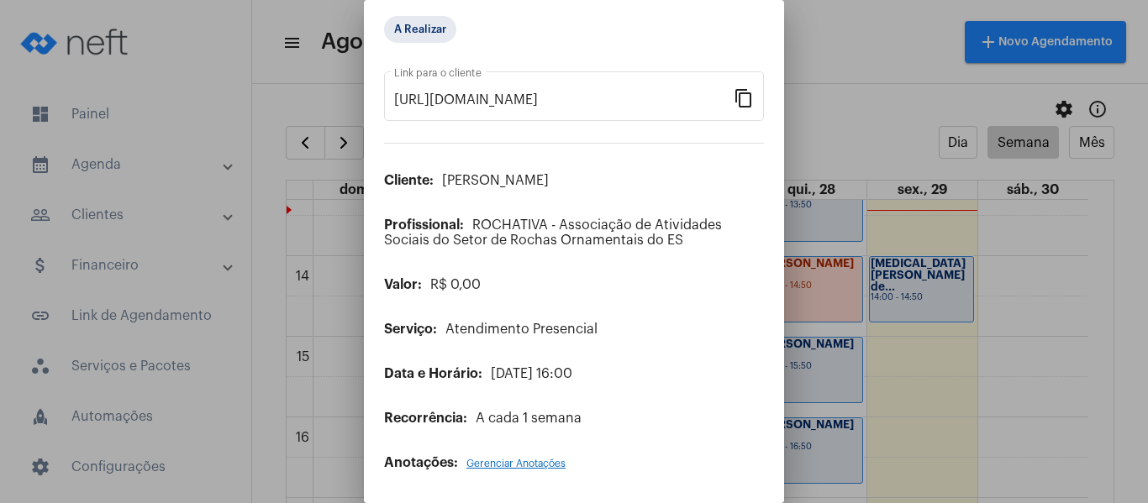
click at [544, 459] on span "Gerenciar Anotações" at bounding box center [515, 464] width 99 height 10
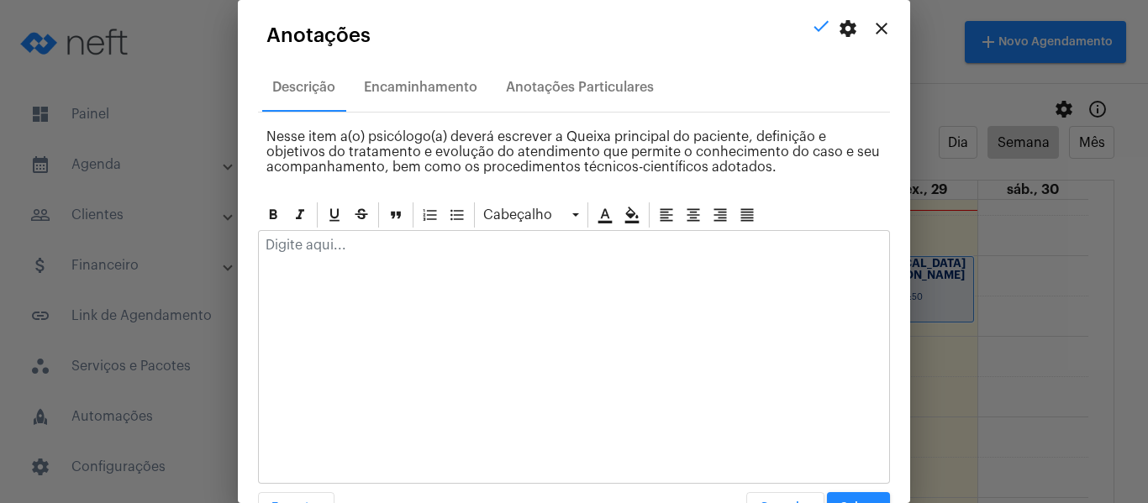
click at [385, 245] on p at bounding box center [573, 245] width 617 height 15
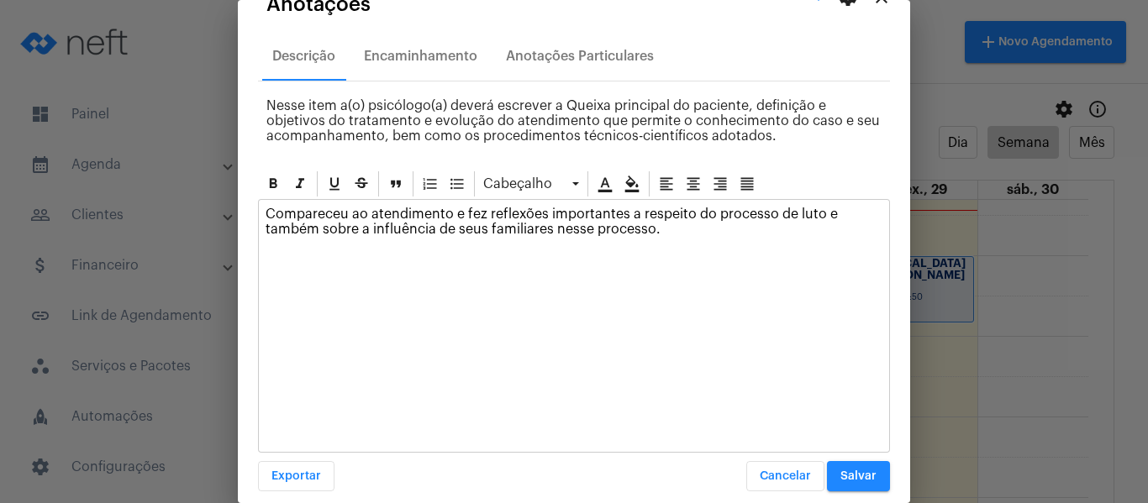
scroll to position [48, 0]
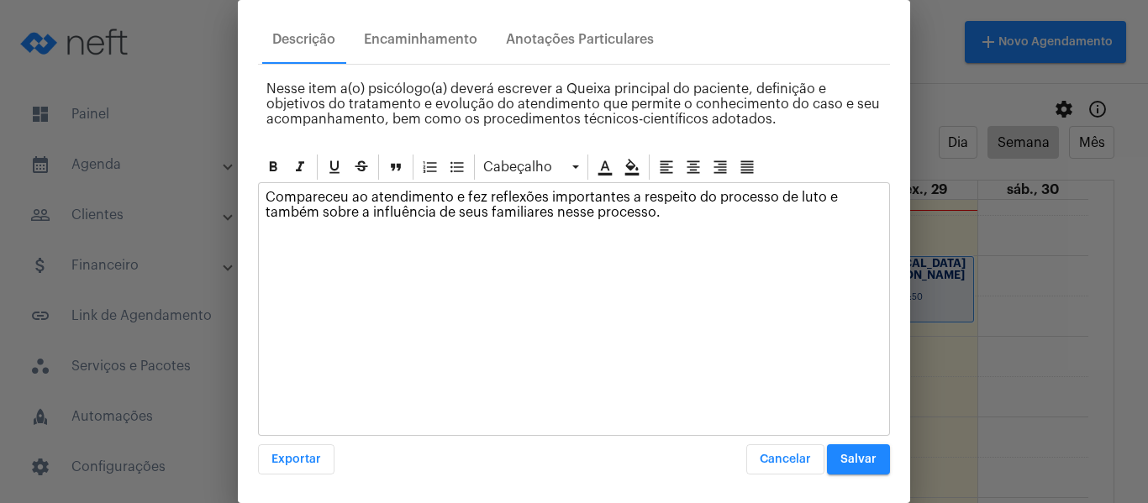
click at [840, 459] on span "Salvar" at bounding box center [858, 460] width 36 height 12
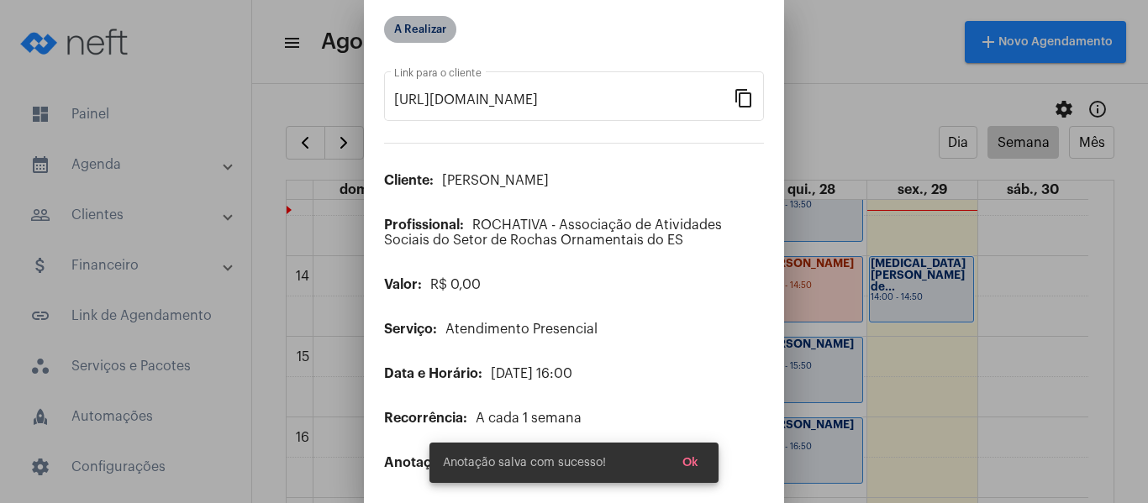
click at [423, 19] on mat-chip "A Realizar" at bounding box center [420, 29] width 72 height 27
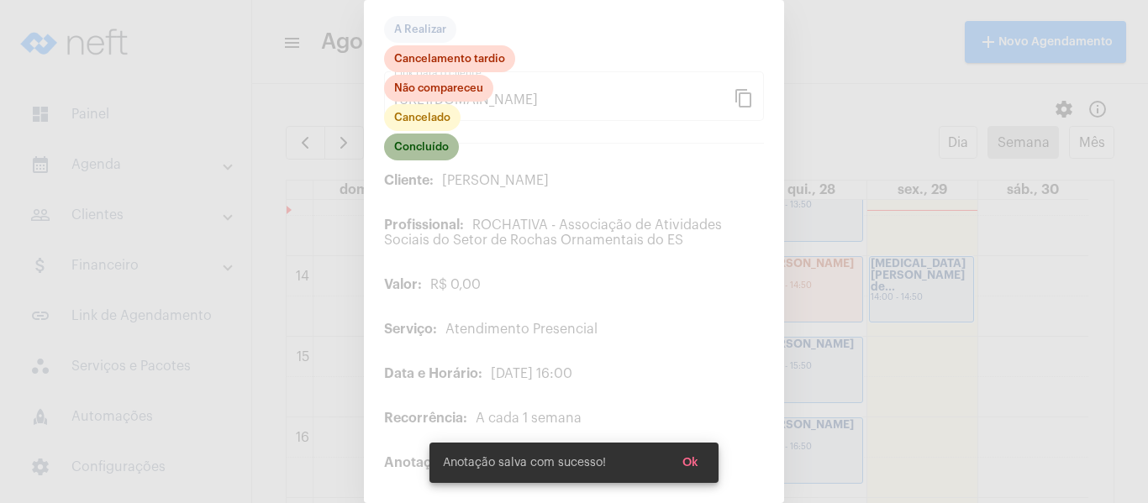
click at [413, 148] on mat-chip "Concluído" at bounding box center [421, 147] width 75 height 27
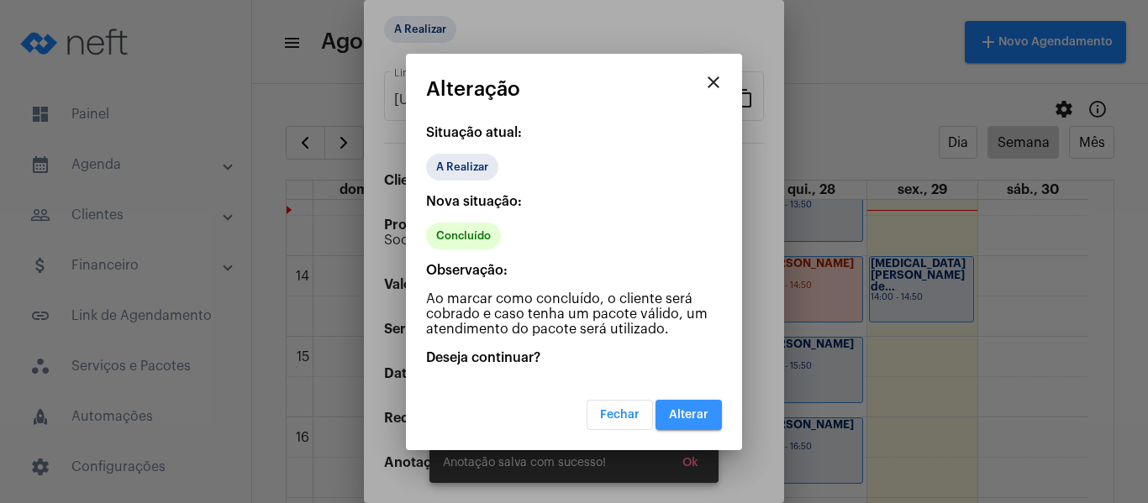
click at [691, 413] on span "Alterar" at bounding box center [688, 415] width 39 height 12
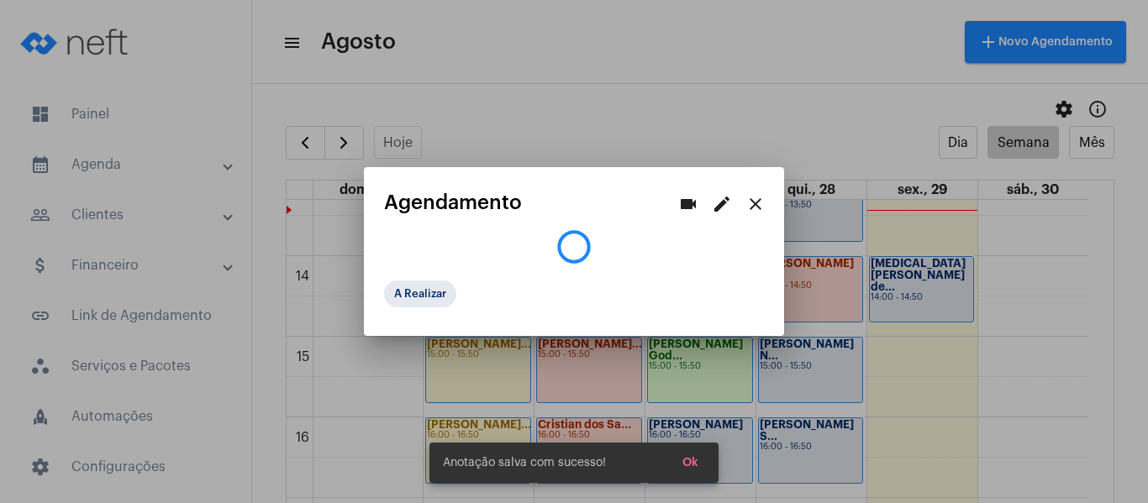
scroll to position [0, 0]
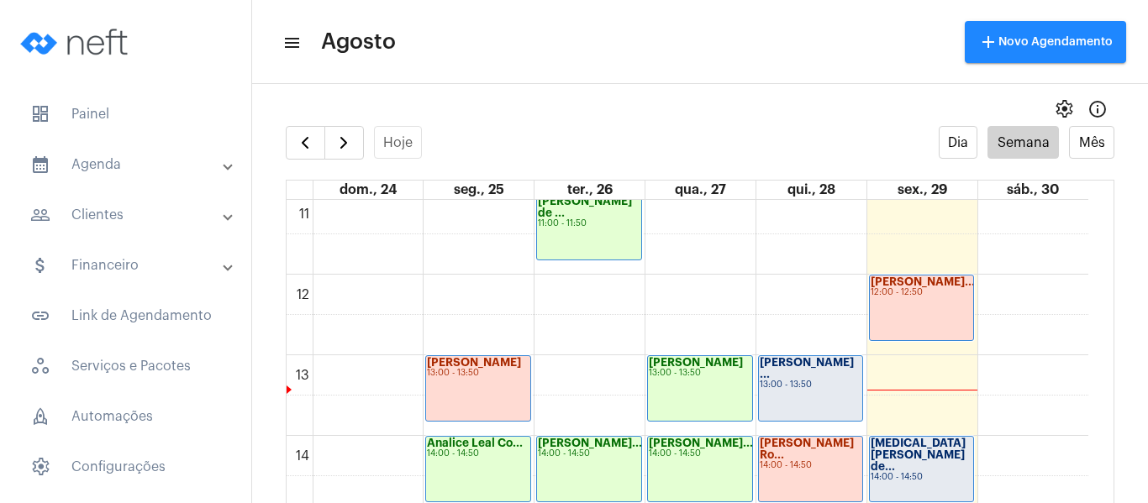
scroll to position [905, 0]
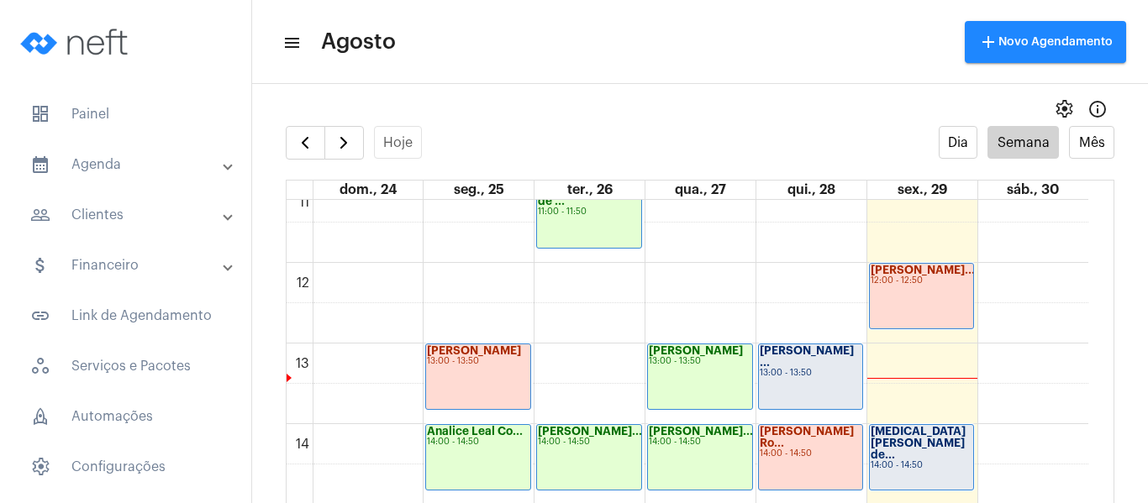
click at [837, 396] on div "[PERSON_NAME] ... 13:00 - 13:50" at bounding box center [811, 376] width 104 height 65
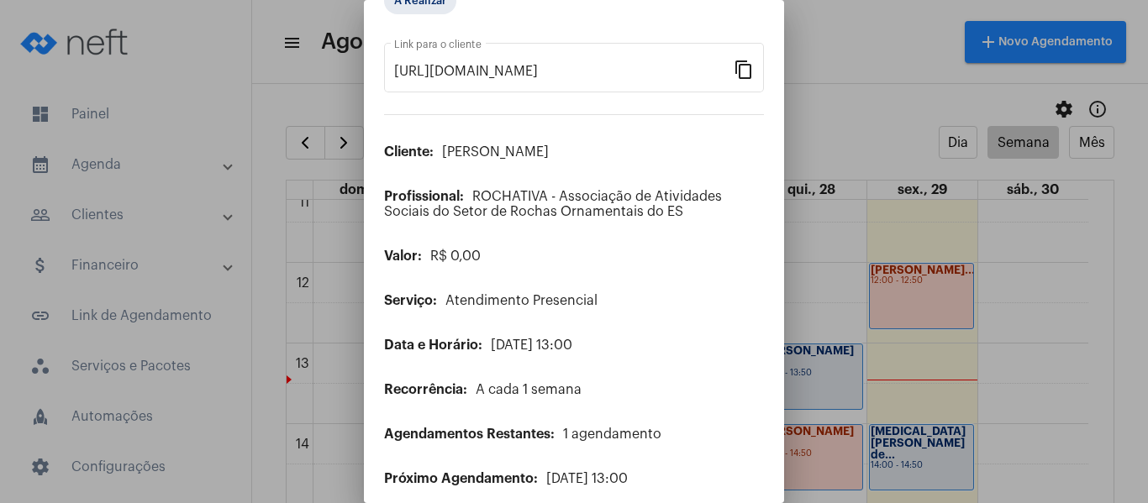
scroll to position [136, 0]
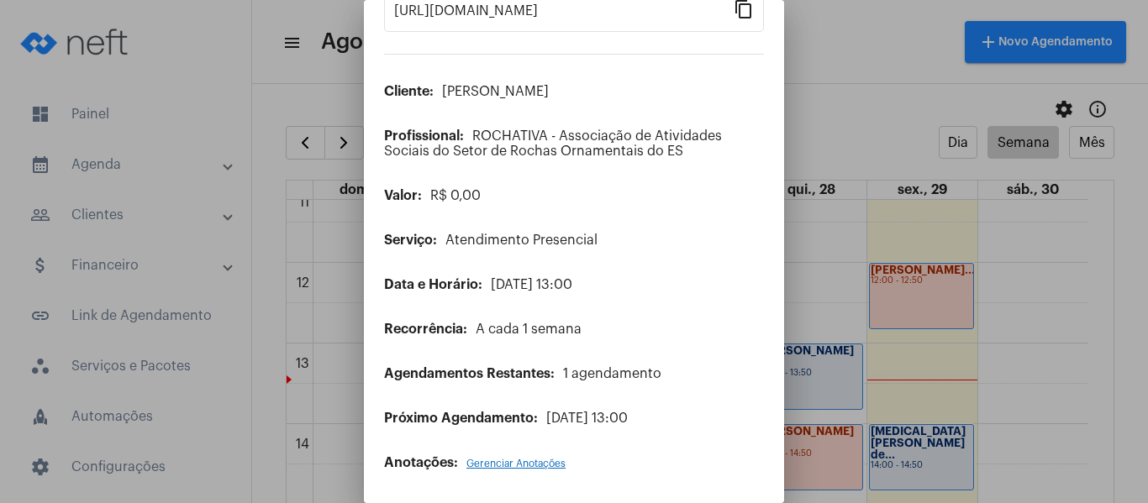
click at [543, 460] on span "Gerenciar Anotações" at bounding box center [515, 464] width 99 height 10
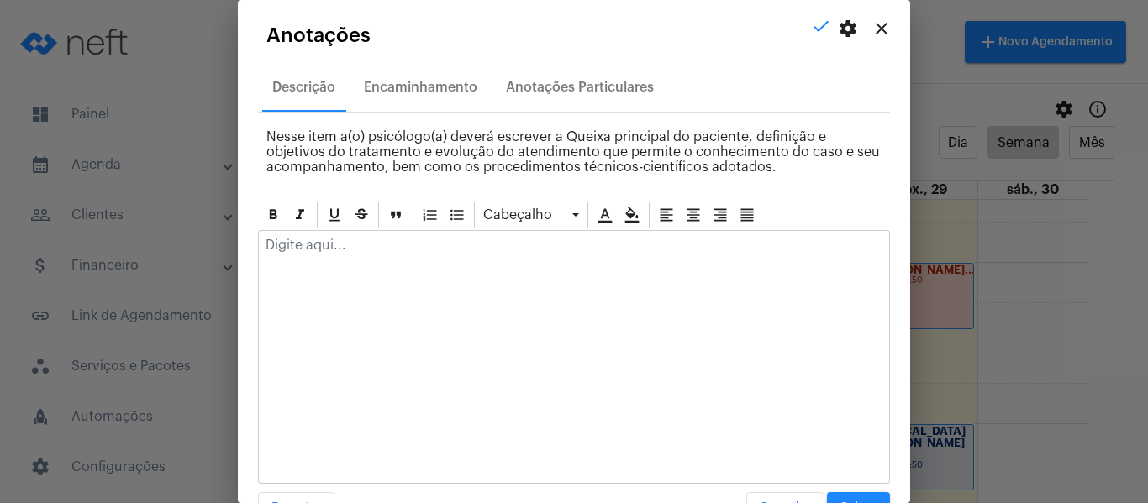
click at [454, 247] on p at bounding box center [573, 245] width 617 height 15
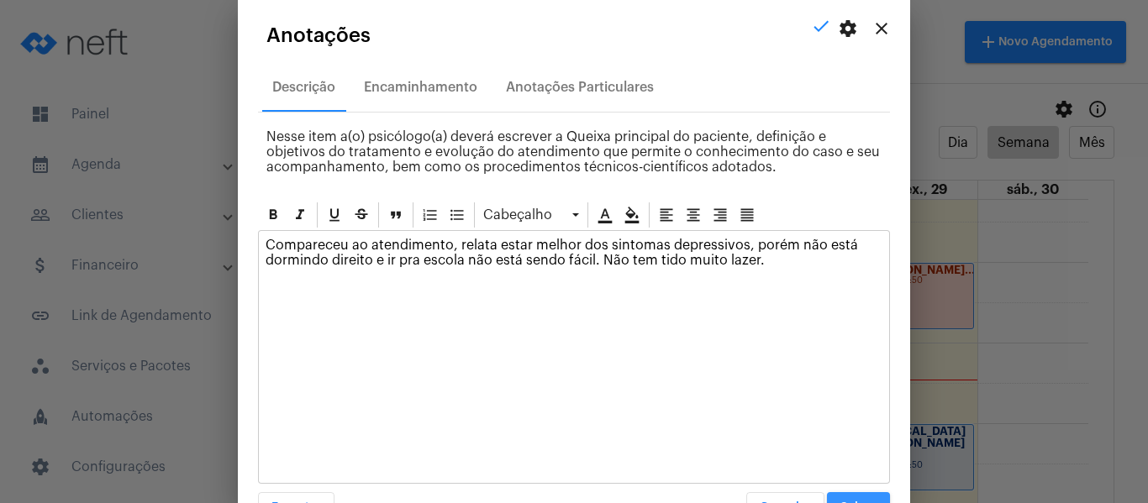
click at [835, 498] on button "Salvar" at bounding box center [858, 507] width 63 height 30
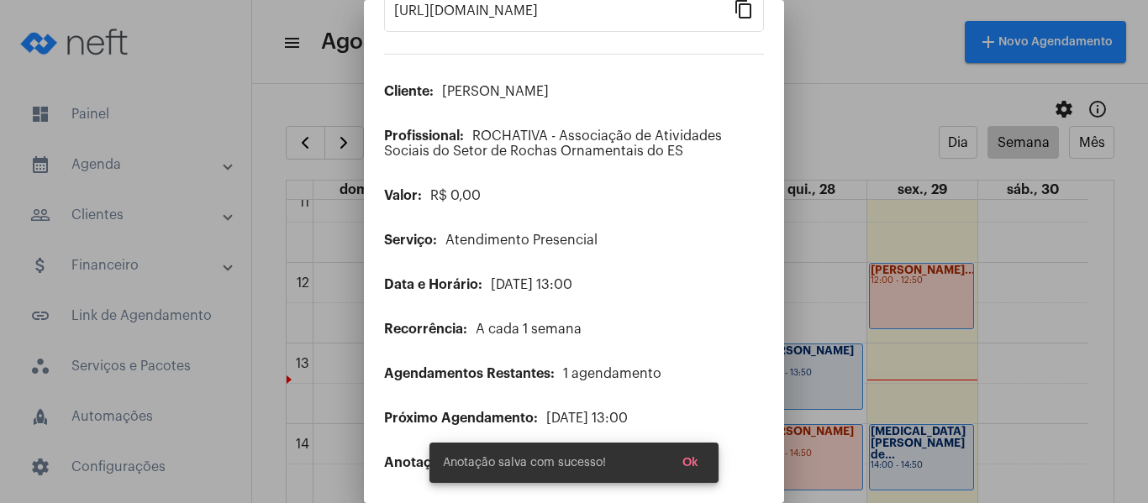
scroll to position [0, 0]
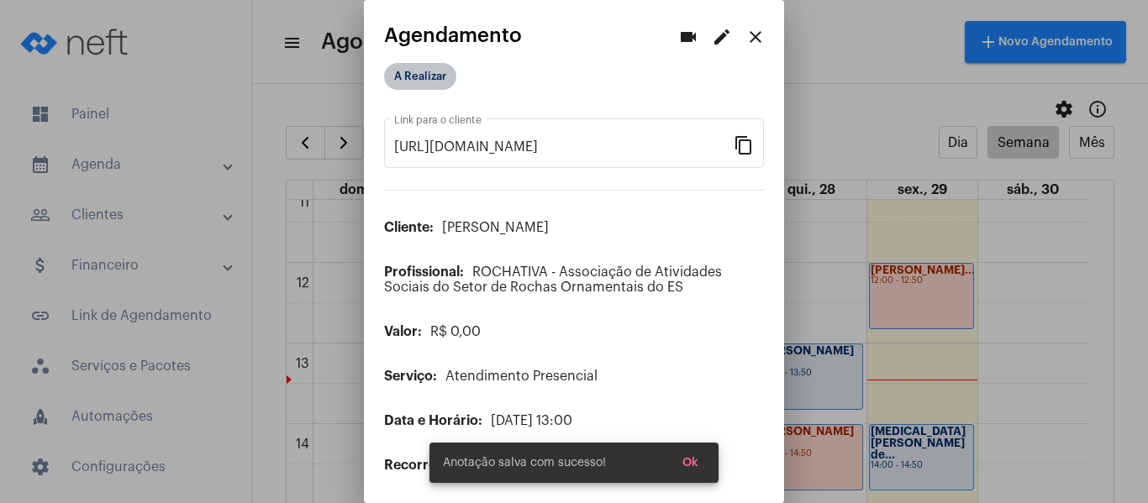
click at [427, 71] on mat-chip "A Realizar" at bounding box center [420, 76] width 72 height 27
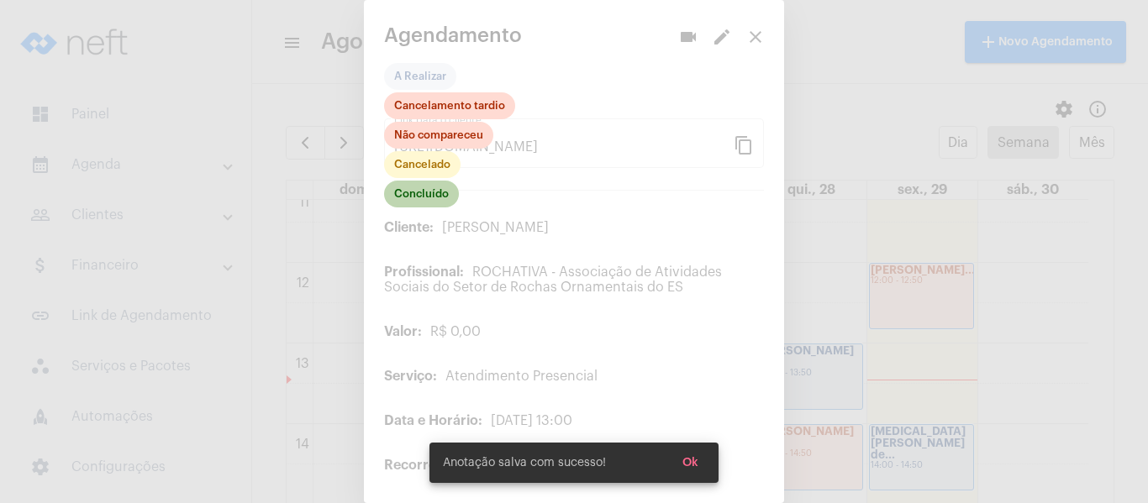
click at [423, 198] on mat-chip "Concluído" at bounding box center [421, 194] width 75 height 27
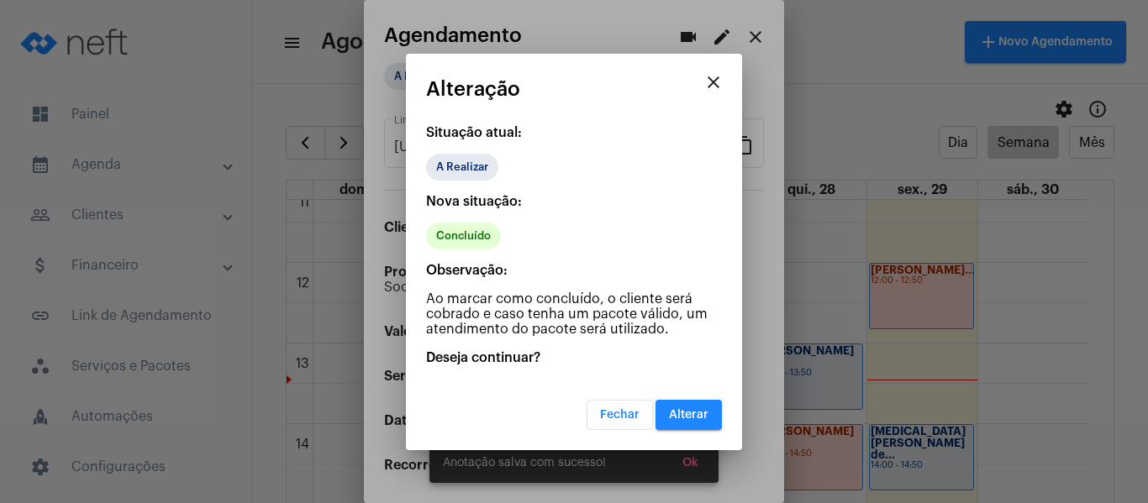
click at [697, 421] on button "Alterar" at bounding box center [688, 415] width 66 height 30
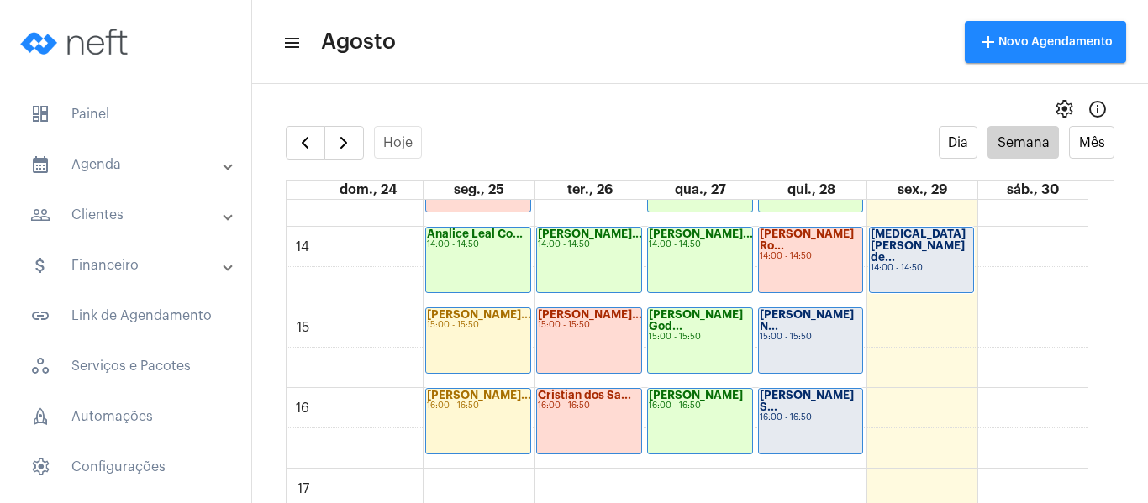
scroll to position [1073, 0]
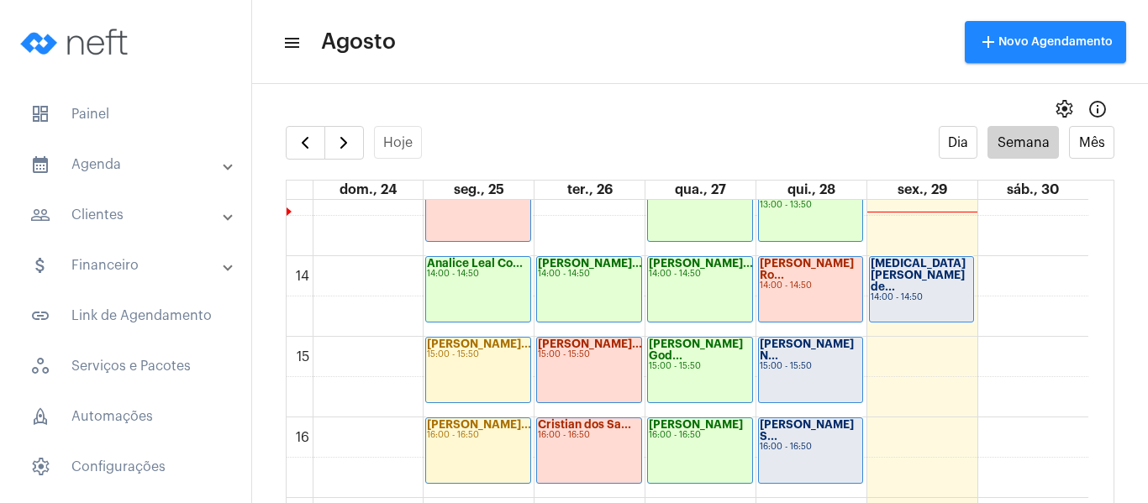
click at [932, 293] on div "[MEDICAL_DATA][PERSON_NAME] de... 14:00 - 14:50" at bounding box center [921, 289] width 104 height 65
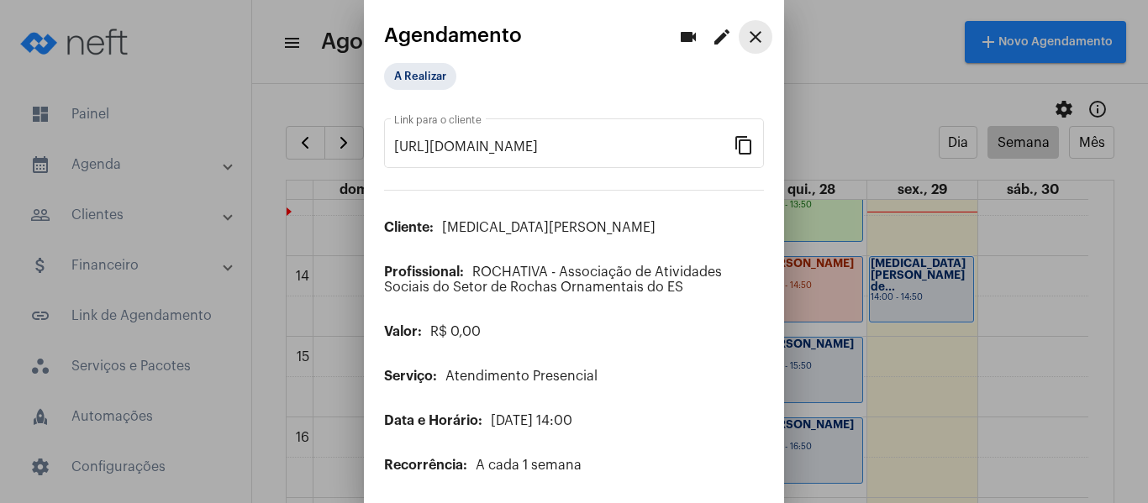
click at [745, 43] on mat-icon "close" at bounding box center [755, 37] width 20 height 20
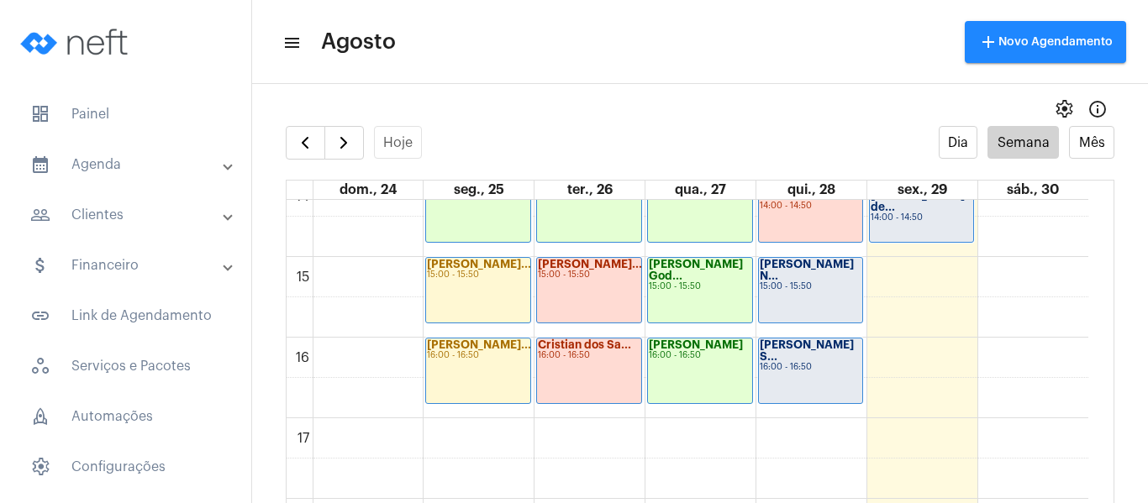
scroll to position [1073, 0]
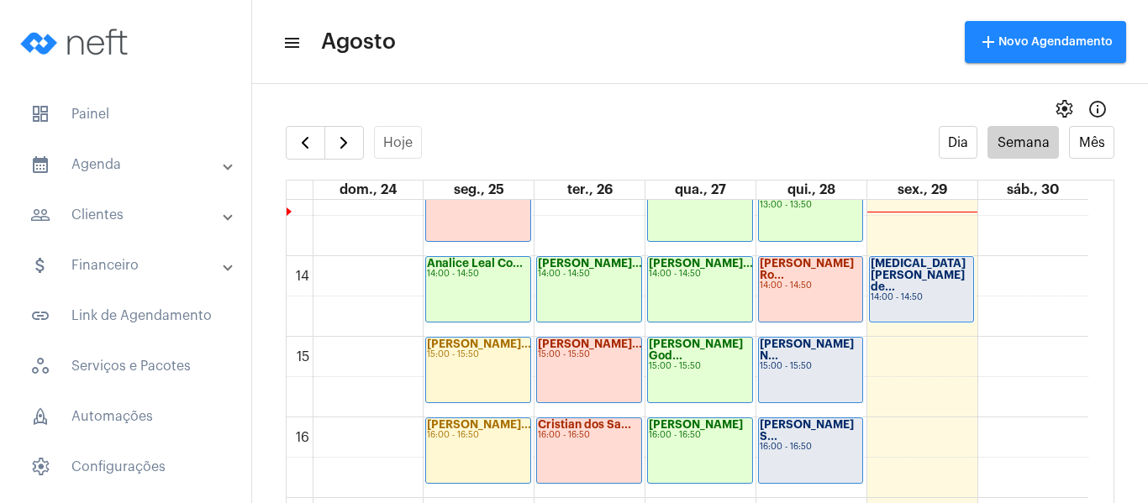
click at [790, 339] on strong "[PERSON_NAME] N..." at bounding box center [806, 350] width 94 height 23
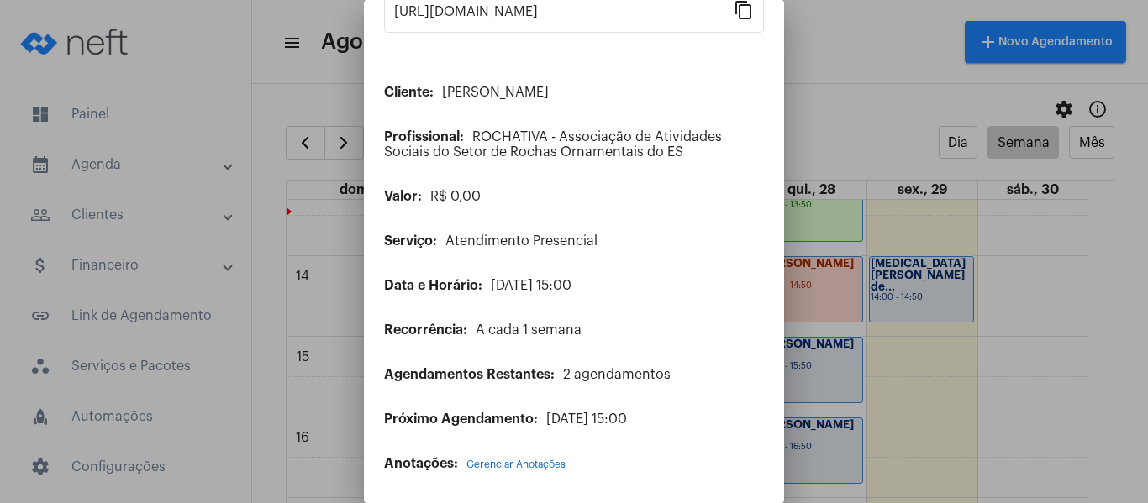
scroll to position [136, 0]
click at [518, 459] on span "Gerenciar Anotações" at bounding box center [515, 464] width 99 height 10
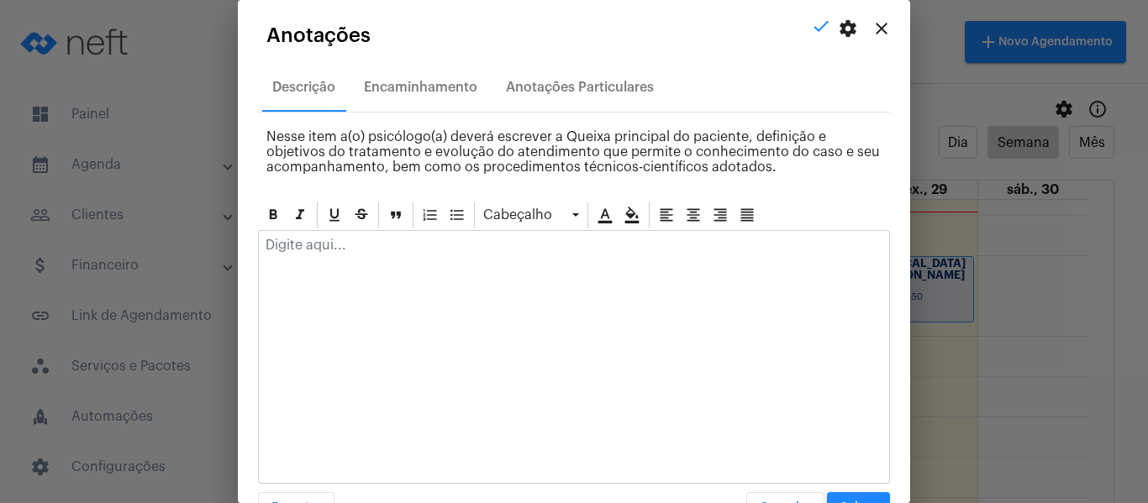
click at [447, 243] on p at bounding box center [573, 245] width 617 height 15
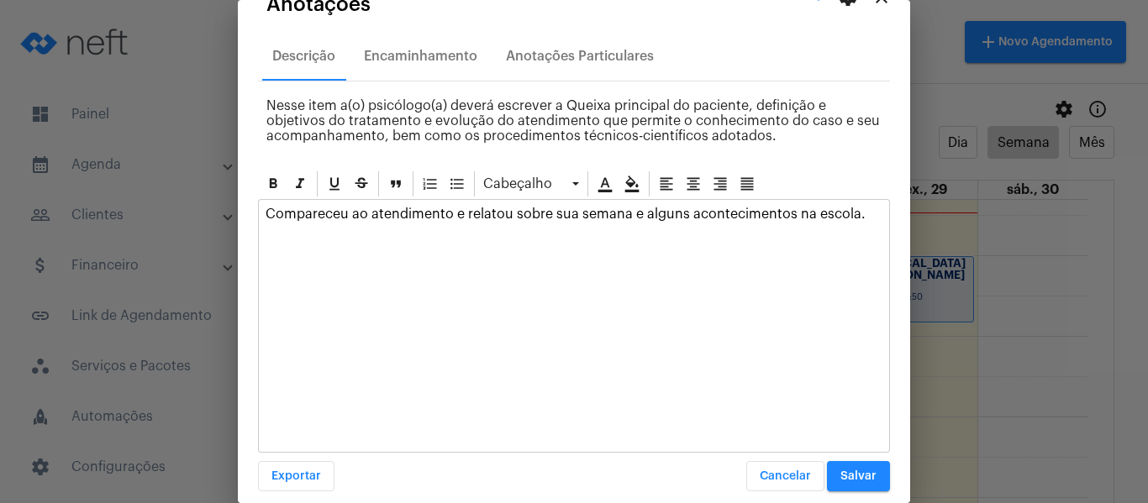
scroll to position [48, 0]
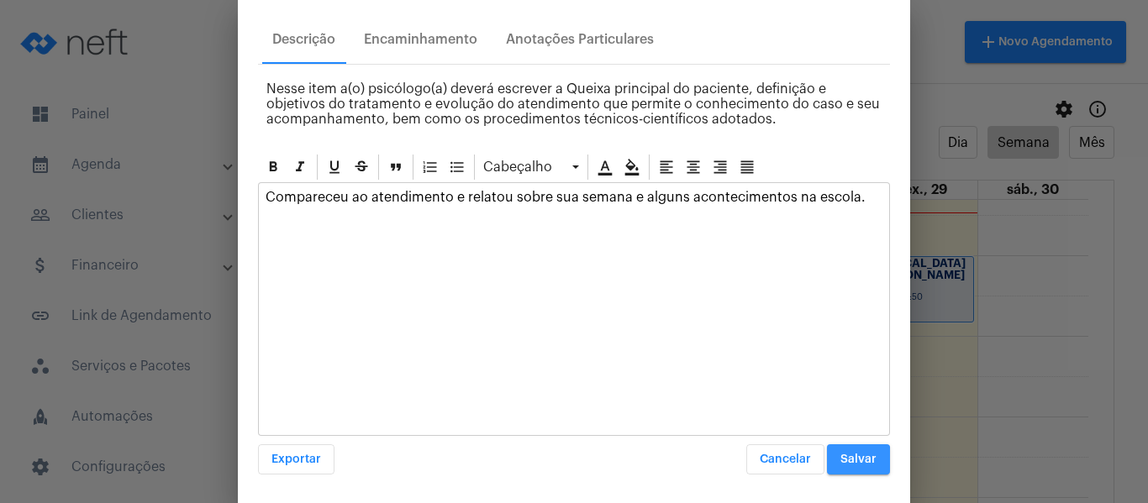
click at [840, 462] on span "Salvar" at bounding box center [858, 460] width 36 height 12
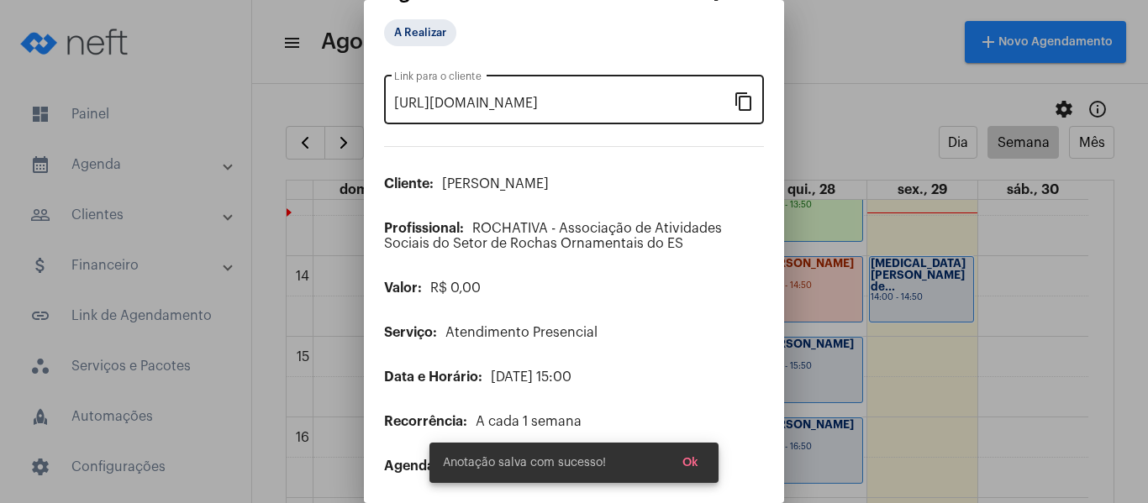
scroll to position [0, 0]
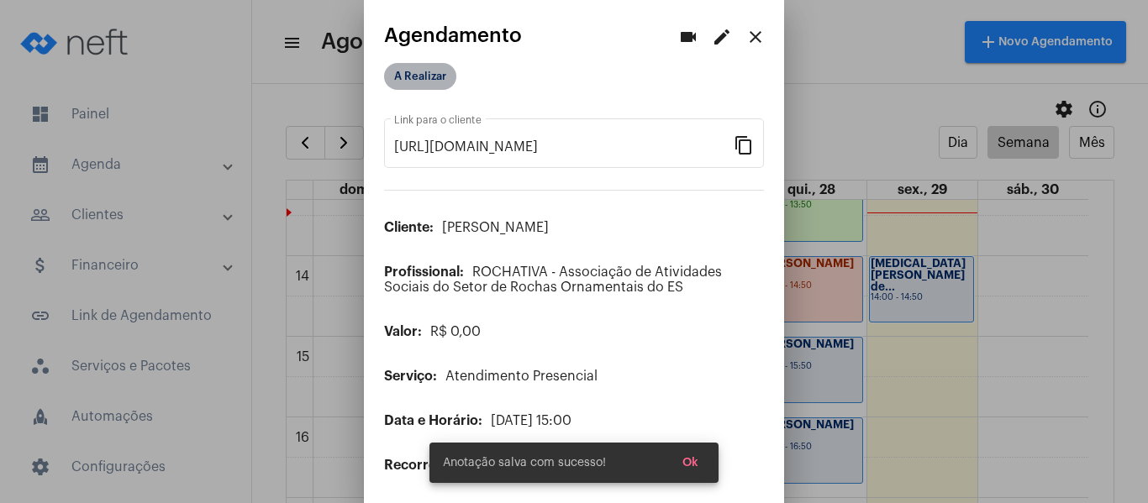
click at [421, 79] on mat-chip "A Realizar" at bounding box center [420, 76] width 72 height 27
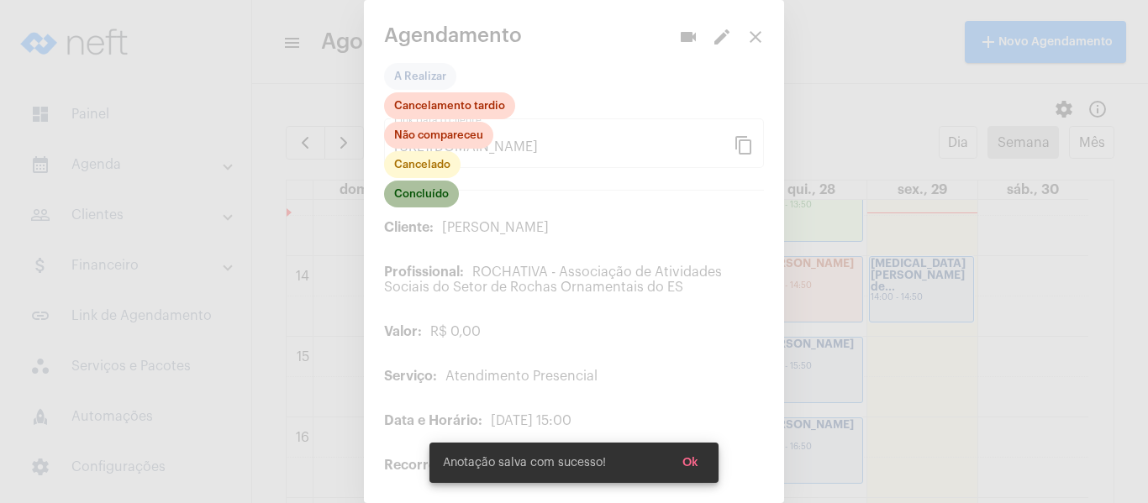
click at [418, 199] on mat-chip "Concluído" at bounding box center [421, 194] width 75 height 27
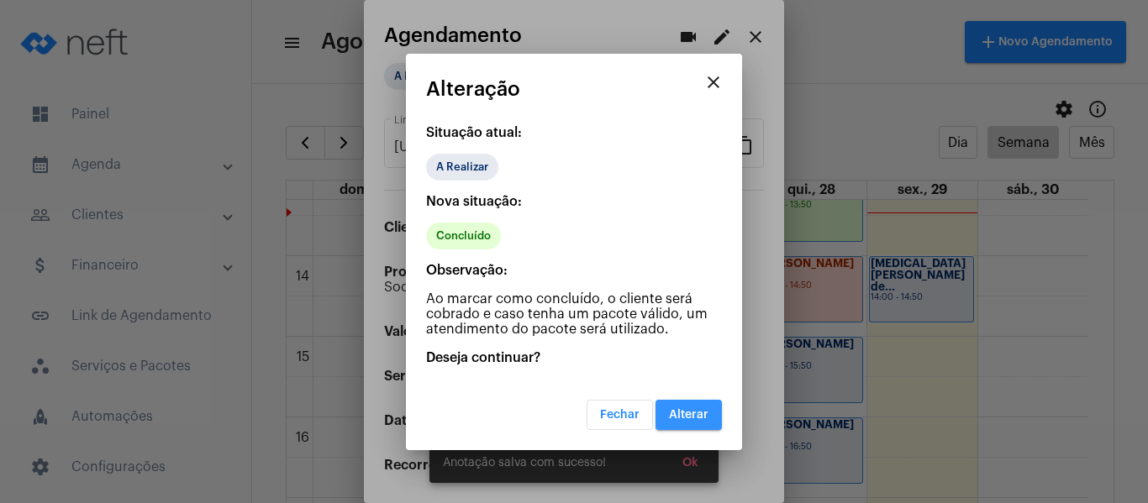
click at [701, 405] on button "Alterar" at bounding box center [688, 415] width 66 height 30
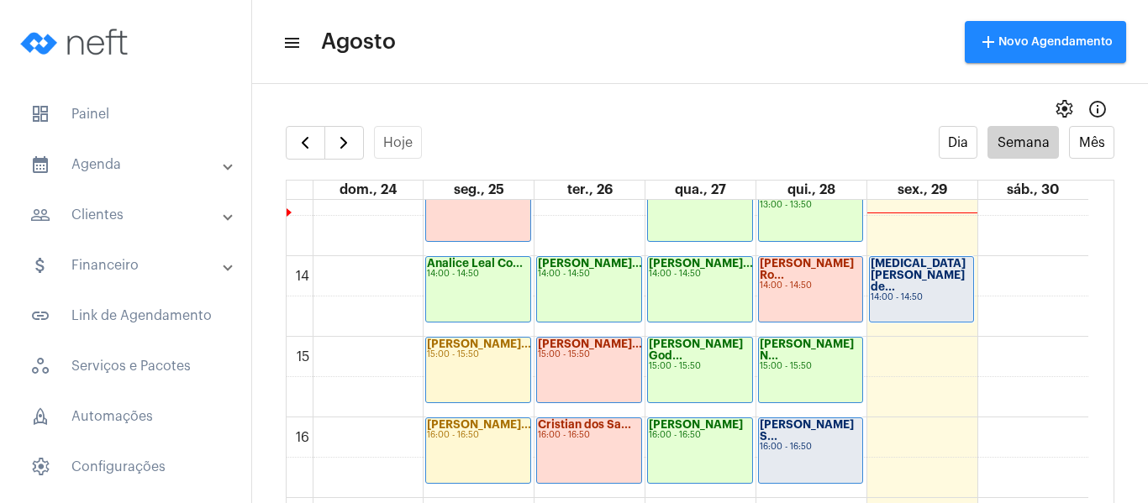
click at [787, 443] on div "16:00 - 16:50" at bounding box center [810, 447] width 102 height 9
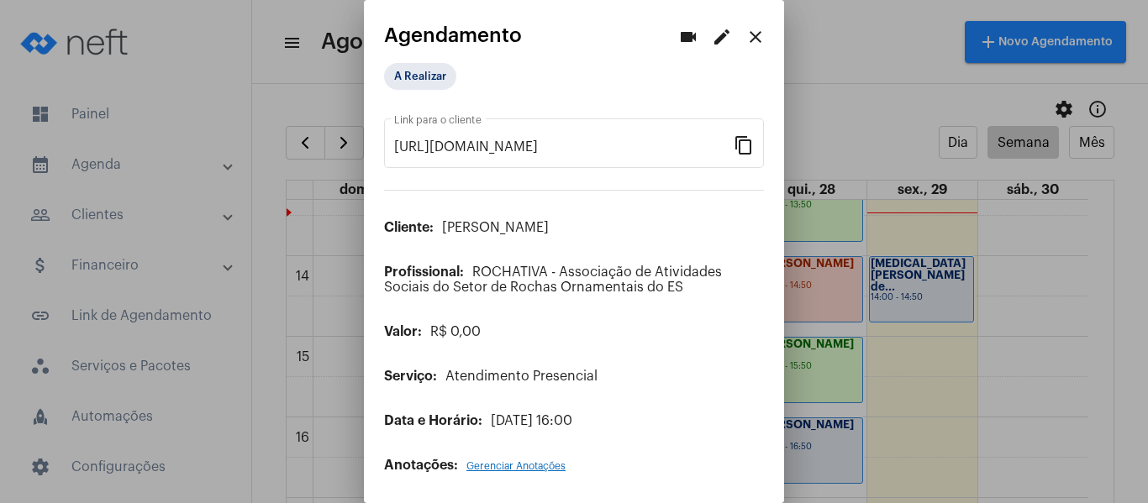
click at [528, 469] on span "Gerenciar Anotações" at bounding box center [515, 466] width 99 height 10
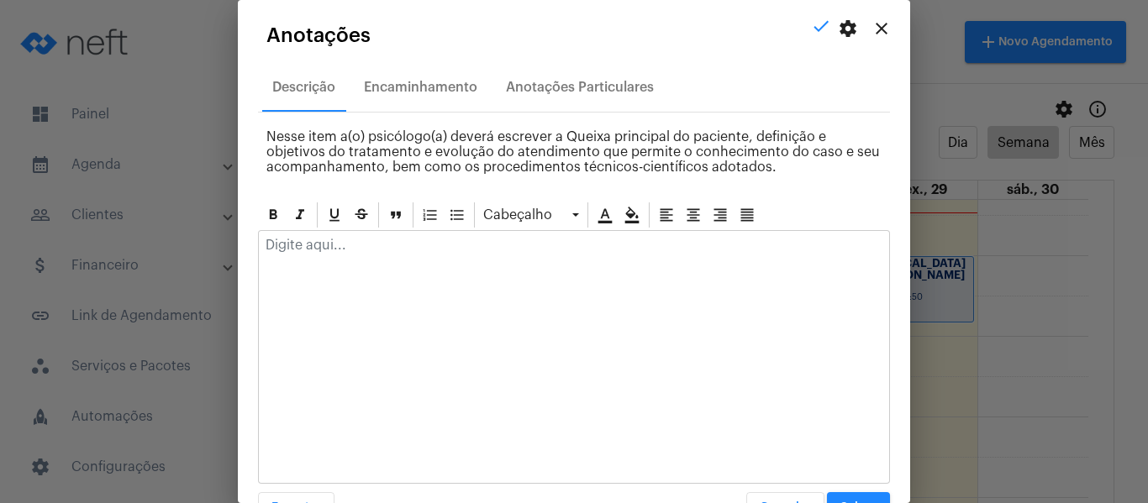
click at [403, 257] on div at bounding box center [574, 249] width 630 height 37
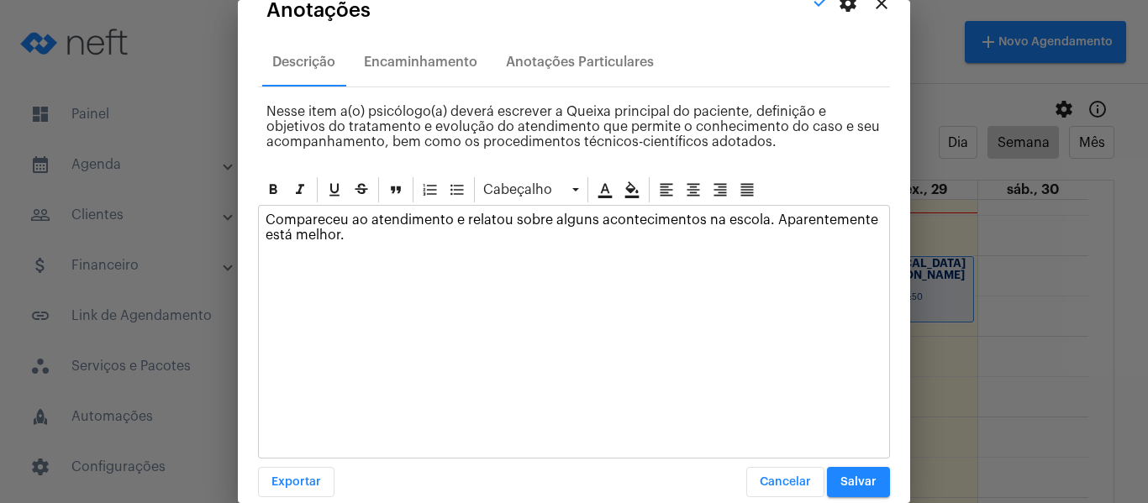
scroll to position [48, 0]
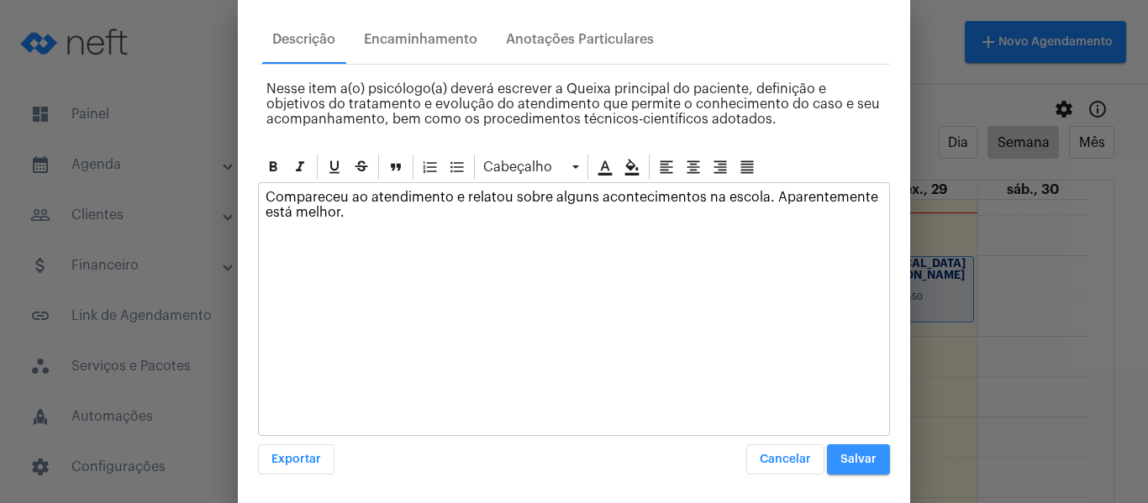
click at [852, 449] on button "Salvar" at bounding box center [858, 459] width 63 height 30
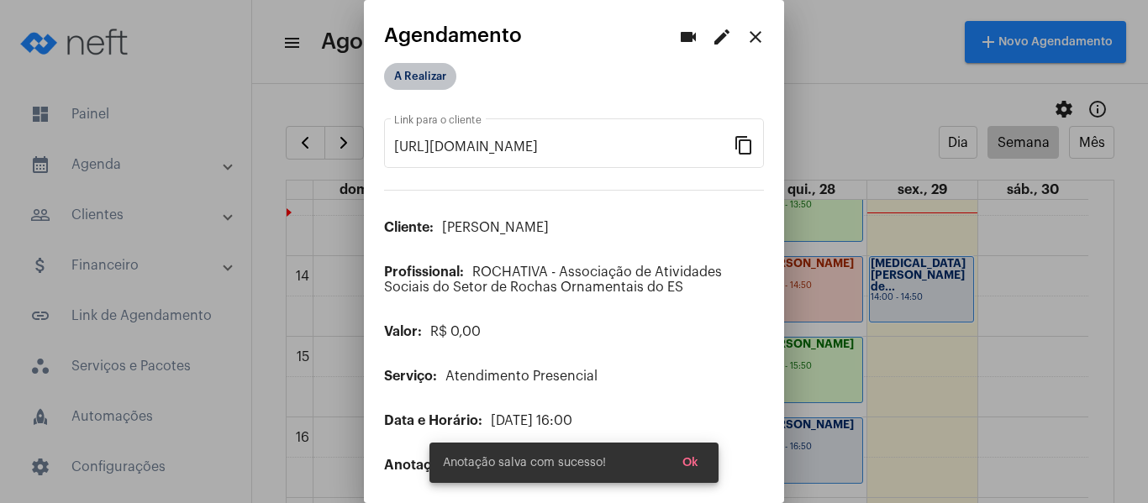
click at [407, 71] on mat-chip "A Realizar" at bounding box center [420, 76] width 72 height 27
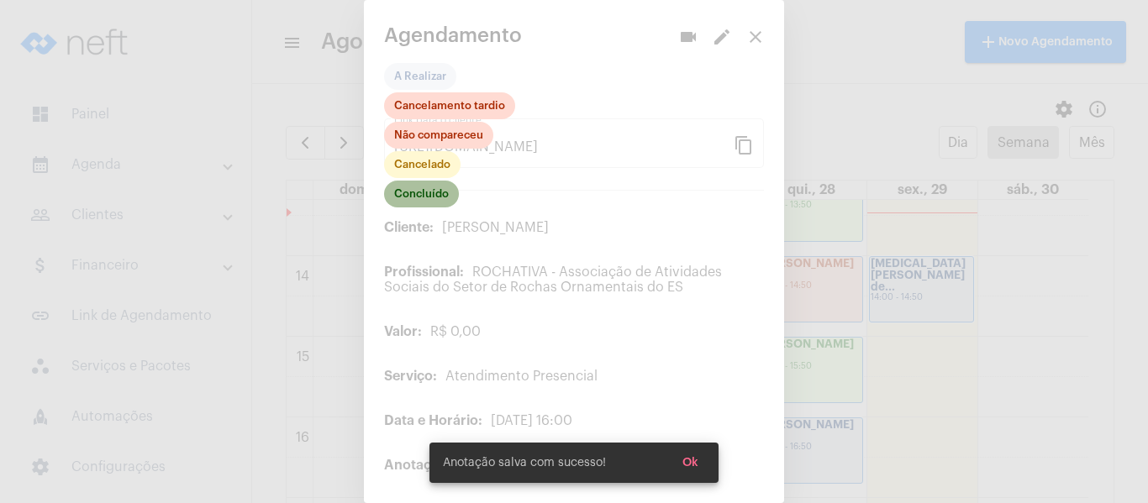
click at [405, 185] on mat-chip "Concluído" at bounding box center [421, 194] width 75 height 27
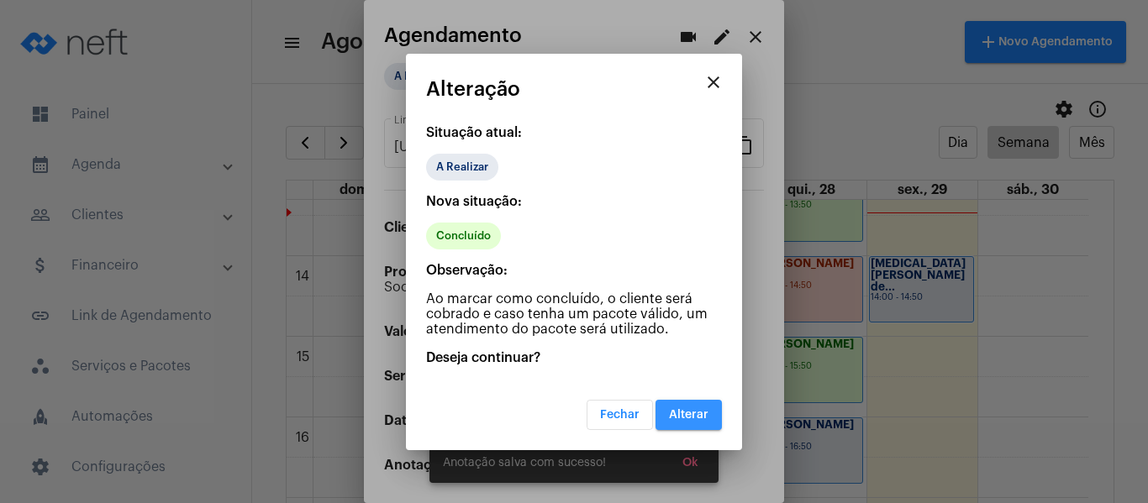
click at [695, 428] on button "Alterar" at bounding box center [688, 415] width 66 height 30
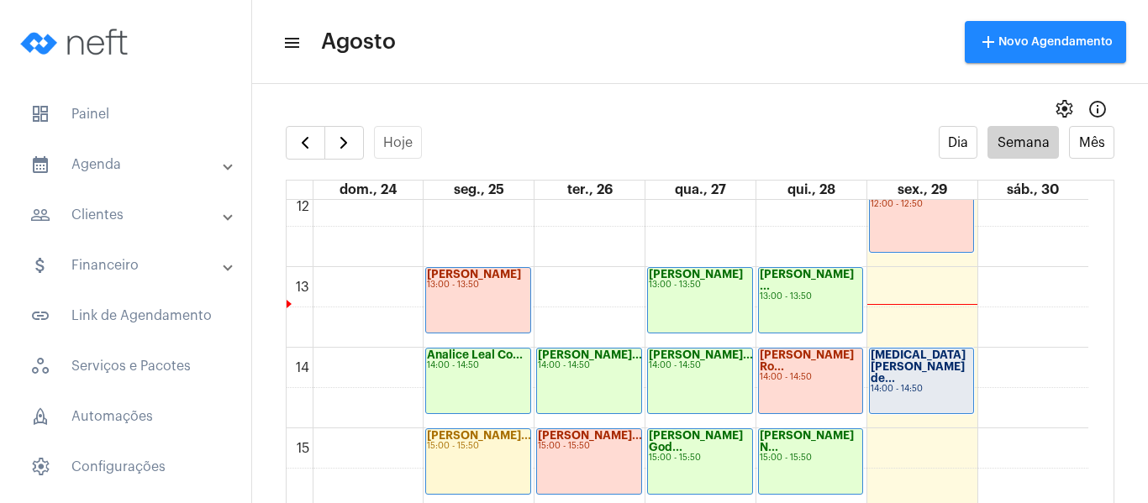
scroll to position [989, 0]
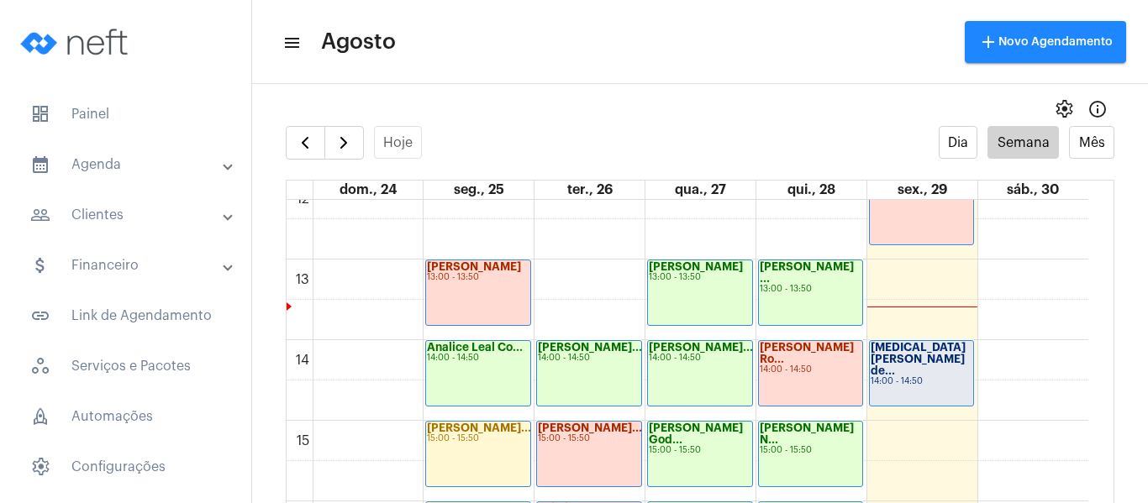
click at [908, 379] on div "[MEDICAL_DATA][PERSON_NAME] de... 14:00 - 14:50" at bounding box center [921, 373] width 104 height 65
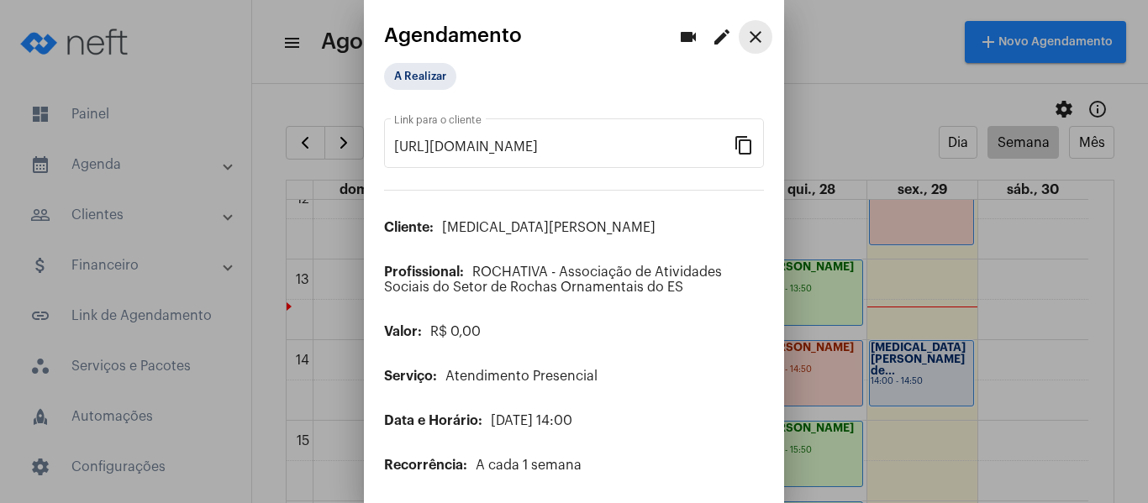
click at [747, 31] on mat-icon "close" at bounding box center [755, 37] width 20 height 20
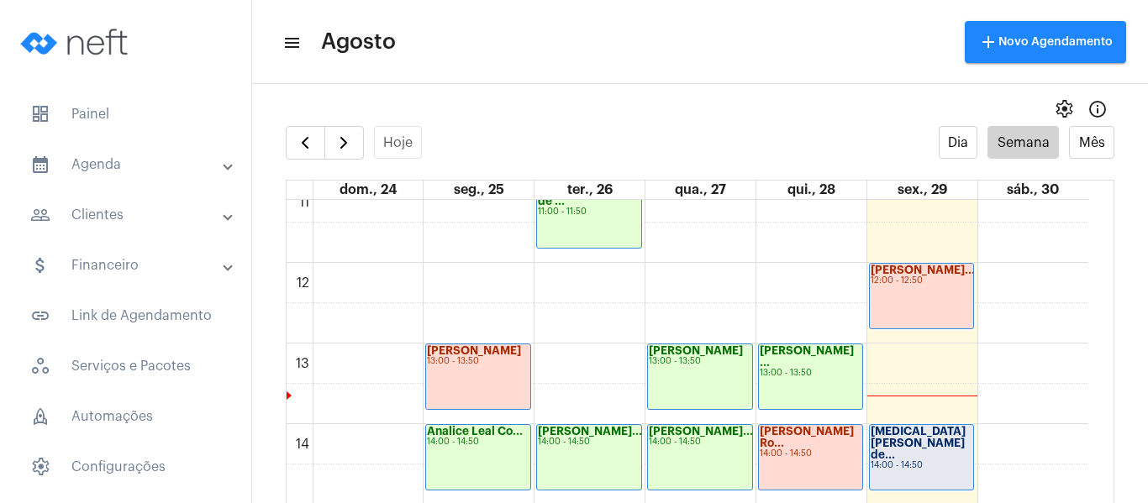
scroll to position [989, 0]
